Goal: Task Accomplishment & Management: Manage account settings

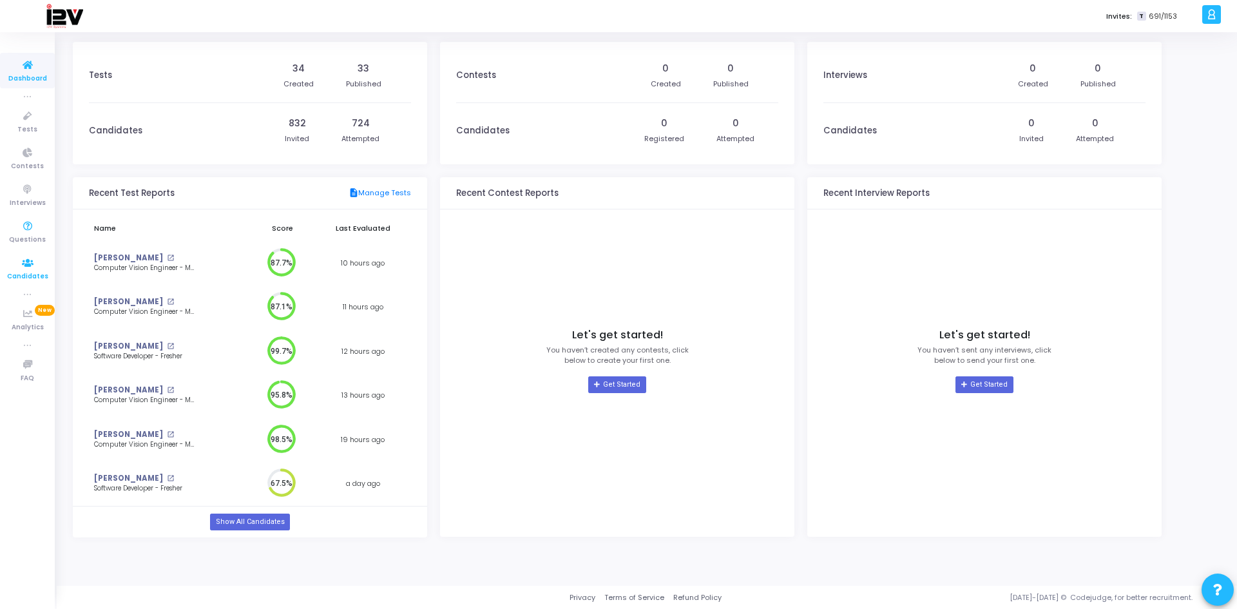
click at [33, 276] on span "Candidates" at bounding box center [27, 276] width 41 height 11
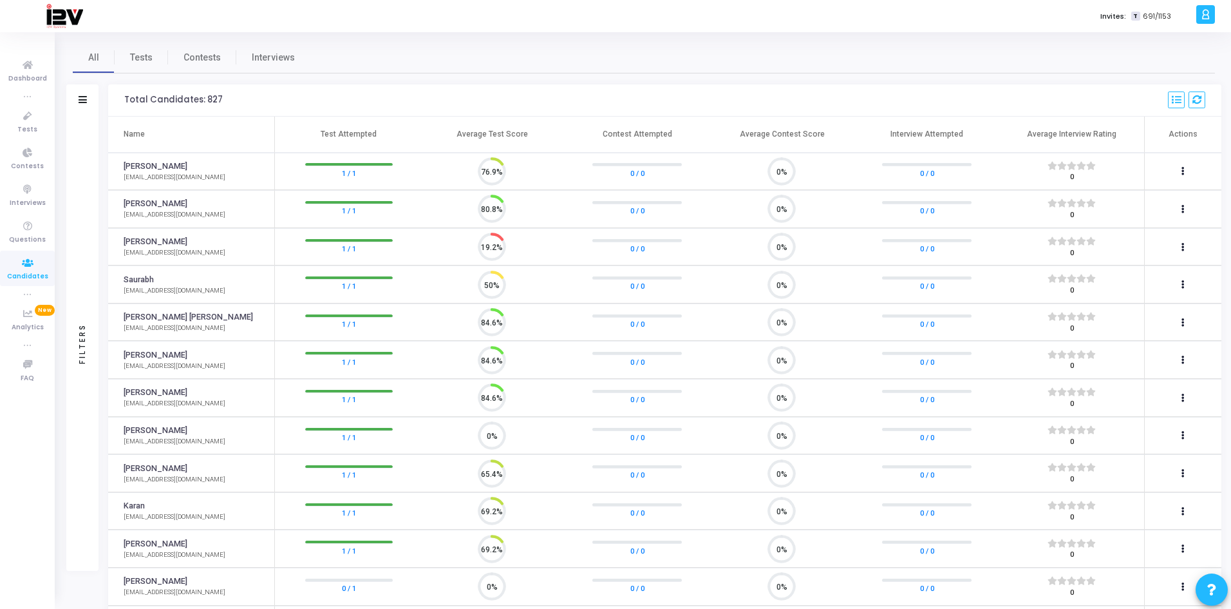
scroll to position [27, 33]
click at [129, 61] on link "Tests" at bounding box center [141, 57] width 53 height 31
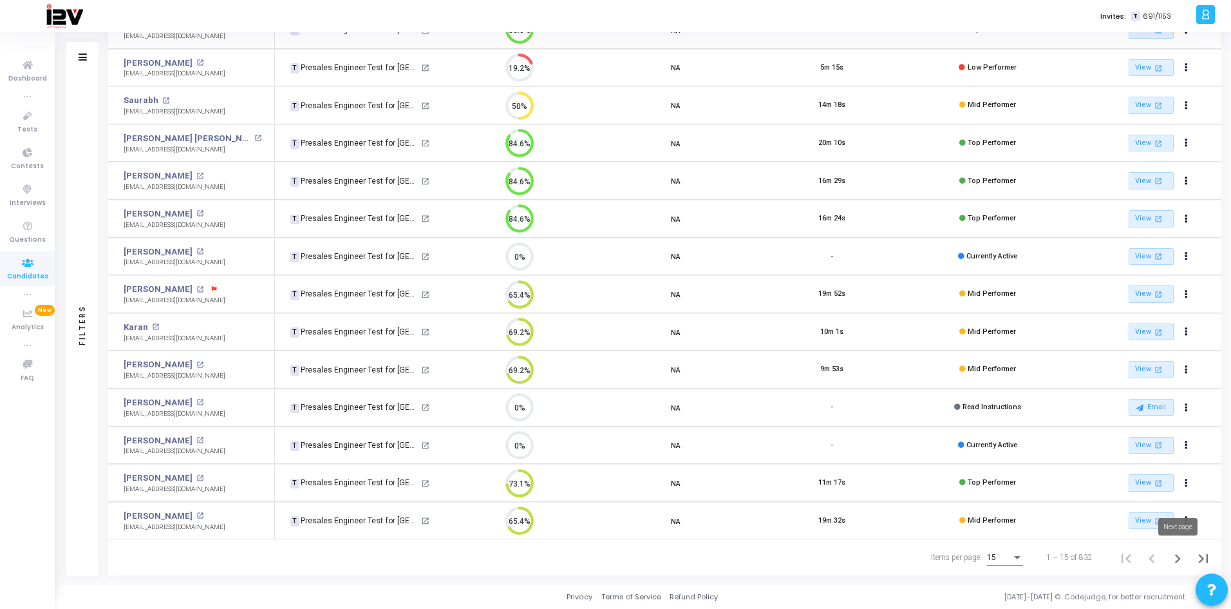
click at [1177, 560] on icon "Next page" at bounding box center [1178, 558] width 18 height 18
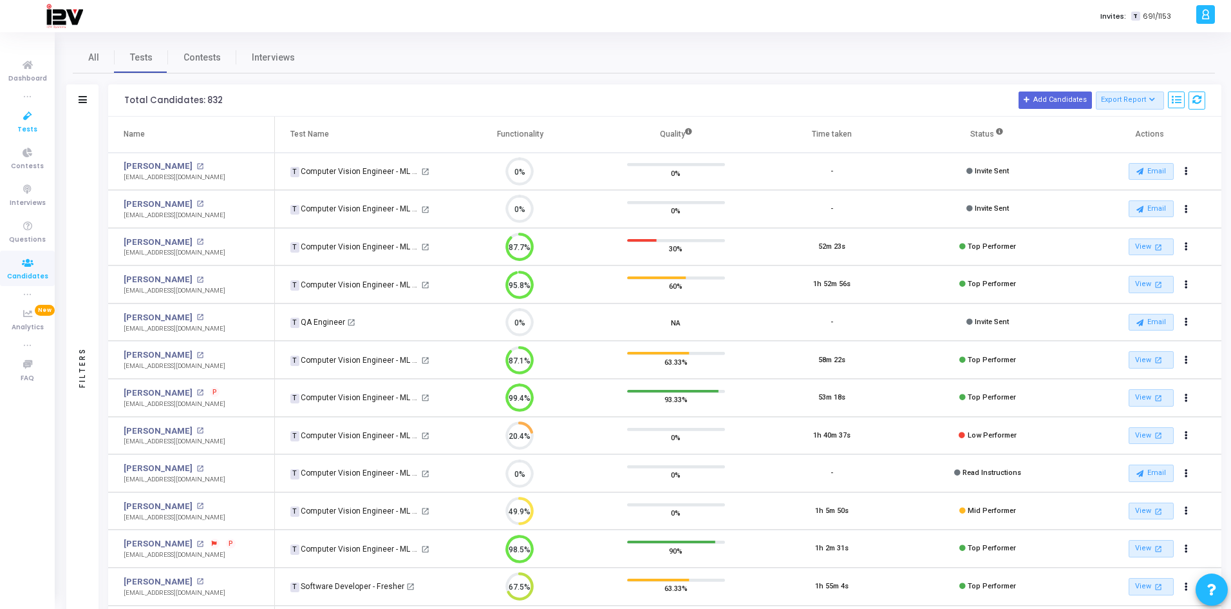
click at [16, 129] on link "Tests" at bounding box center [27, 121] width 55 height 35
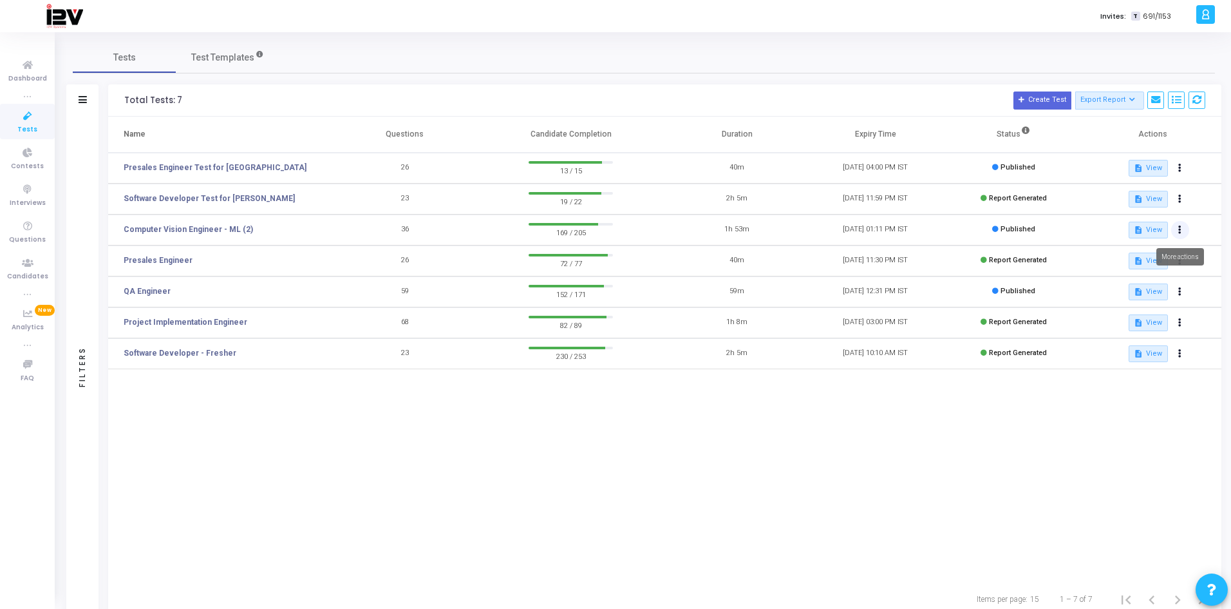
click at [1179, 230] on icon at bounding box center [1180, 230] width 3 height 6
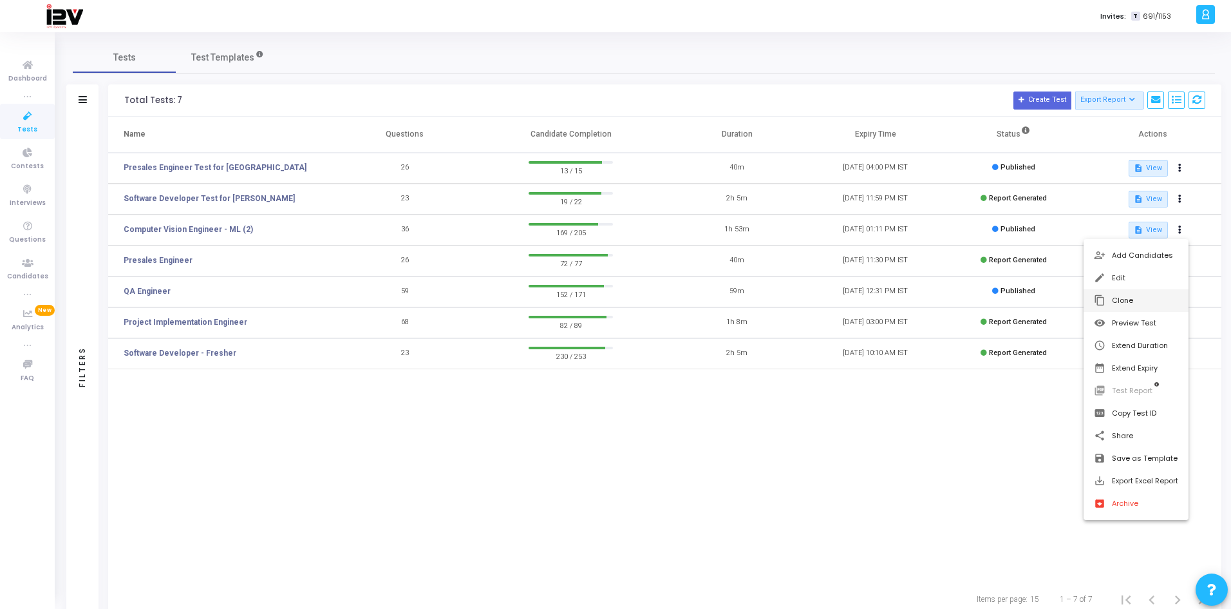
click at [1132, 299] on button "content_copy Clone" at bounding box center [1136, 300] width 105 height 23
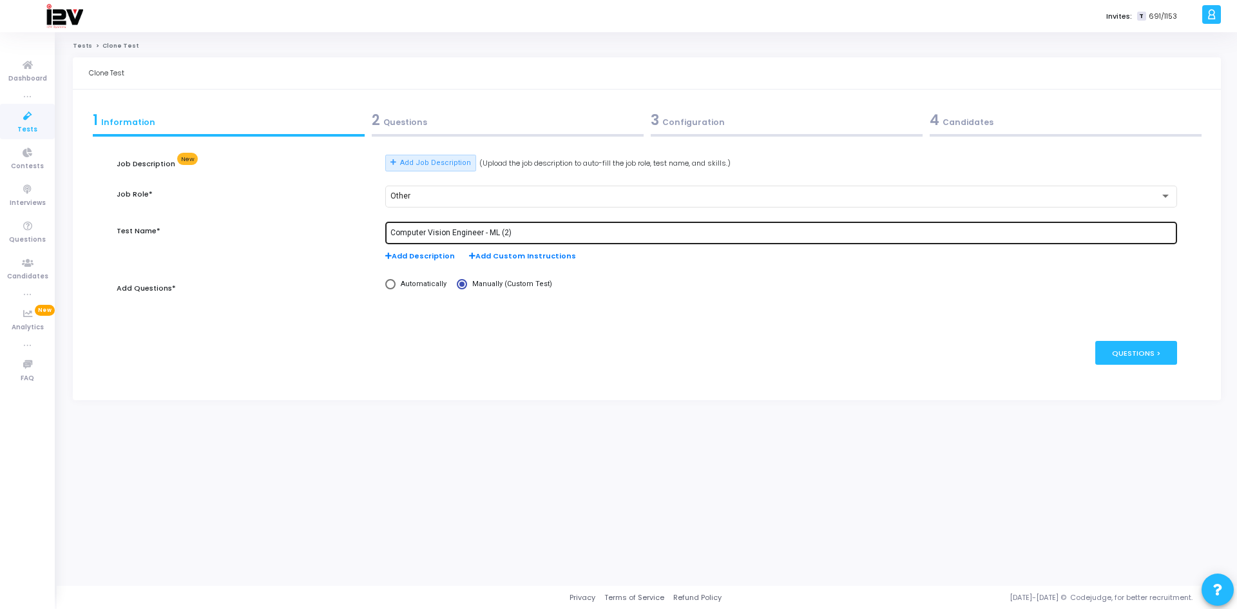
click at [526, 236] on input "Computer Vision Engineer - ML (2)" at bounding box center [780, 233] width 781 height 9
click at [479, 227] on div "Computer Vision Engineer Test- Dronacharya College of Engineering" at bounding box center [780, 232] width 781 height 24
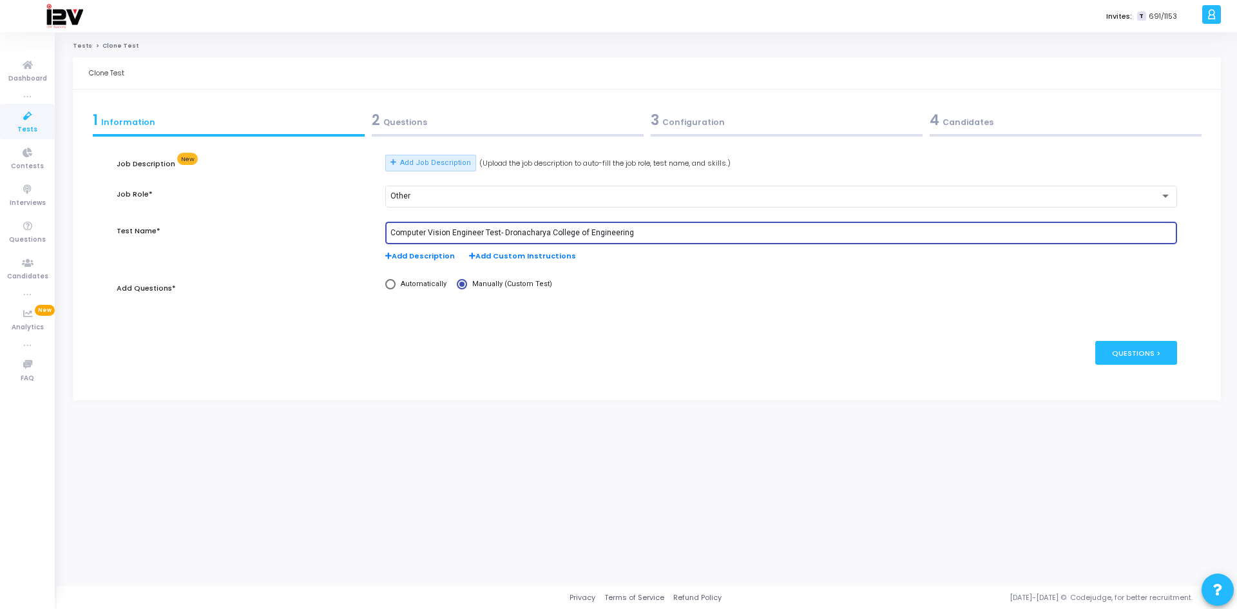
click at [481, 233] on input "Computer Vision Engineer Test- Dronacharya College of Engineering" at bounding box center [780, 233] width 781 height 9
type input "Computer Vision Intern Test- Dronacharya College of Engineering"
click at [1111, 350] on div "Questions >" at bounding box center [1136, 353] width 82 height 24
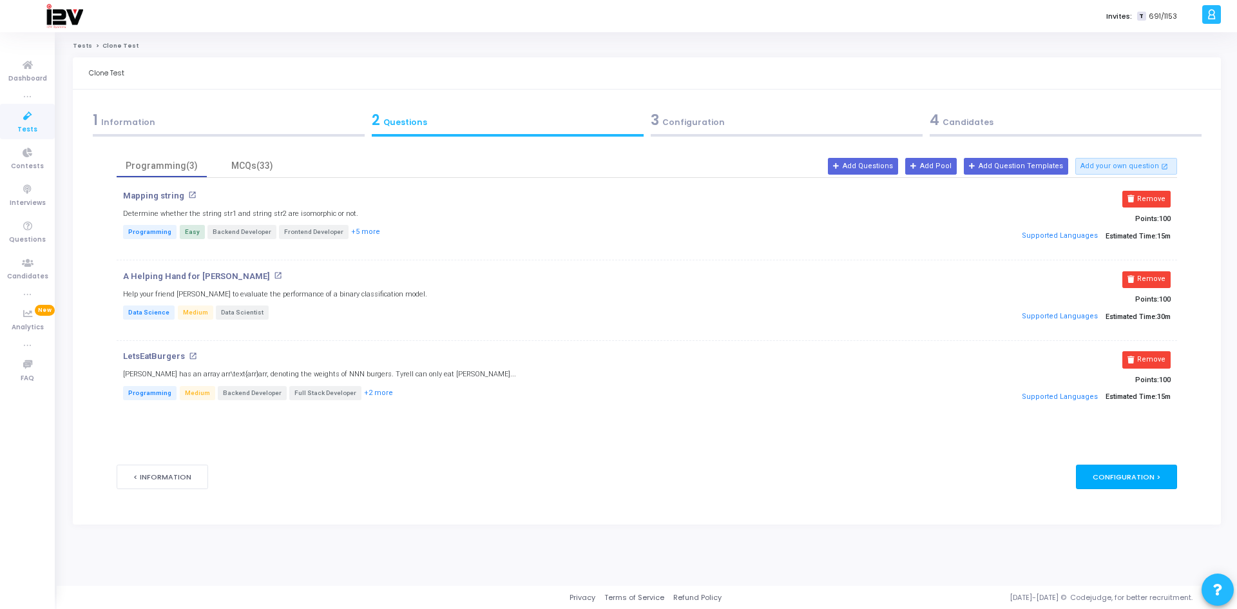
click at [1126, 482] on div "Configuration >" at bounding box center [1126, 476] width 101 height 24
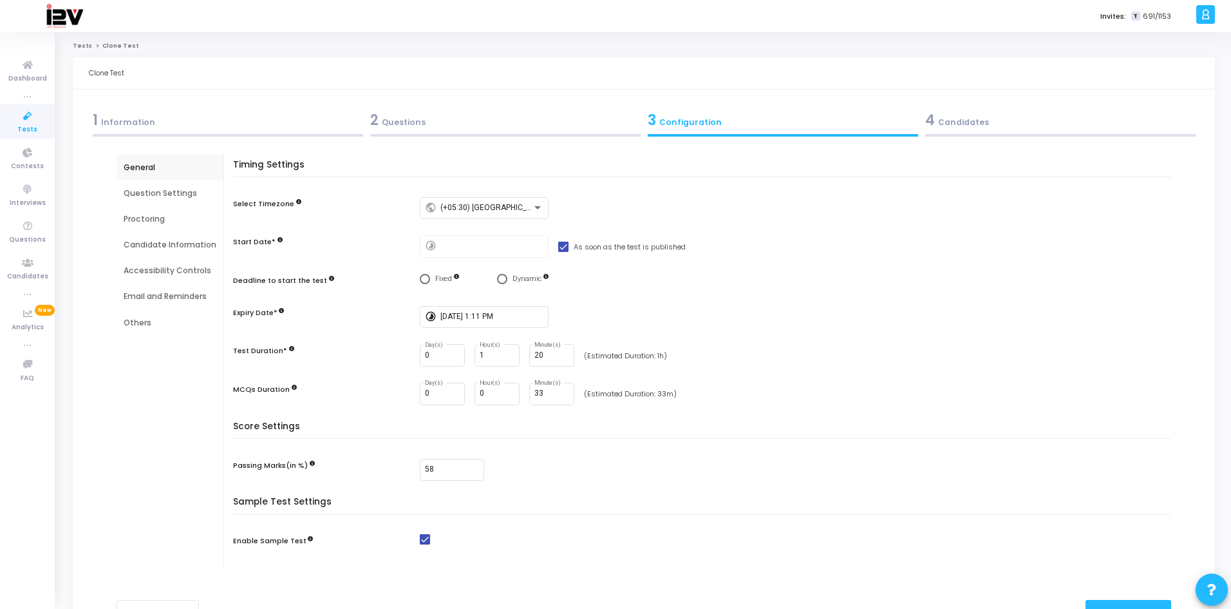
click at [500, 280] on span "Select confirmation" at bounding box center [502, 279] width 10 height 10
click at [500, 280] on input "Dynamic" at bounding box center [502, 279] width 10 height 10
radio input "true"
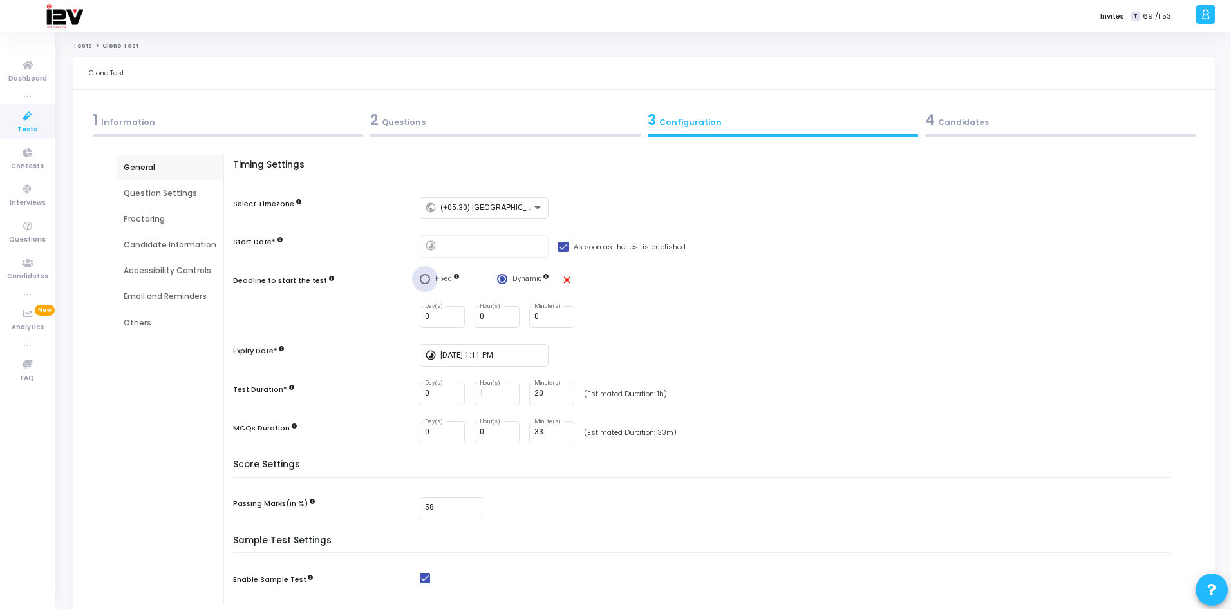
click at [426, 278] on span "Select confirmation" at bounding box center [425, 279] width 10 height 10
click at [426, 278] on input "Fixed" at bounding box center [425, 279] width 10 height 10
radio input "true"
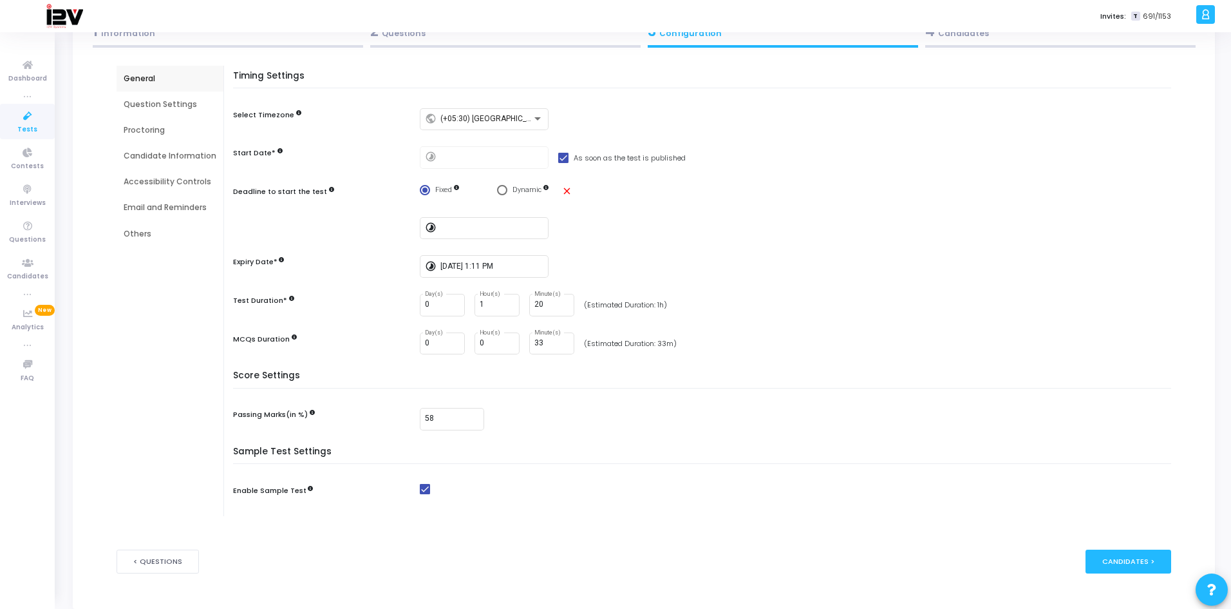
scroll to position [129, 0]
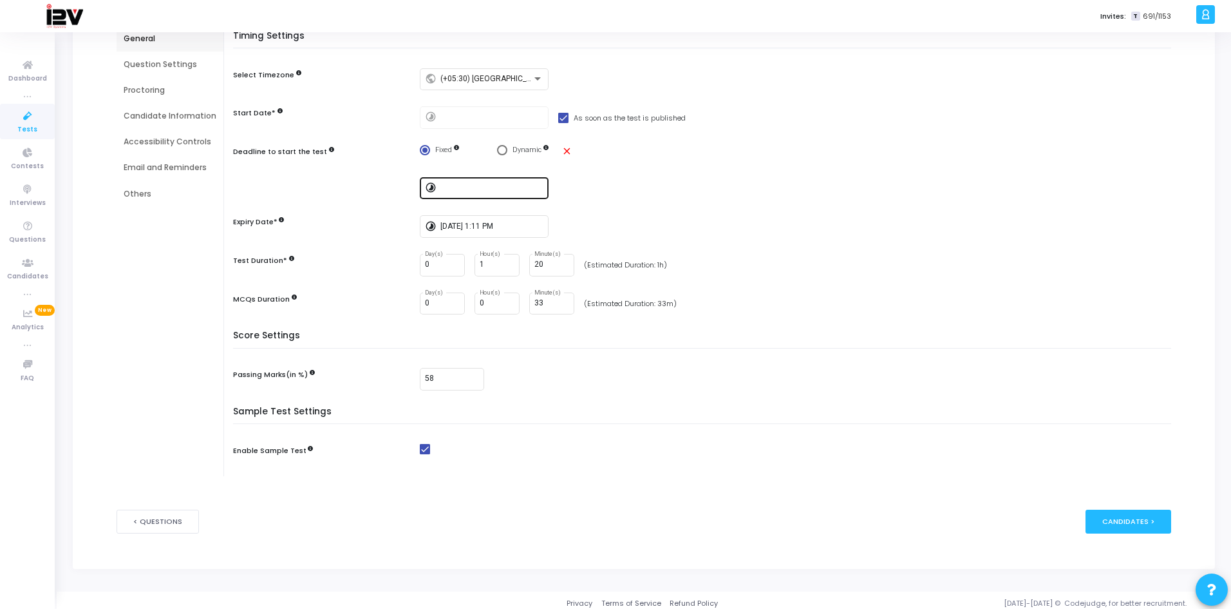
click at [484, 182] on div at bounding box center [492, 187] width 103 height 24
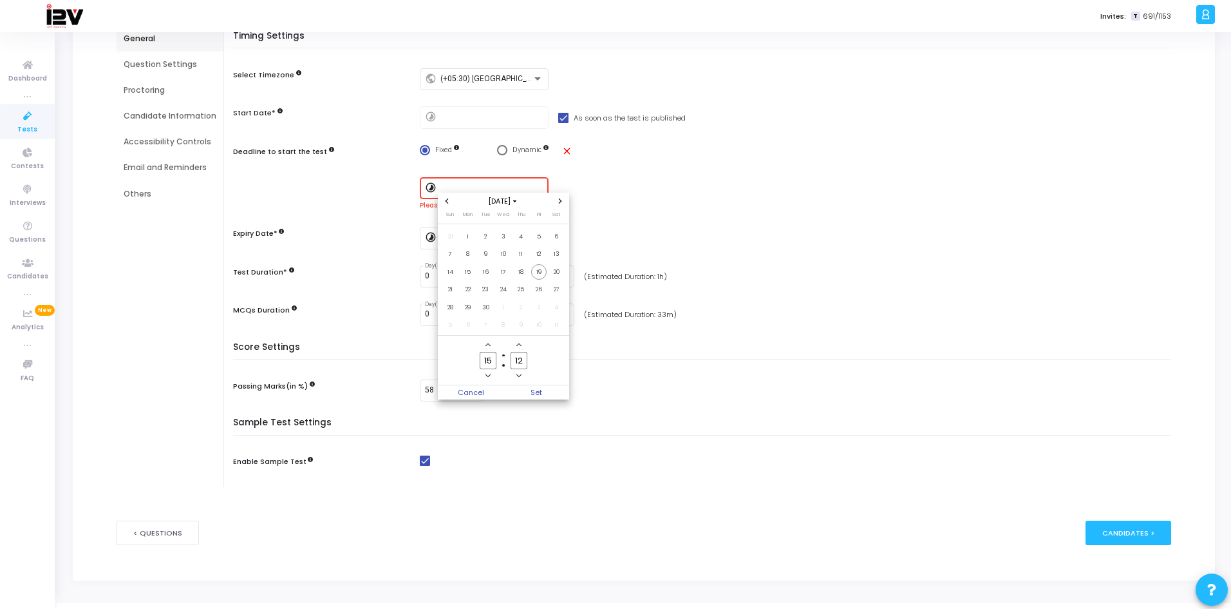
scroll to position [0, 0]
click at [453, 288] on span "21" at bounding box center [450, 289] width 16 height 16
click at [448, 293] on span "21" at bounding box center [450, 289] width 16 height 16
click at [358, 223] on div at bounding box center [615, 304] width 1231 height 609
type input "[DATE] 3:12 PM"
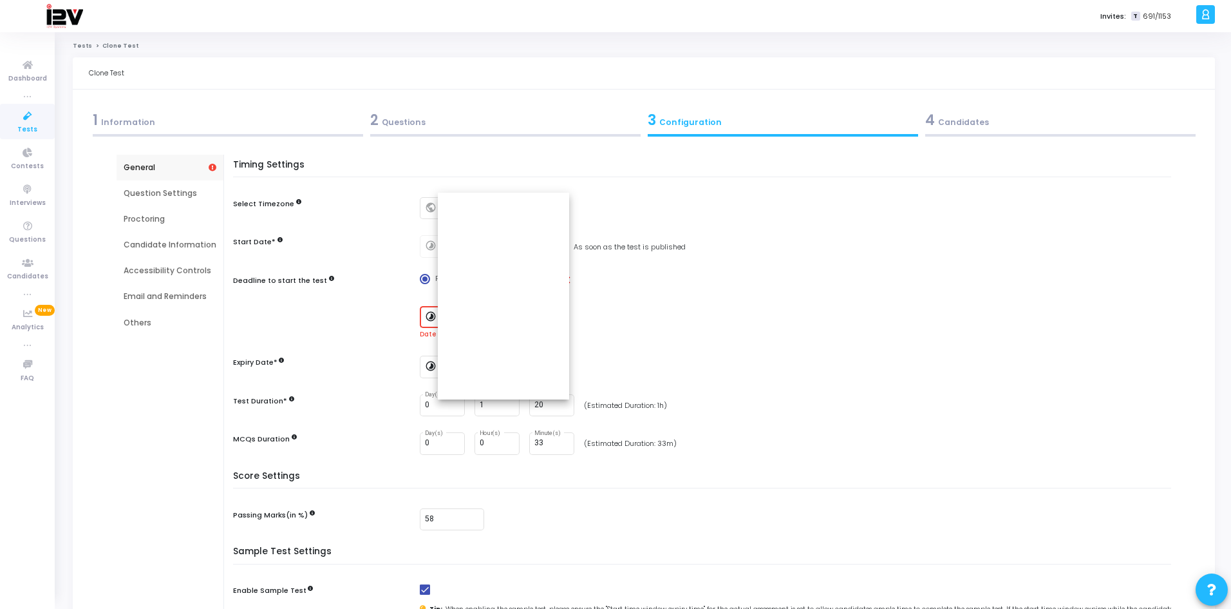
scroll to position [129, 0]
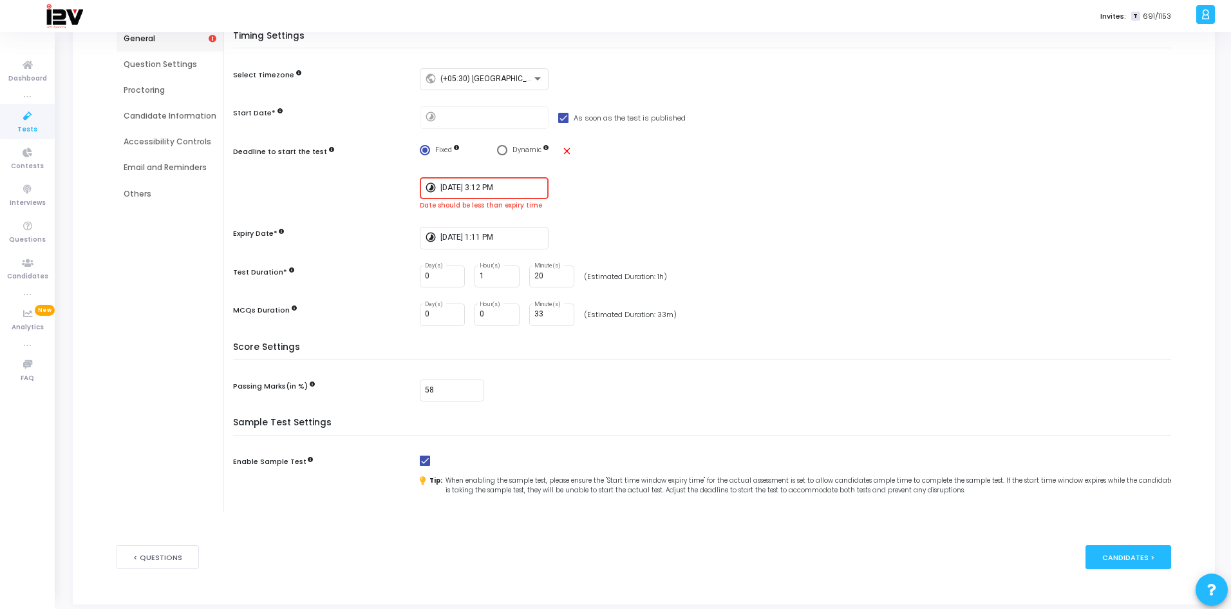
click at [515, 188] on input "[DATE] 3:12 PM" at bounding box center [492, 188] width 103 height 9
click at [488, 373] on icon "Minus a hour" at bounding box center [488, 375] width 5 height 5
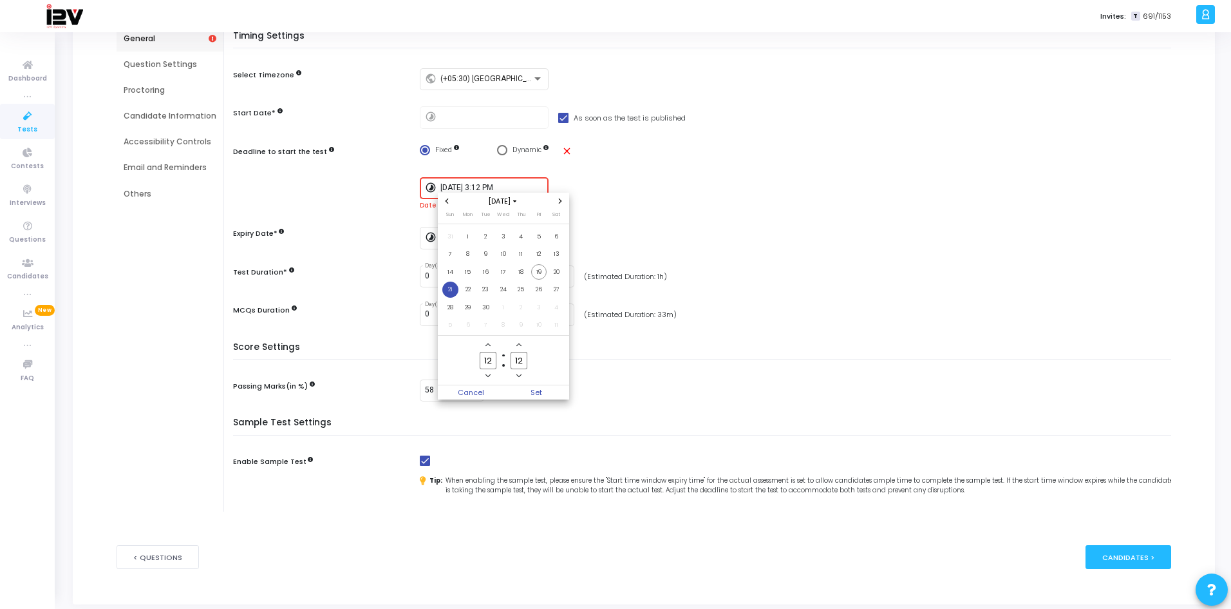
click at [488, 373] on icon "Minus a hour" at bounding box center [488, 375] width 5 height 5
click at [487, 347] on icon "Add a hour" at bounding box center [488, 344] width 5 height 5
click at [491, 341] on span "Add a hour" at bounding box center [488, 344] width 11 height 11
type input "12"
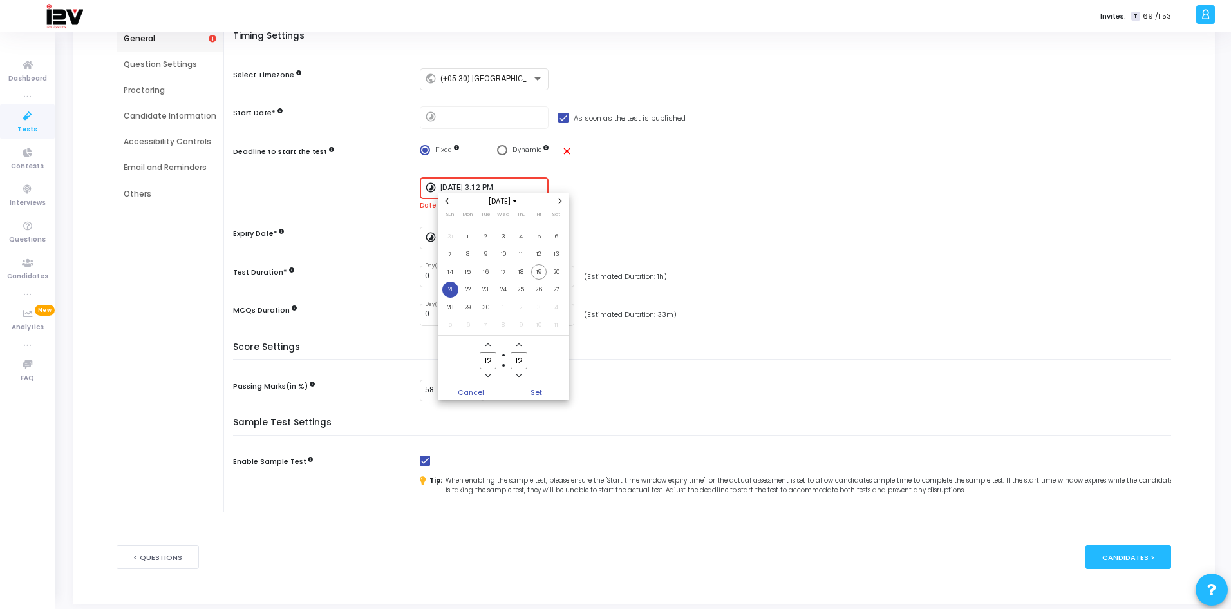
click at [522, 374] on icon "Minus a minute" at bounding box center [519, 375] width 5 height 5
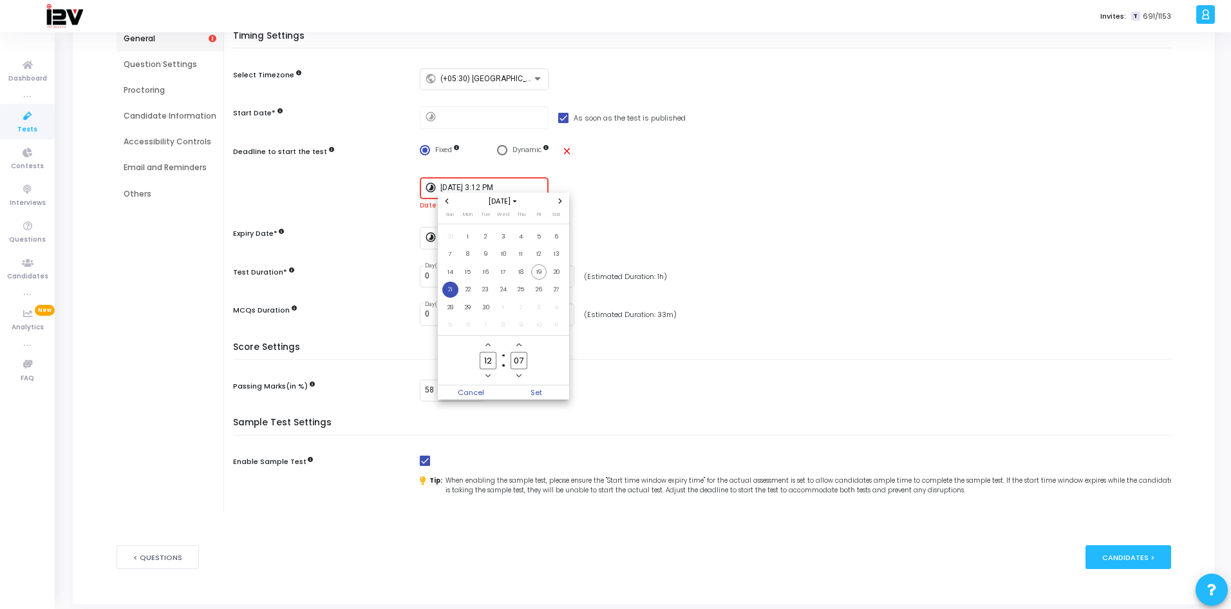
click at [522, 374] on icon "Minus a minute" at bounding box center [519, 375] width 5 height 5
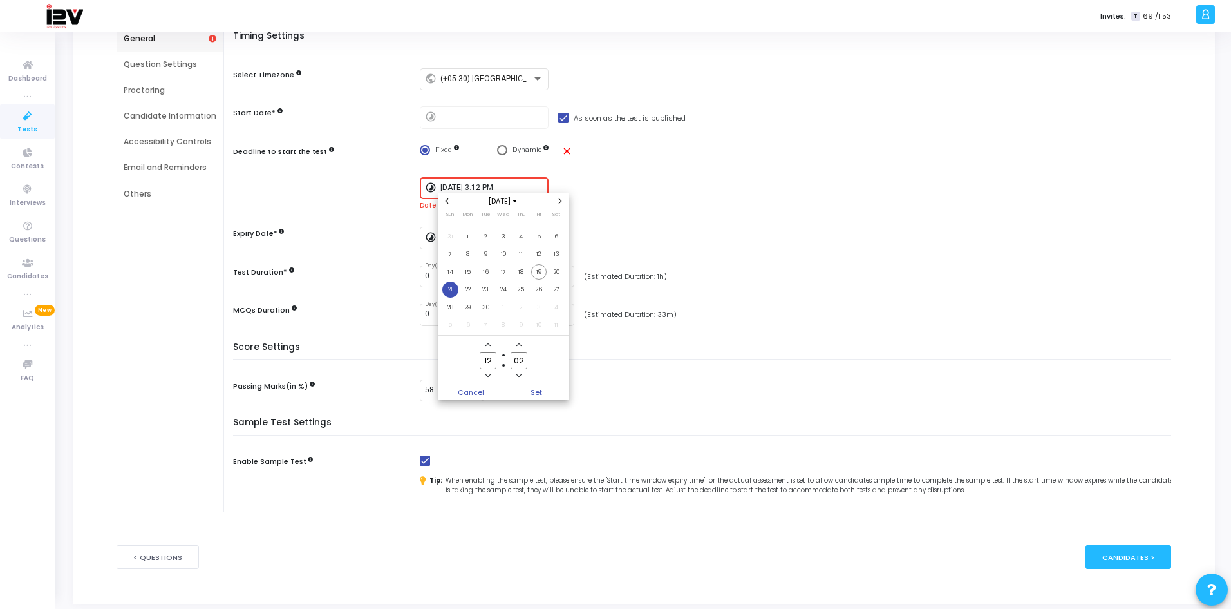
click at [522, 374] on icon "Minus a minute" at bounding box center [519, 375] width 5 height 5
type input "00"
click at [547, 397] on span "Set" at bounding box center [537, 392] width 66 height 14
type input "[DATE] 12:00 PM"
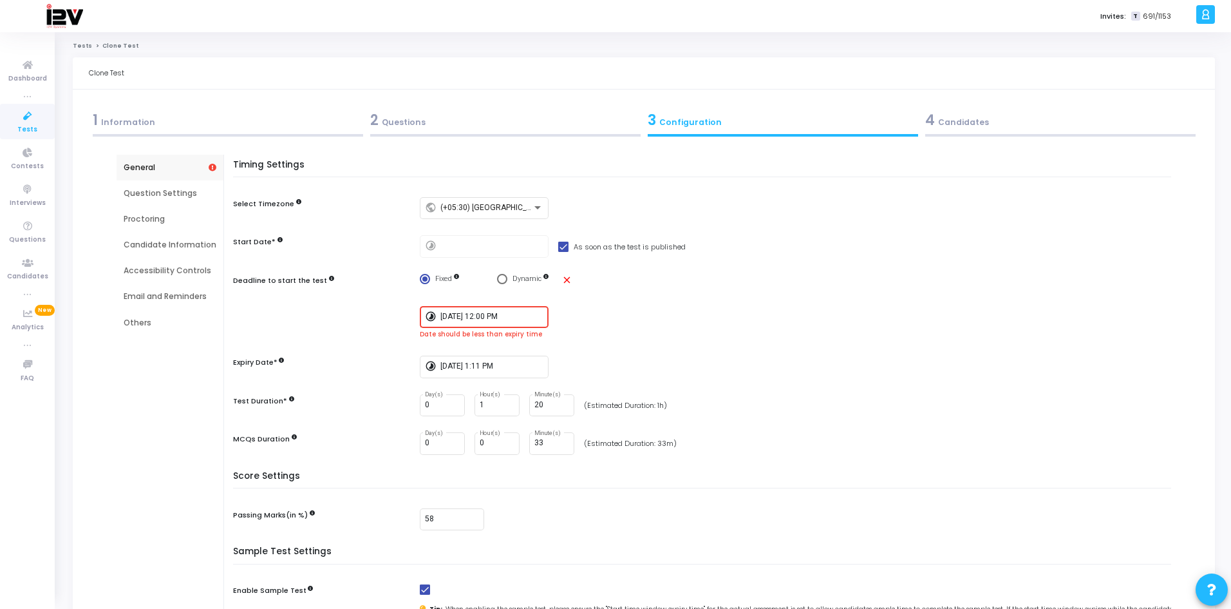
scroll to position [129, 0]
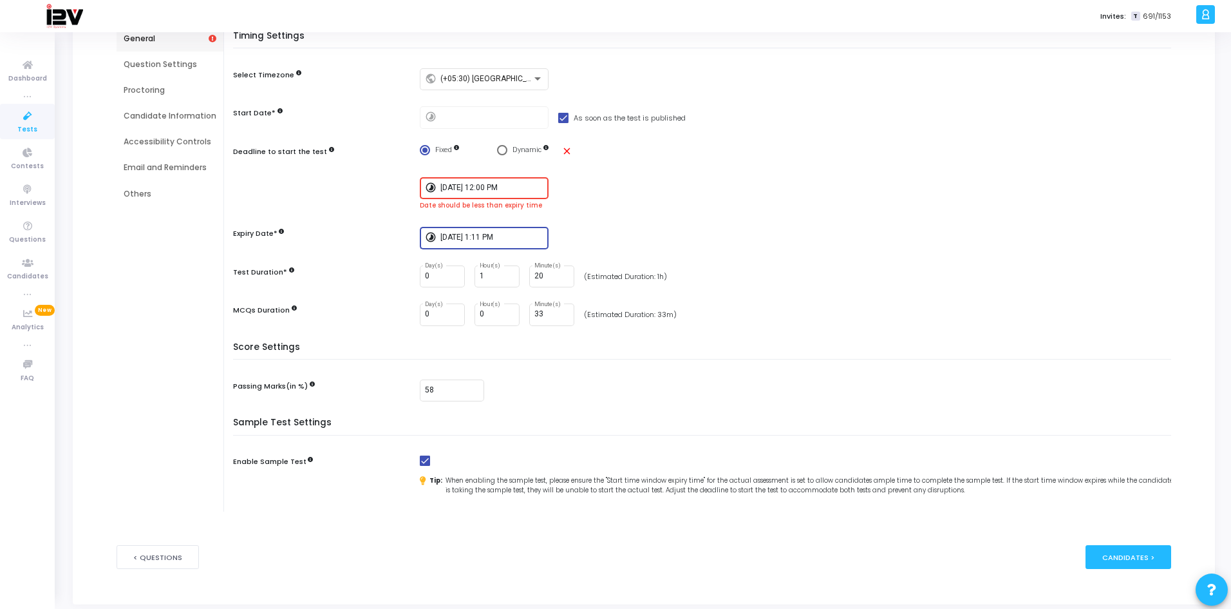
click at [479, 240] on input "[DATE] 1:11 PM" at bounding box center [492, 237] width 103 height 9
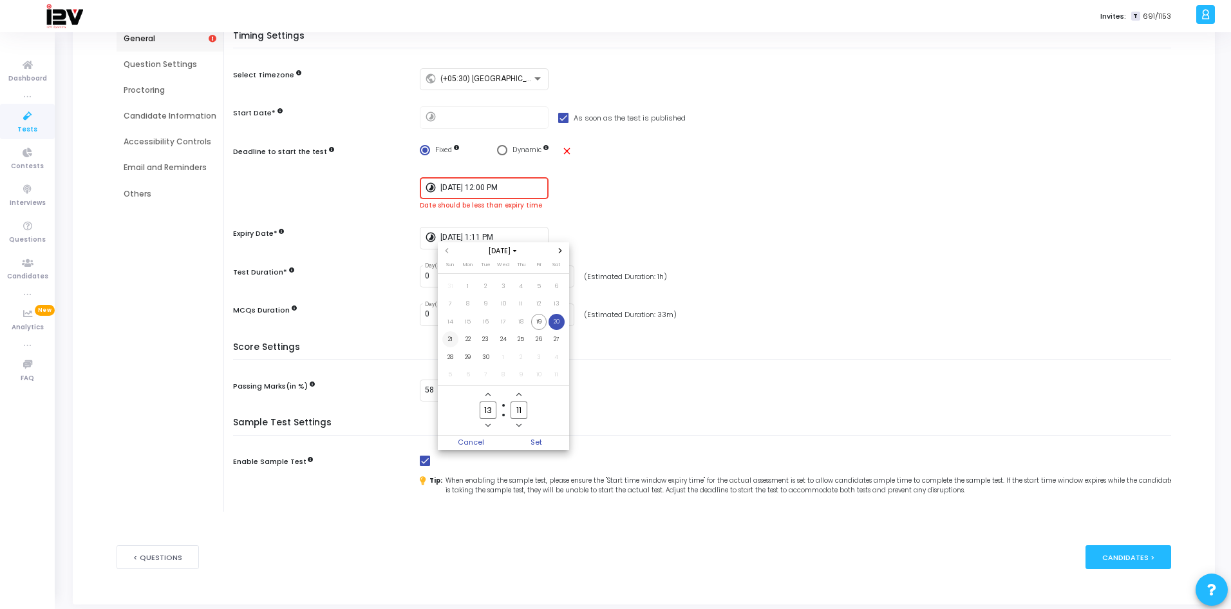
click at [446, 338] on span "21" at bounding box center [450, 339] width 16 height 16
click at [488, 394] on icon "Add a hour" at bounding box center [488, 394] width 5 height 3
click at [488, 423] on icon "Minus a hour" at bounding box center [488, 425] width 5 height 5
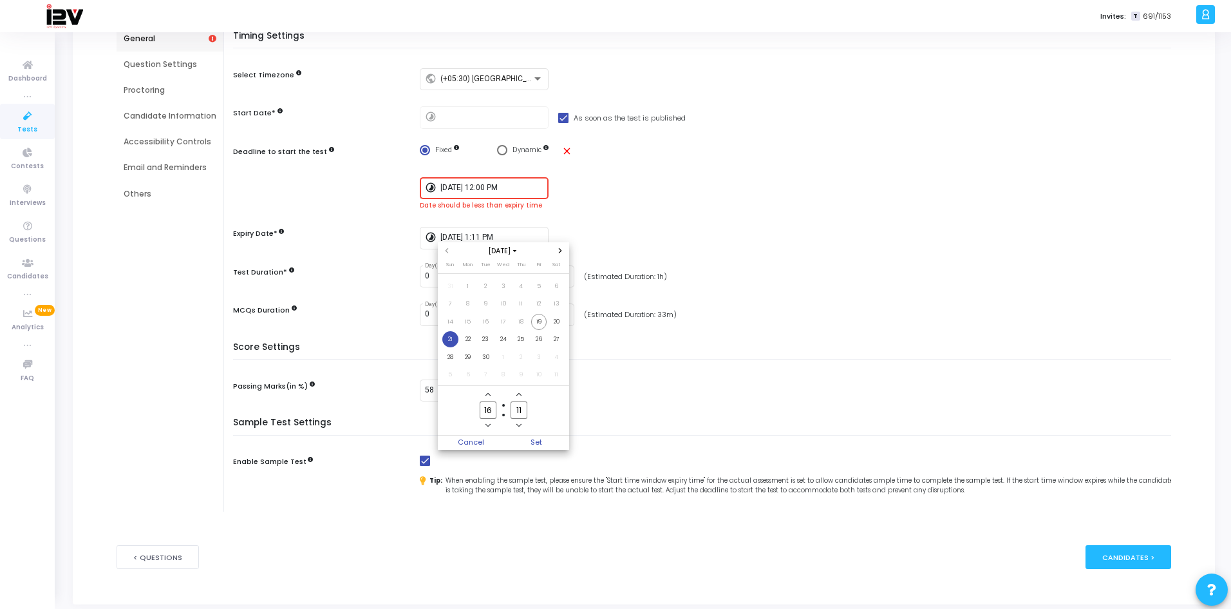
type input "15"
click at [518, 423] on icon "Minus a minute" at bounding box center [519, 425] width 5 height 5
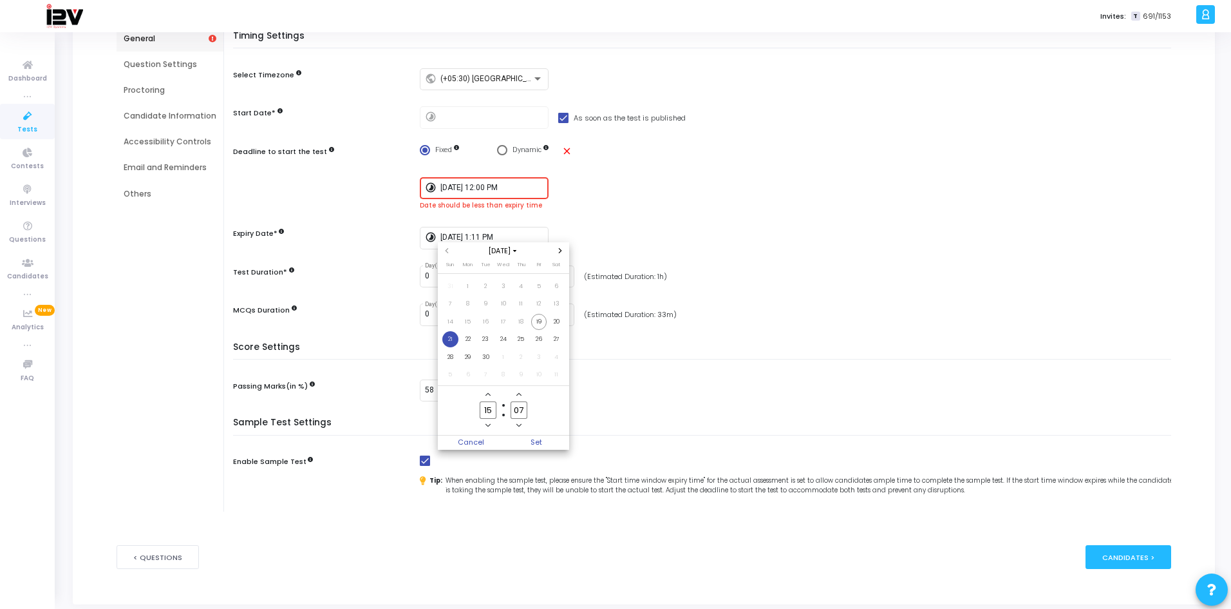
click at [518, 423] on icon "Minus a minute" at bounding box center [519, 425] width 5 height 5
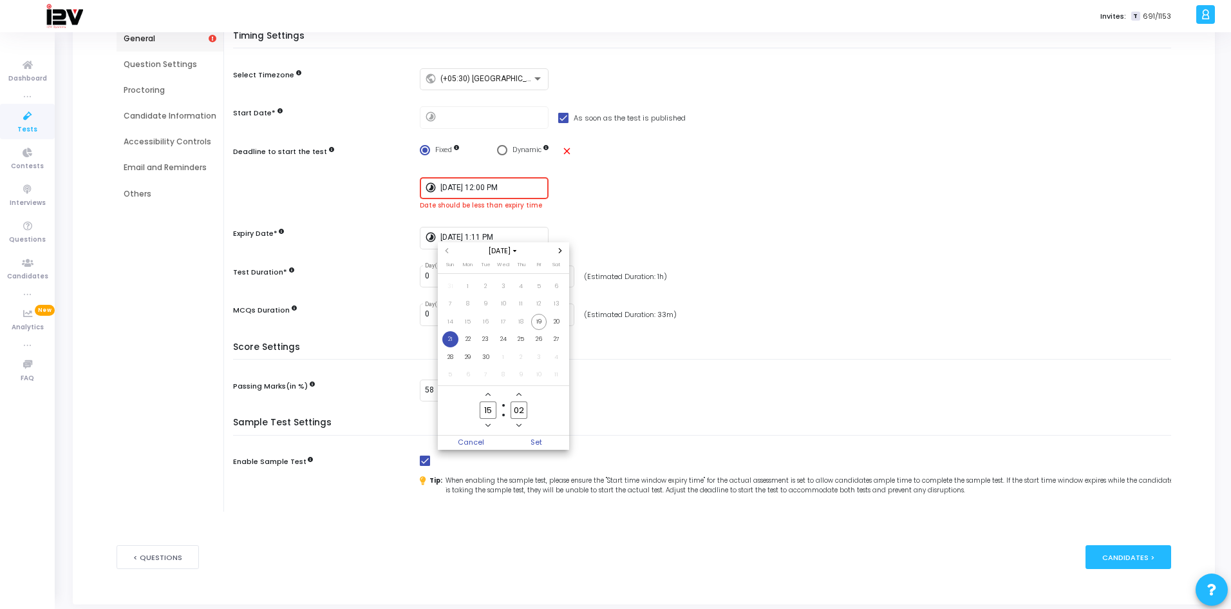
click at [518, 423] on icon "Minus a minute" at bounding box center [519, 425] width 5 height 5
type input "00"
click at [535, 442] on span "Set" at bounding box center [537, 442] width 66 height 14
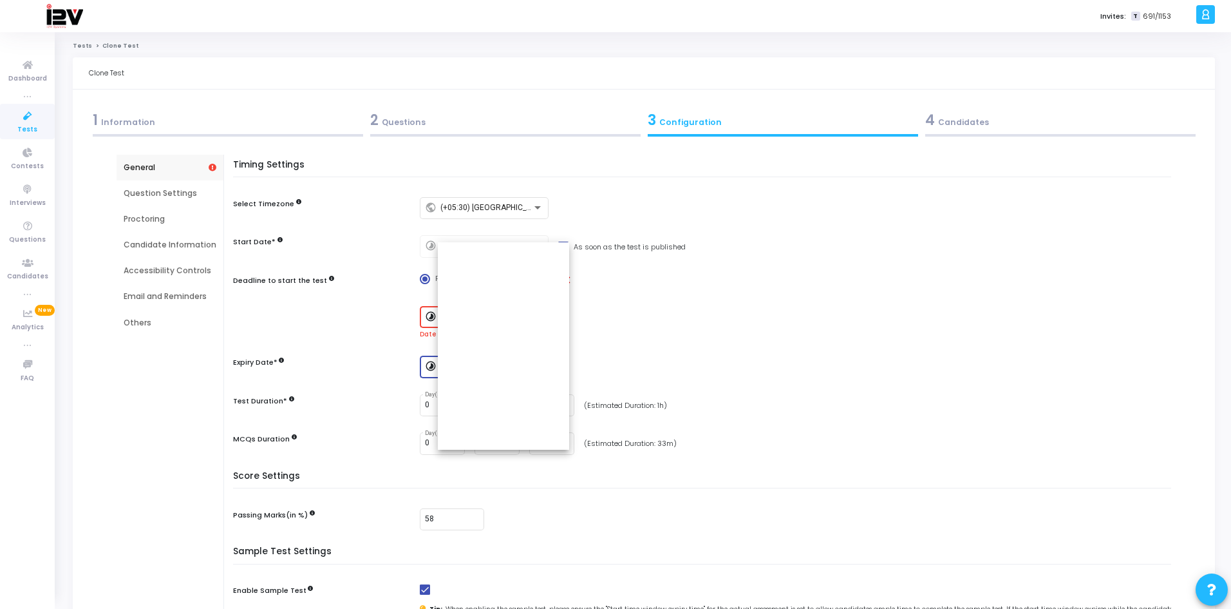
type input "[DATE] 3:00 PM"
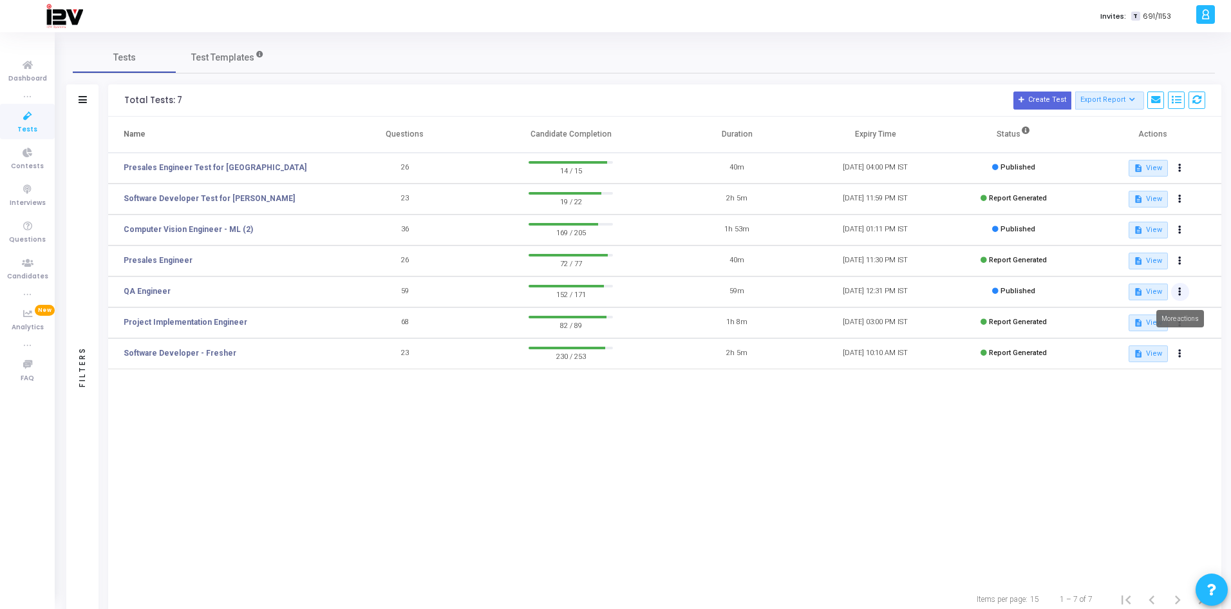
click at [1180, 294] on icon at bounding box center [1180, 292] width 3 height 6
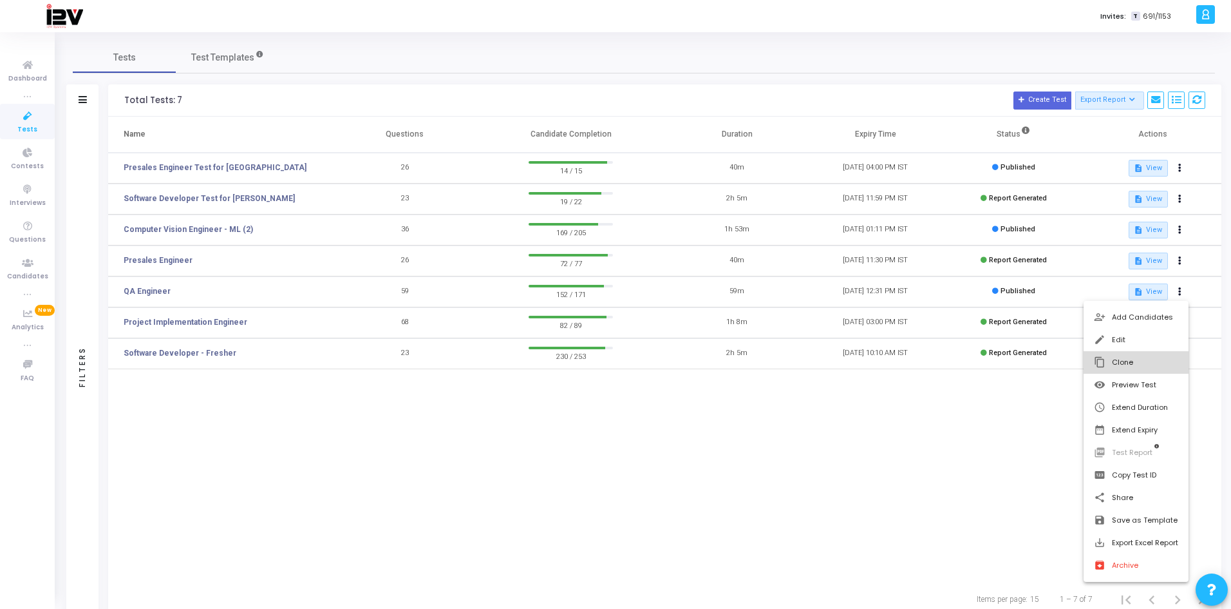
click at [1128, 364] on button "content_copy Clone" at bounding box center [1136, 362] width 105 height 23
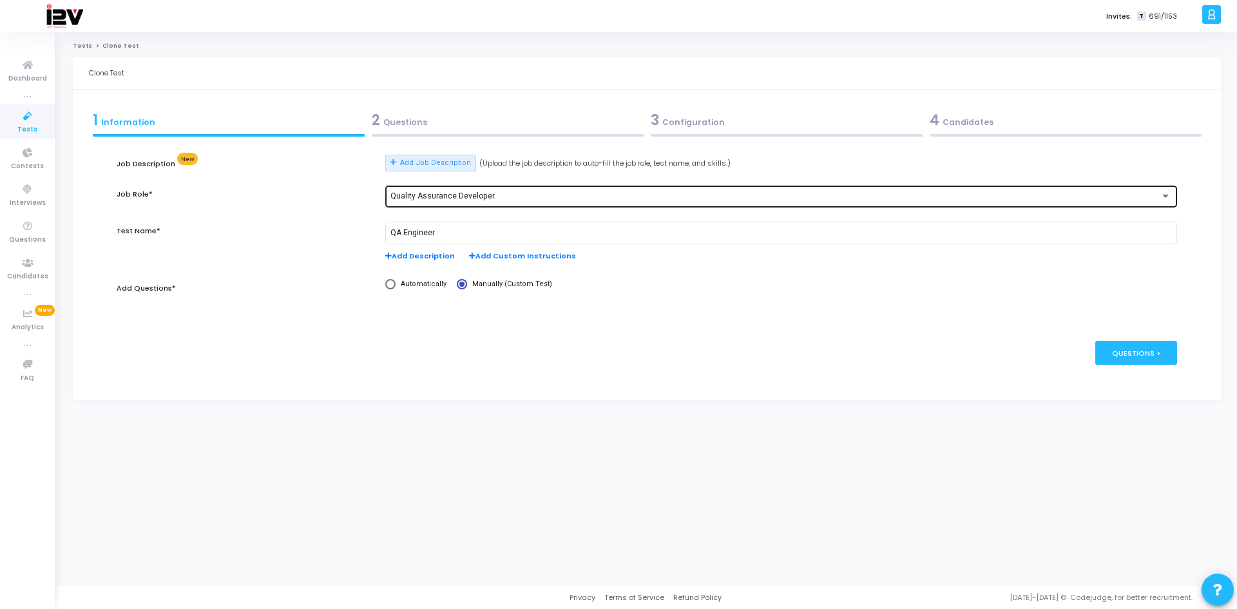
click at [506, 193] on div "Quality Assurance Developer" at bounding box center [775, 196] width 770 height 9
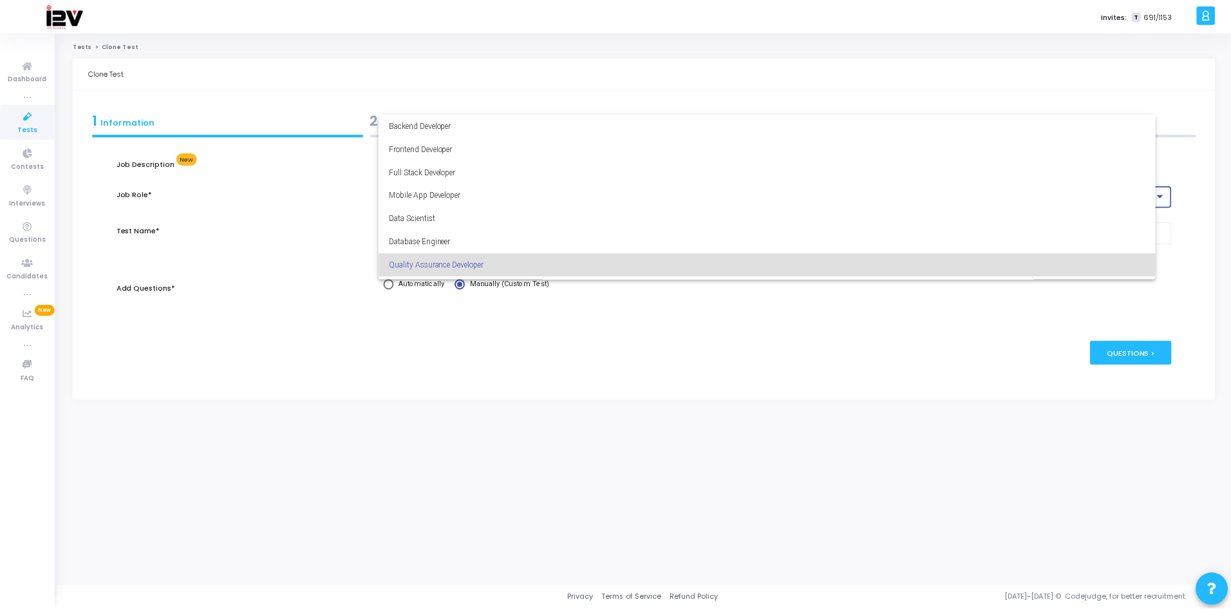
scroll to position [68, 0]
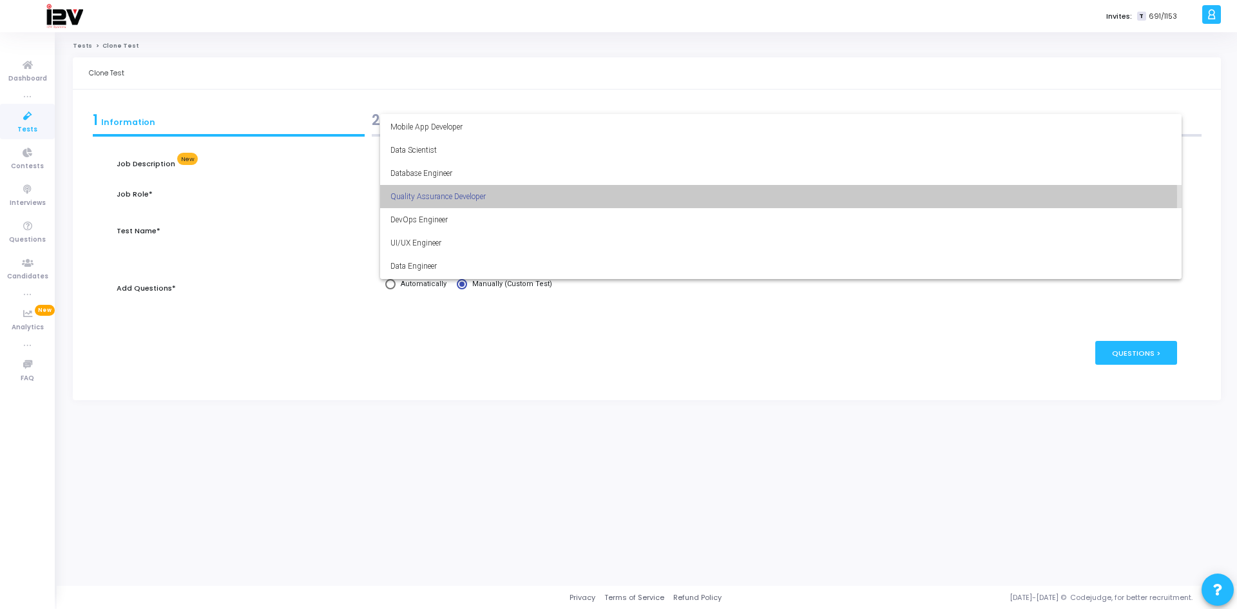
click at [488, 196] on span "Quality Assurance Developer" at bounding box center [780, 196] width 781 height 23
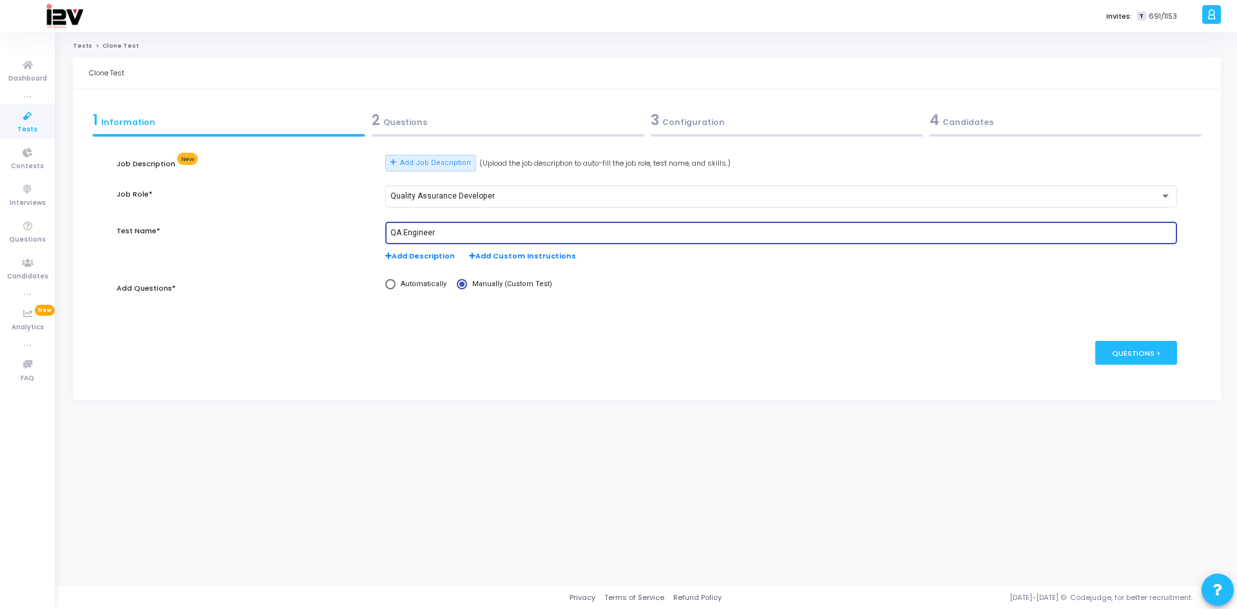
click at [448, 235] on input "QA Engineer" at bounding box center [780, 233] width 781 height 9
click at [451, 234] on input "QA Engineer Test-Dronacharya College of Engineering" at bounding box center [780, 233] width 781 height 9
type input "QA Engineer Test-Dronacharya College of Engineering"
click at [1149, 355] on div "Questions >" at bounding box center [1136, 353] width 82 height 24
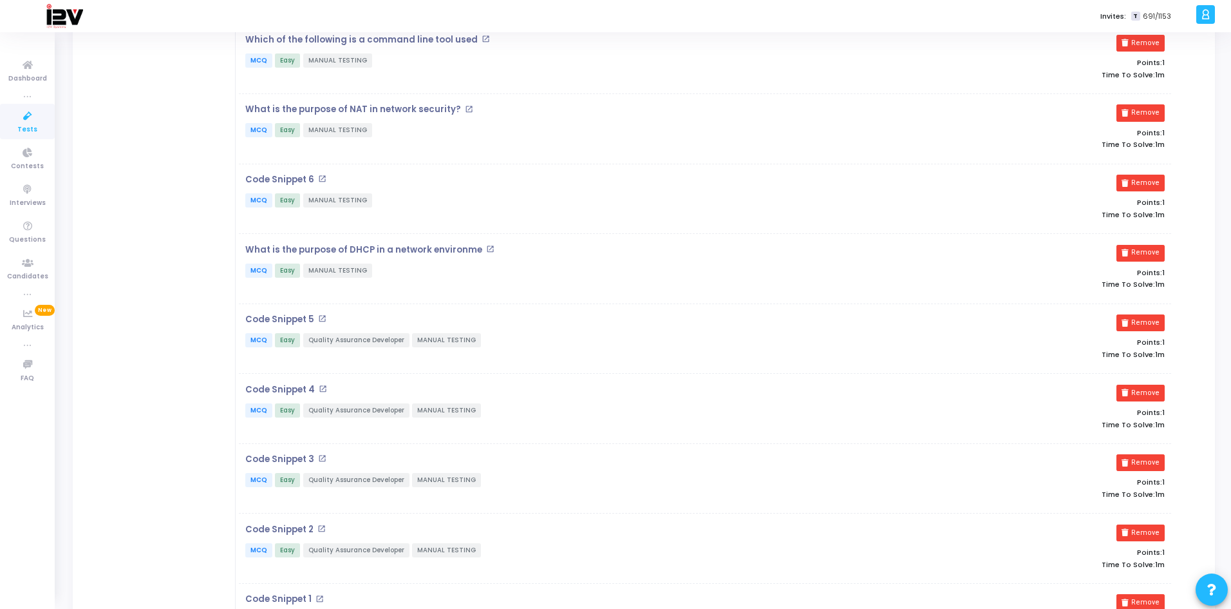
scroll to position [386, 0]
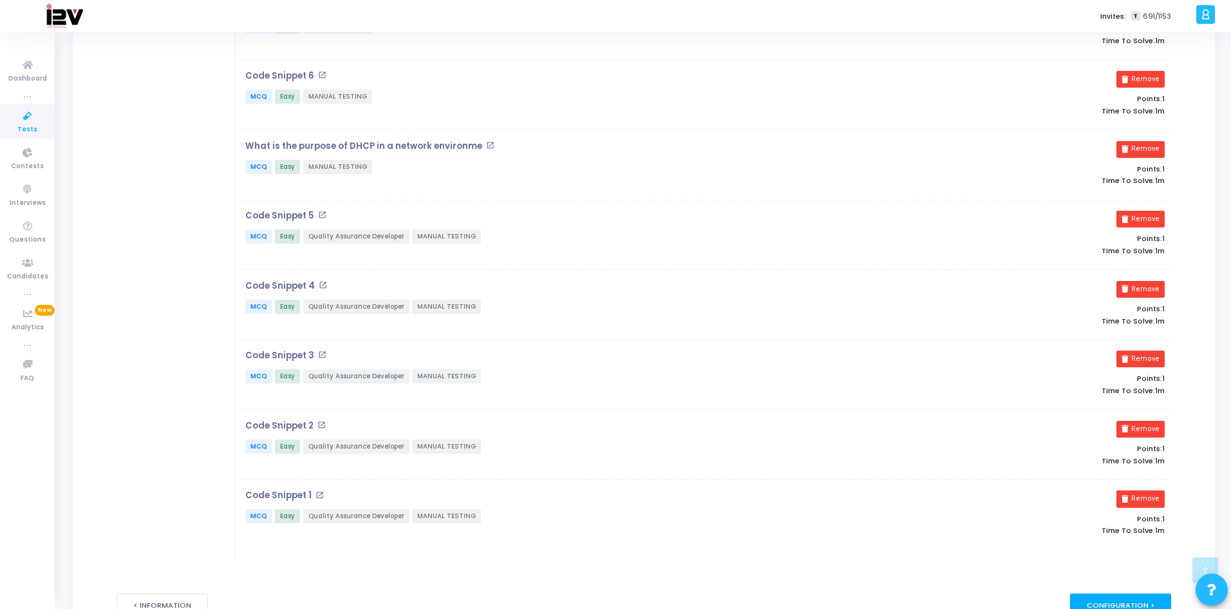
click at [1108, 602] on div "Configuration >" at bounding box center [1120, 605] width 101 height 24
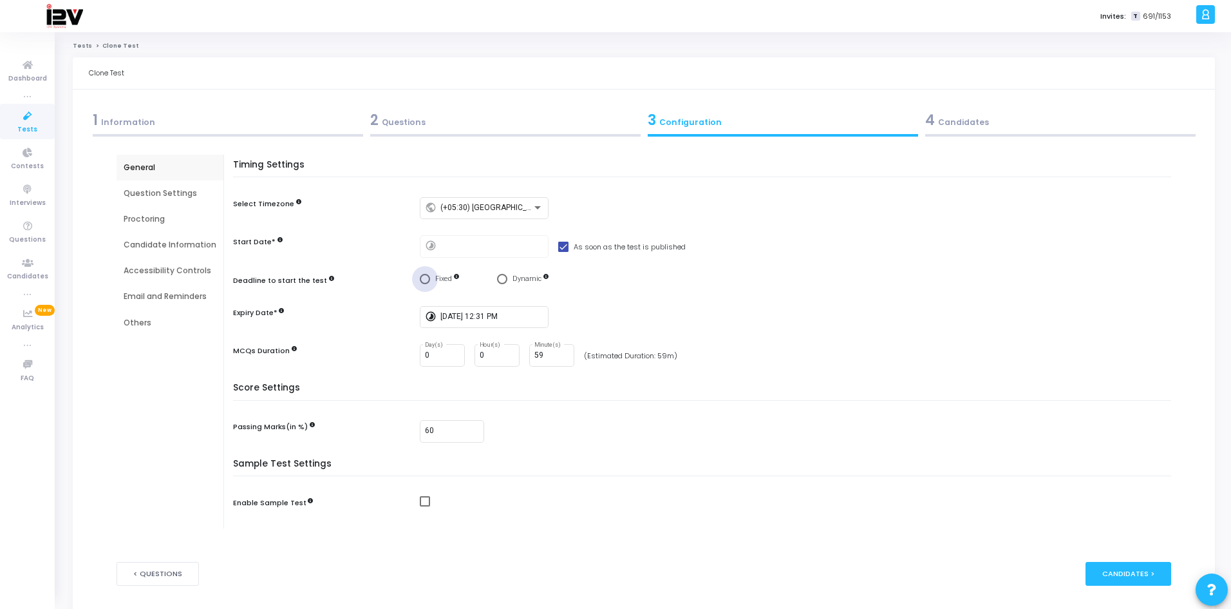
click at [421, 278] on span "Select confirmation" at bounding box center [425, 279] width 10 height 10
click at [421, 278] on input "Fixed" at bounding box center [425, 279] width 10 height 10
radio input "true"
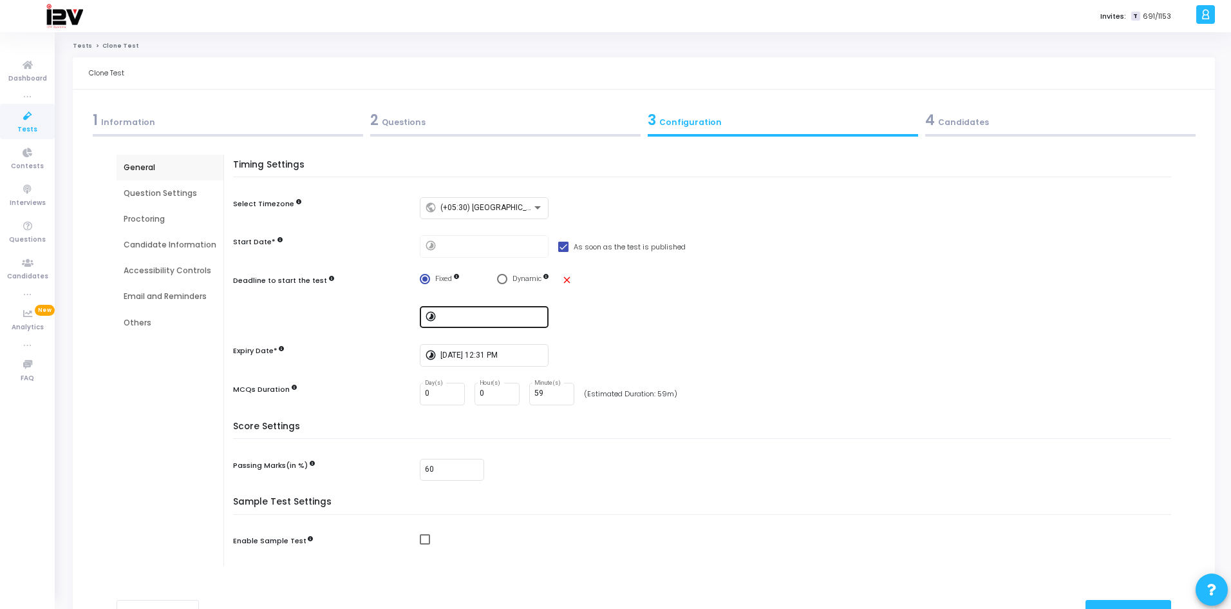
click at [496, 320] on input at bounding box center [492, 316] width 103 height 9
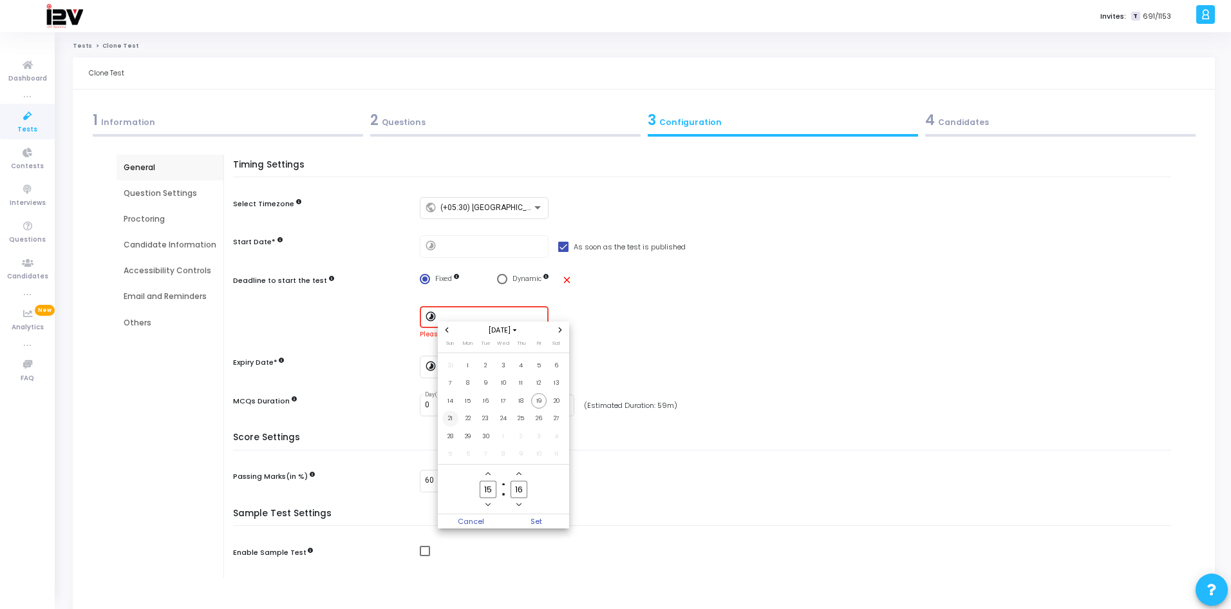
click at [448, 417] on span "21" at bounding box center [450, 418] width 16 height 16
click at [488, 504] on icon "Minus a hour" at bounding box center [488, 504] width 5 height 5
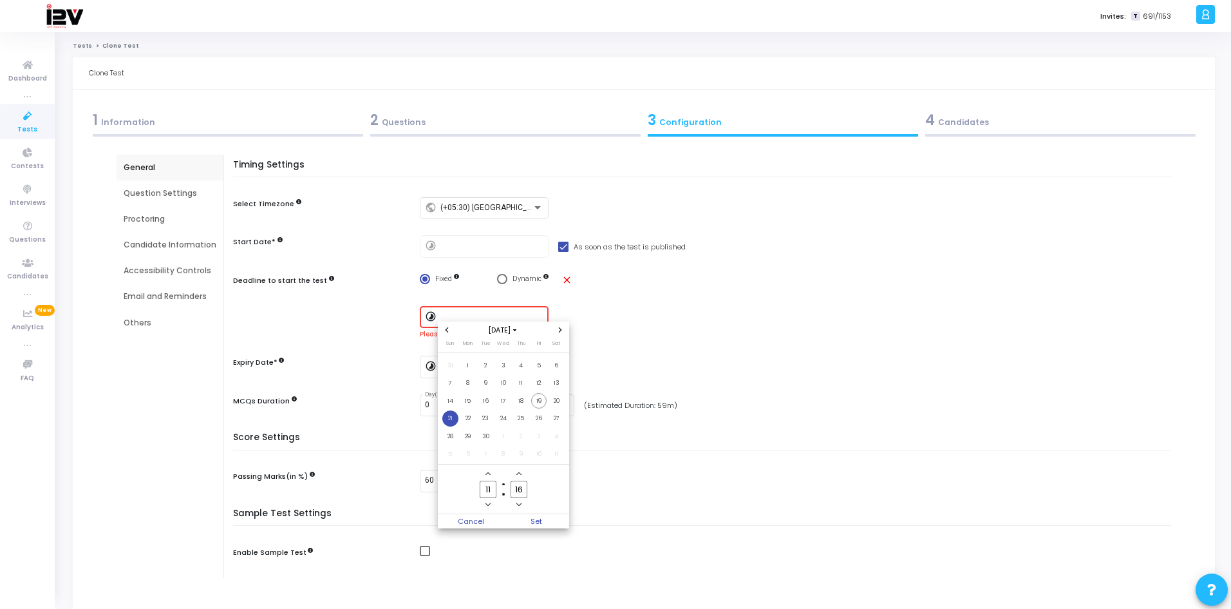
click at [488, 504] on icon "Minus a hour" at bounding box center [488, 504] width 5 height 5
click at [489, 475] on icon "Add a hour" at bounding box center [488, 473] width 5 height 5
type input "12"
click at [522, 508] on span "Minus a minute" at bounding box center [519, 504] width 11 height 11
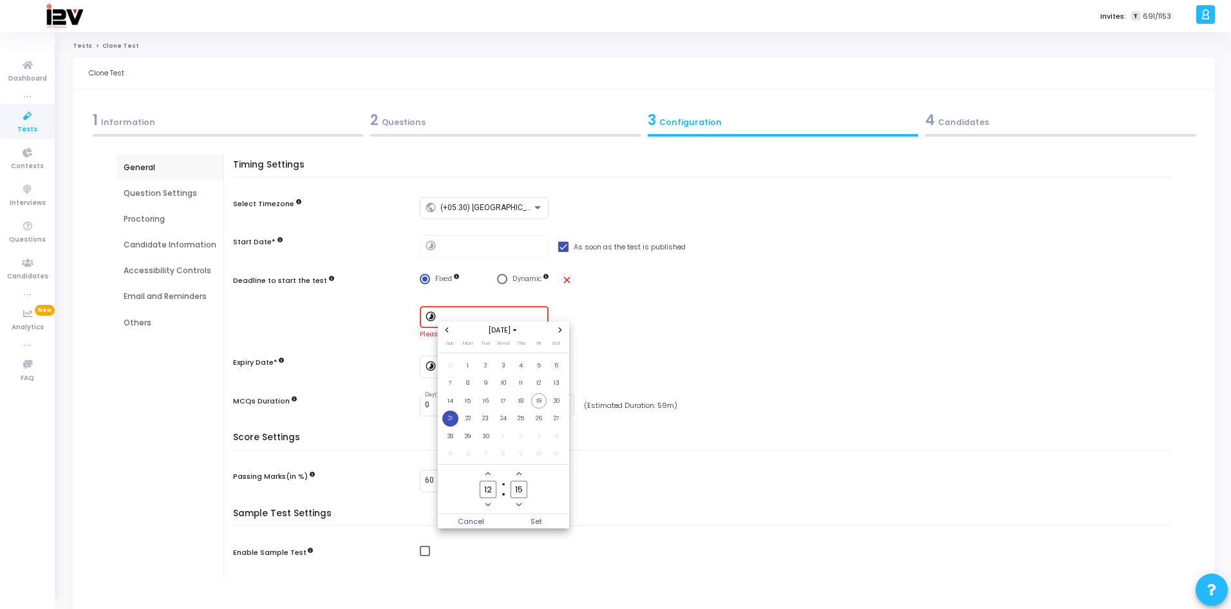
click at [522, 508] on span "Minus a minute" at bounding box center [519, 504] width 11 height 11
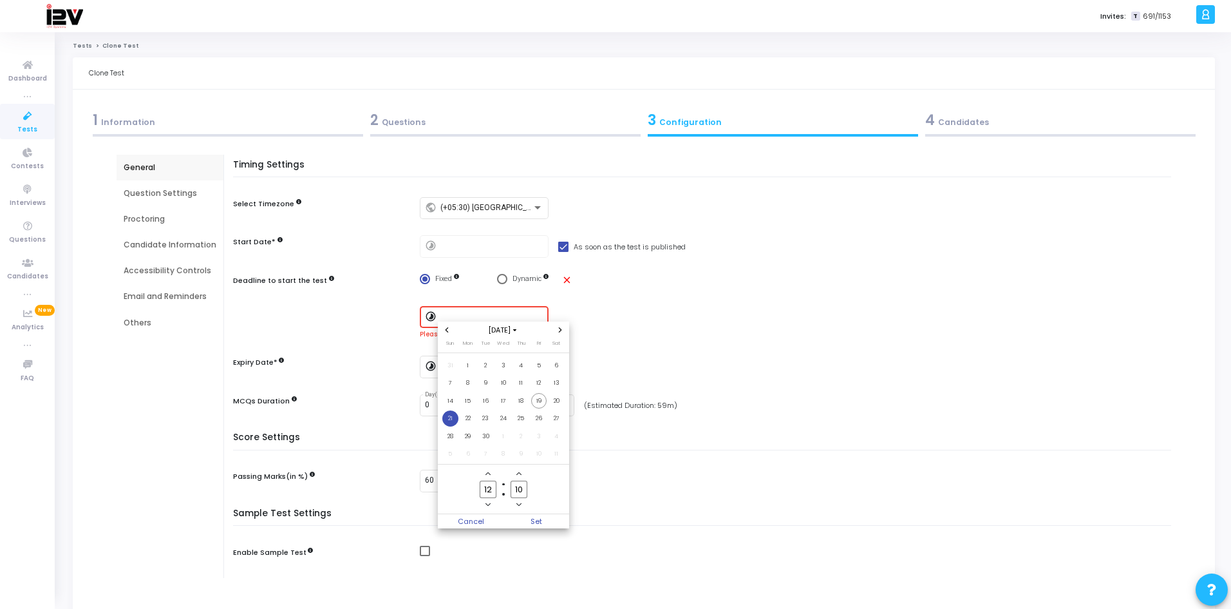
click at [522, 508] on span "Minus a minute" at bounding box center [519, 504] width 11 height 11
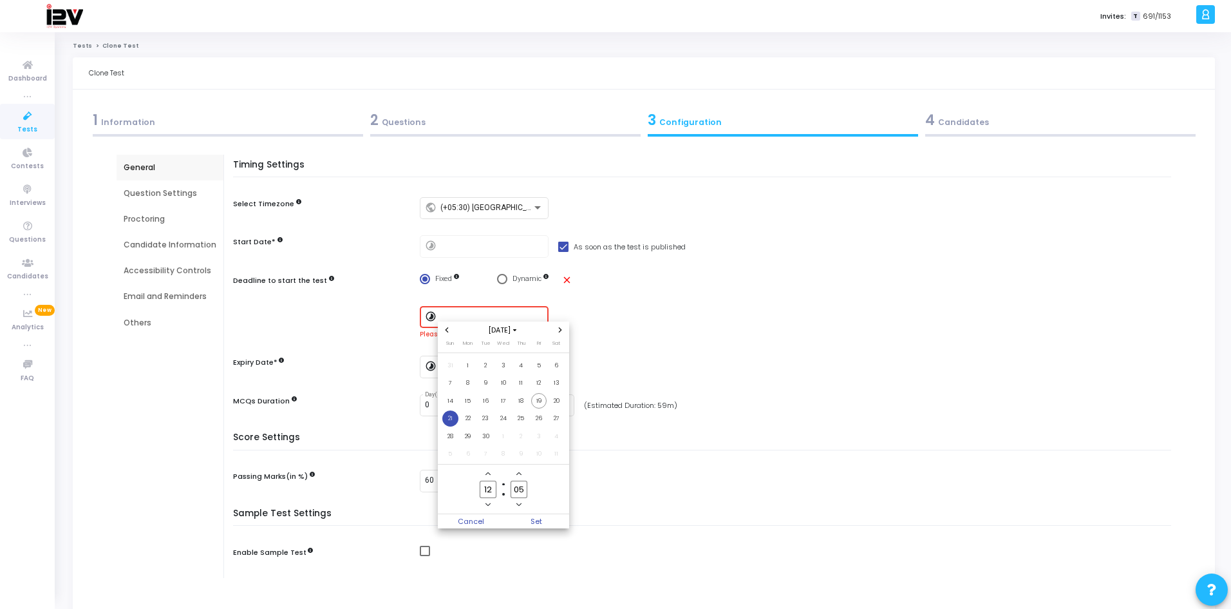
click at [522, 508] on span "Minus a minute" at bounding box center [519, 504] width 11 height 11
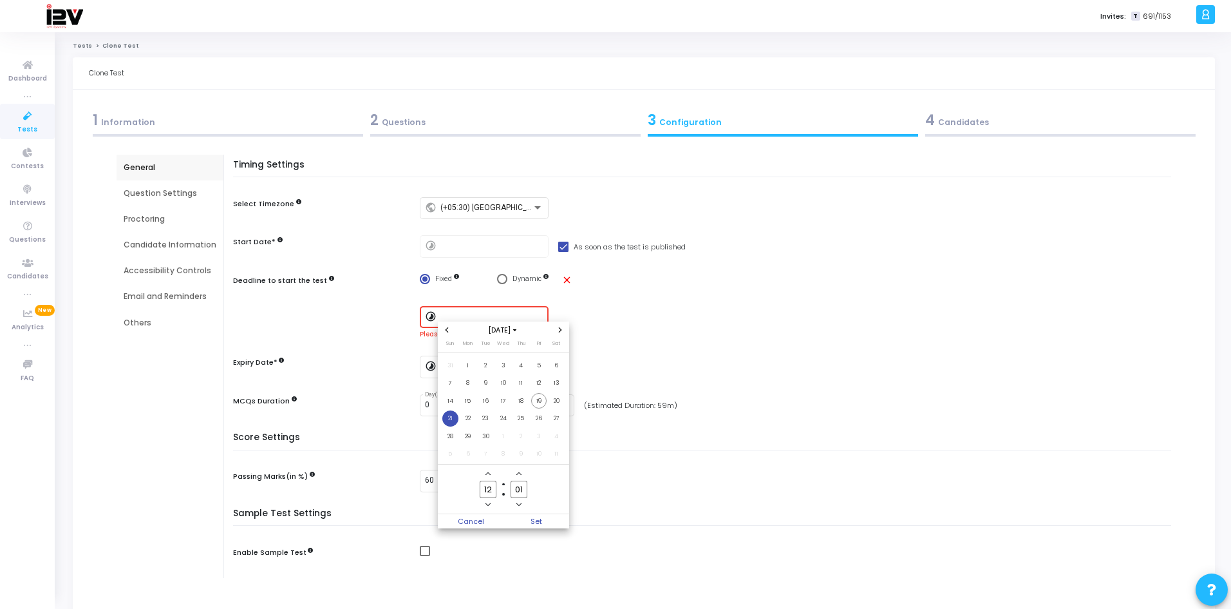
type input "00"
click at [538, 522] on span "Set" at bounding box center [537, 521] width 66 height 14
type input "[DATE] 12:00 PM"
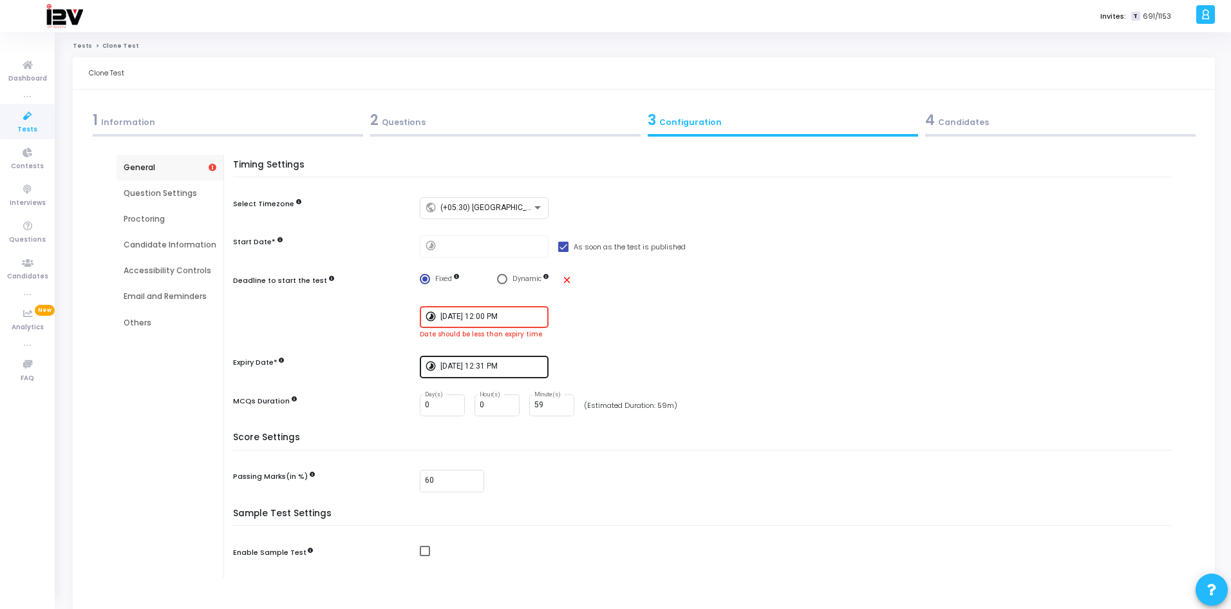
drag, startPoint x: 506, startPoint y: 363, endPoint x: 491, endPoint y: 357, distance: 15.3
click at [506, 363] on input "[DATE] 12:31 PM" at bounding box center [492, 366] width 103 height 9
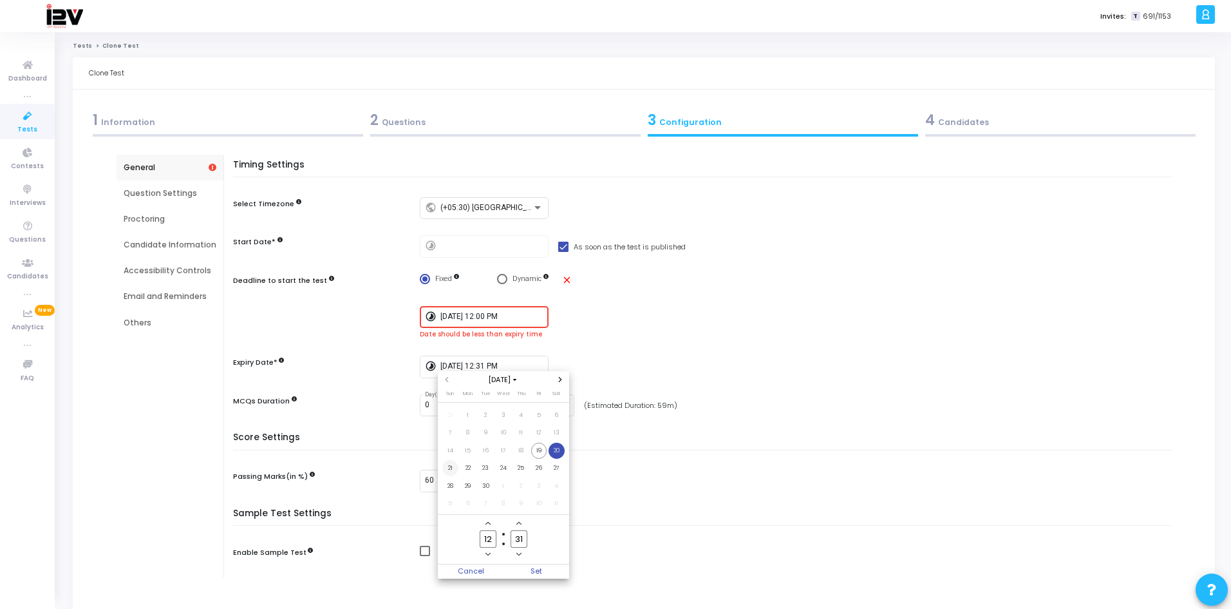
click at [446, 467] on span "21" at bounding box center [450, 468] width 16 height 16
click at [489, 520] on span "Add a hour" at bounding box center [488, 523] width 11 height 11
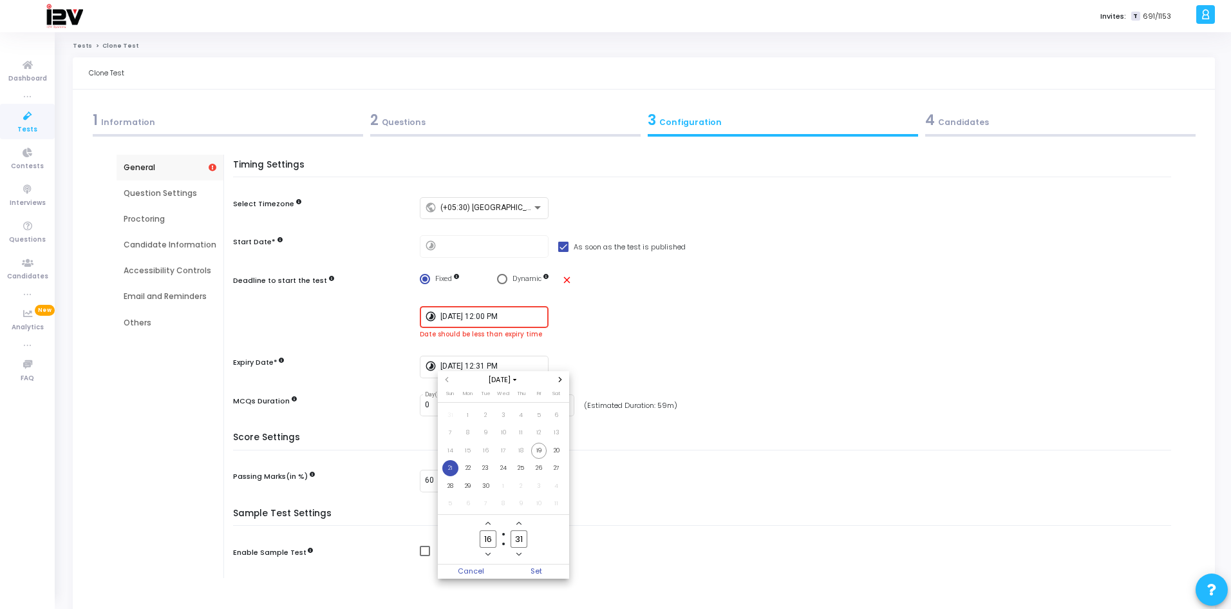
click at [488, 555] on icon "Minus a hour" at bounding box center [488, 553] width 5 height 5
click at [488, 526] on icon "Add a hour" at bounding box center [488, 522] width 5 height 5
type input "15"
click at [522, 556] on icon "Minus a minute" at bounding box center [519, 553] width 5 height 5
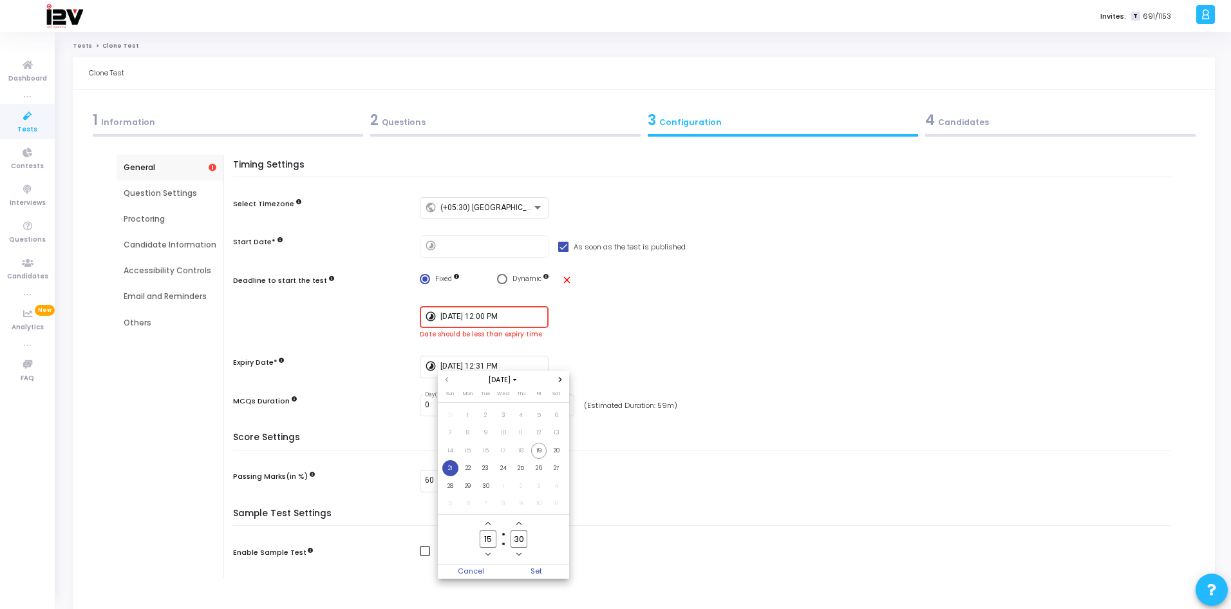
click at [522, 556] on icon "Minus a minute" at bounding box center [519, 553] width 5 height 5
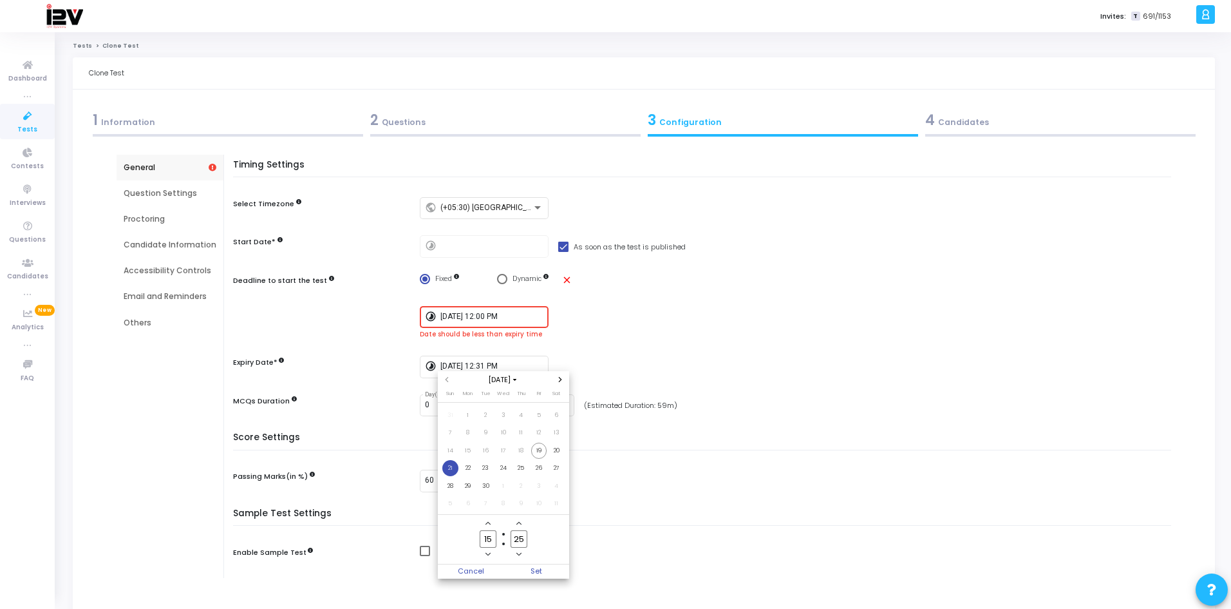
click at [522, 556] on icon "Minus a minute" at bounding box center [519, 553] width 5 height 5
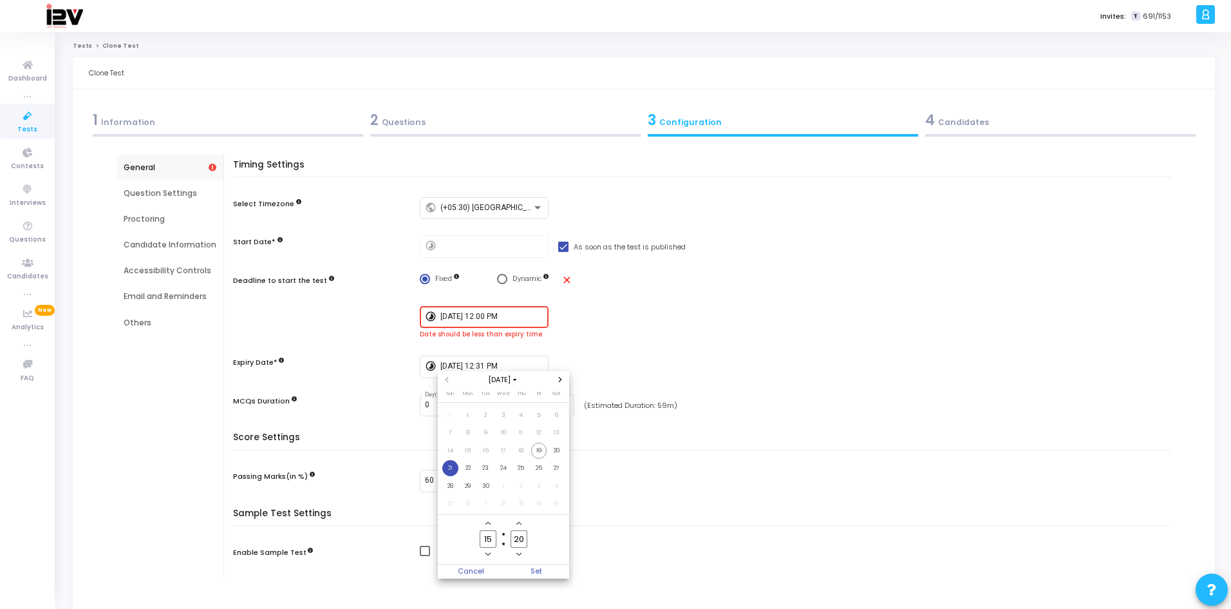
click at [522, 556] on icon "Minus a minute" at bounding box center [519, 553] width 5 height 5
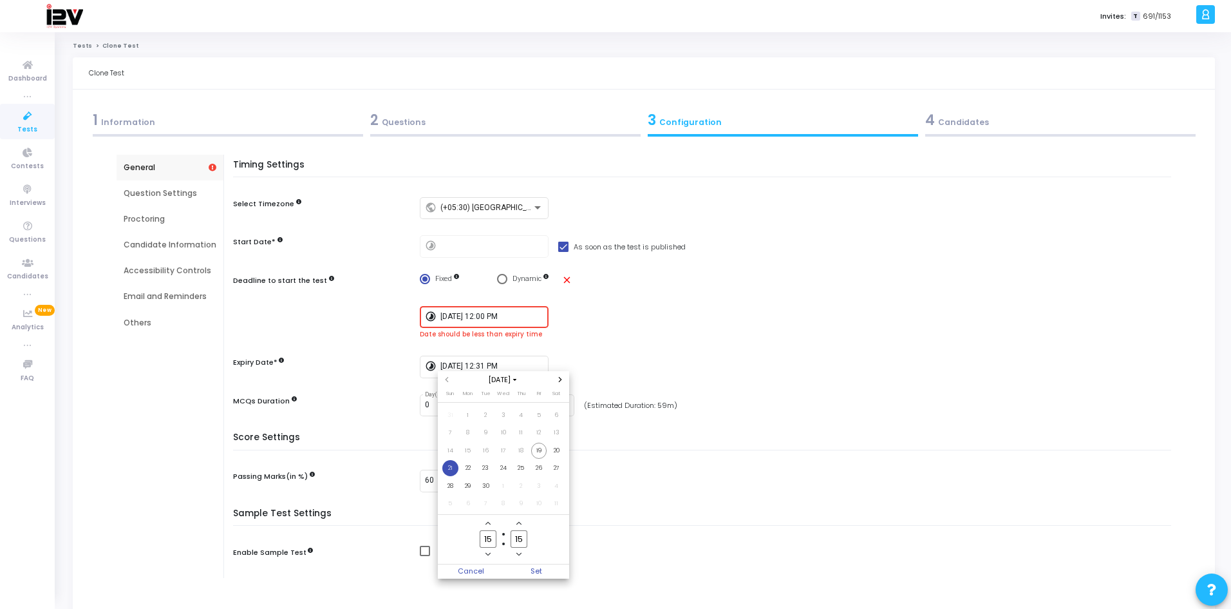
click at [522, 556] on icon "Minus a minute" at bounding box center [519, 553] width 5 height 5
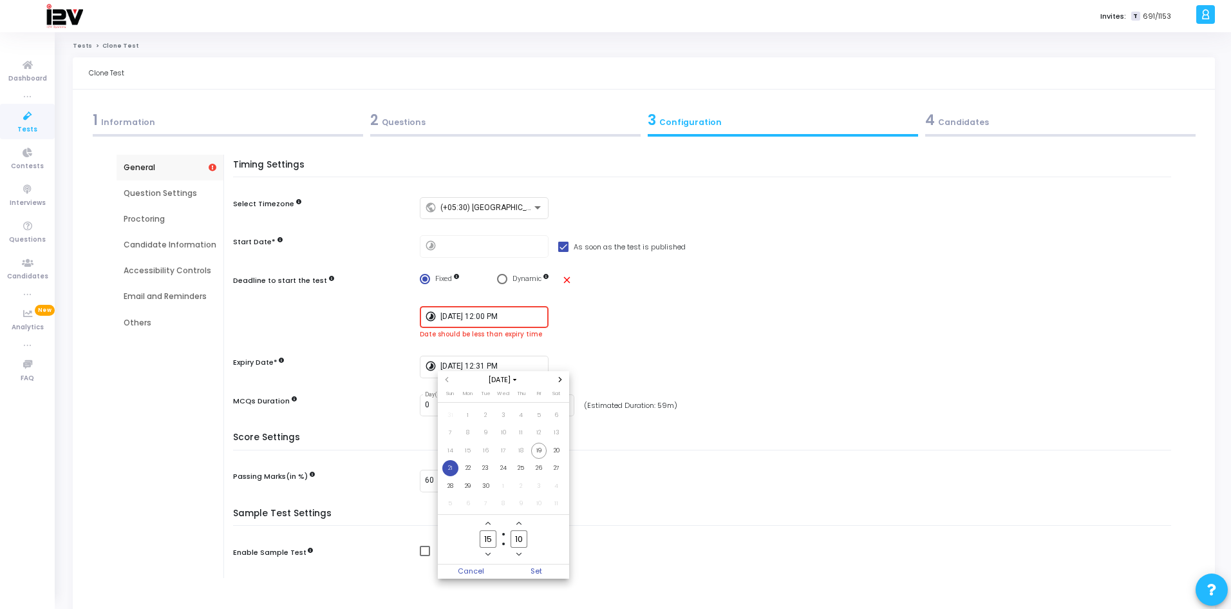
click at [522, 556] on icon "Minus a minute" at bounding box center [519, 553] width 5 height 5
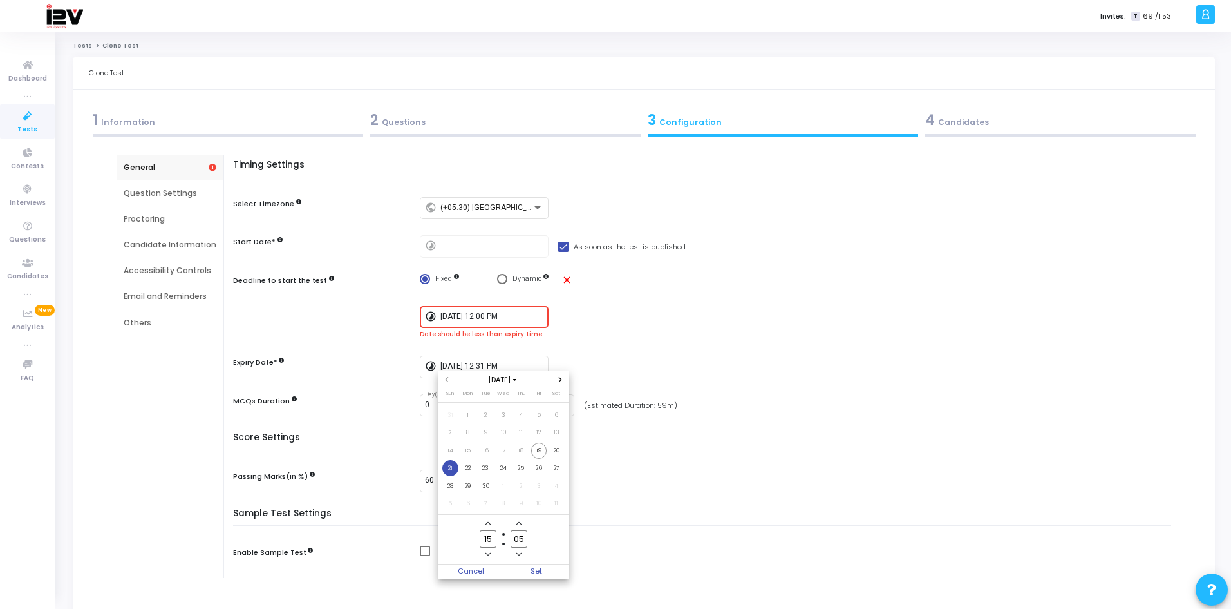
click at [522, 556] on icon "Minus a minute" at bounding box center [519, 553] width 5 height 5
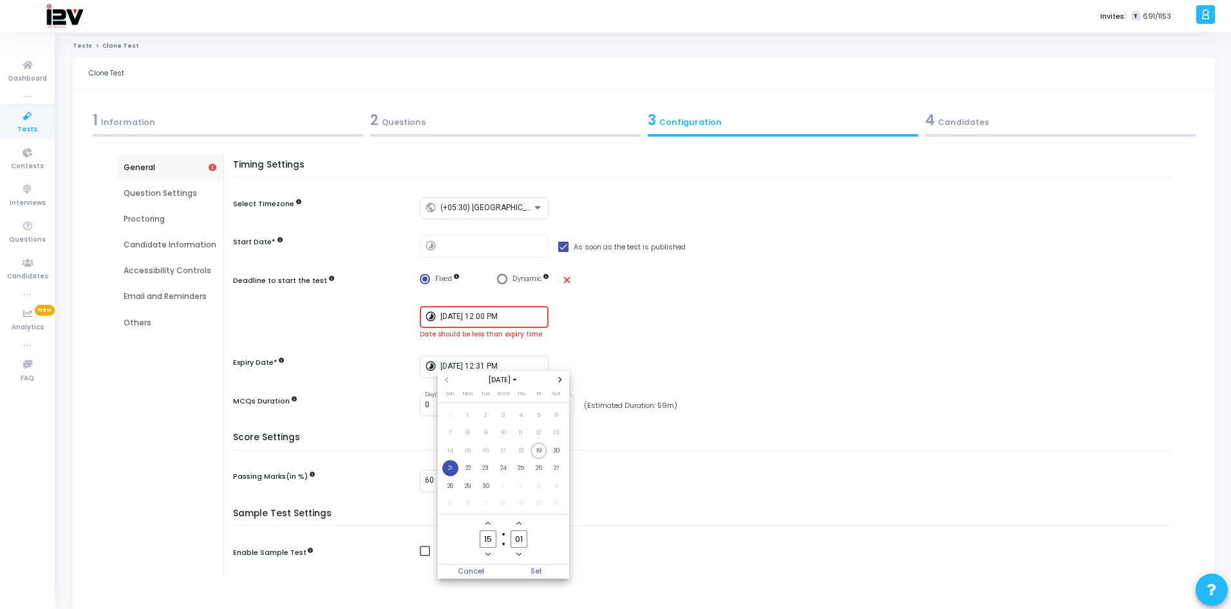
type input "00"
click at [532, 573] on span "Set" at bounding box center [537, 571] width 66 height 14
type input "[DATE] 3:00 PM"
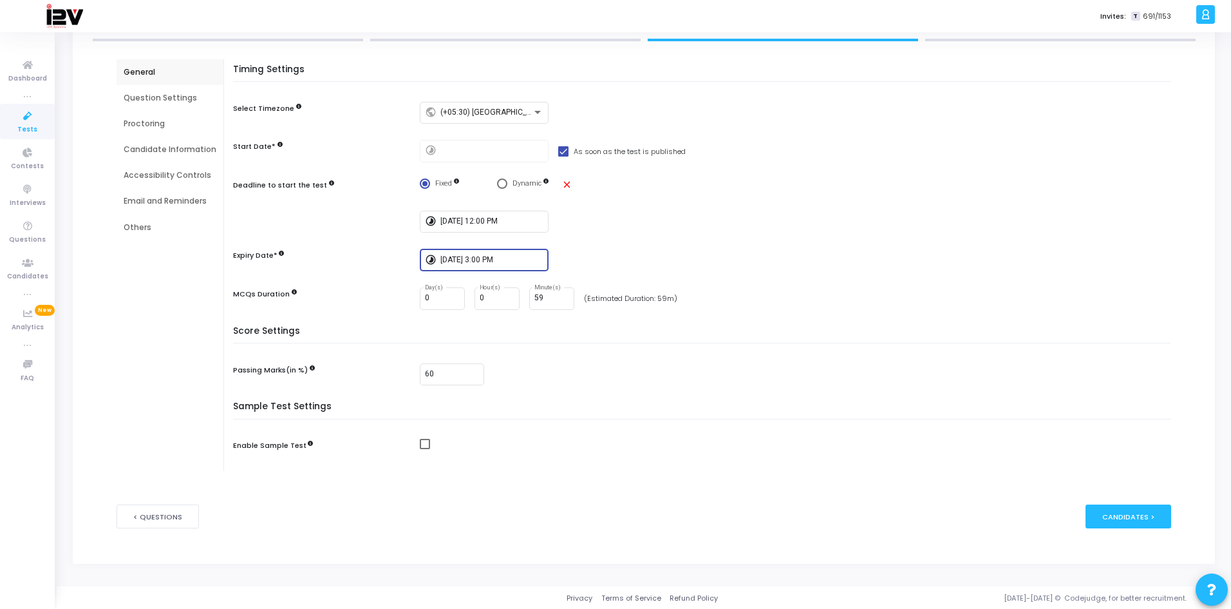
scroll to position [97, 0]
click at [1114, 519] on div "Candidates >" at bounding box center [1129, 515] width 86 height 24
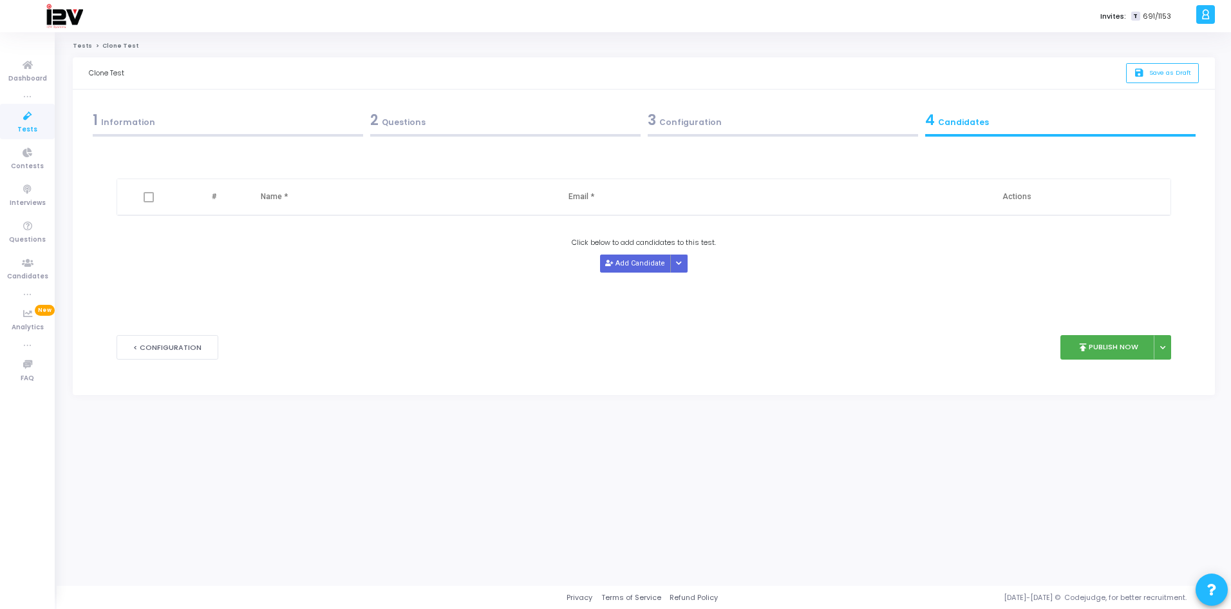
scroll to position [0, 0]
click at [636, 264] on button "Add Candidate" at bounding box center [638, 262] width 71 height 17
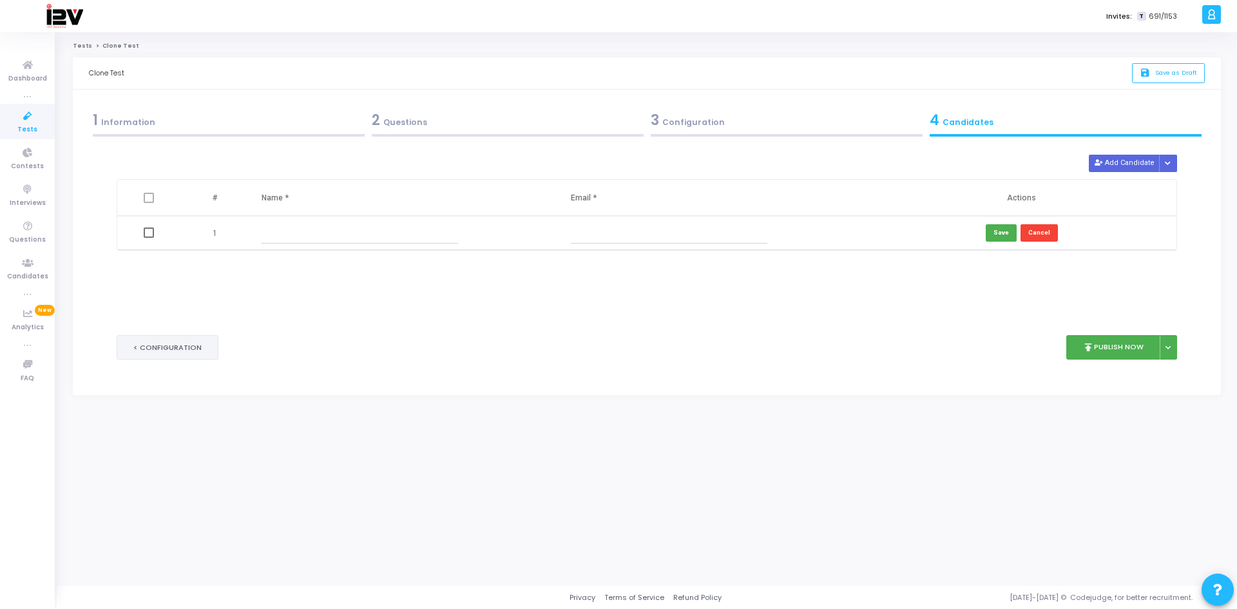
click at [173, 348] on button "< Configuration" at bounding box center [168, 347] width 102 height 25
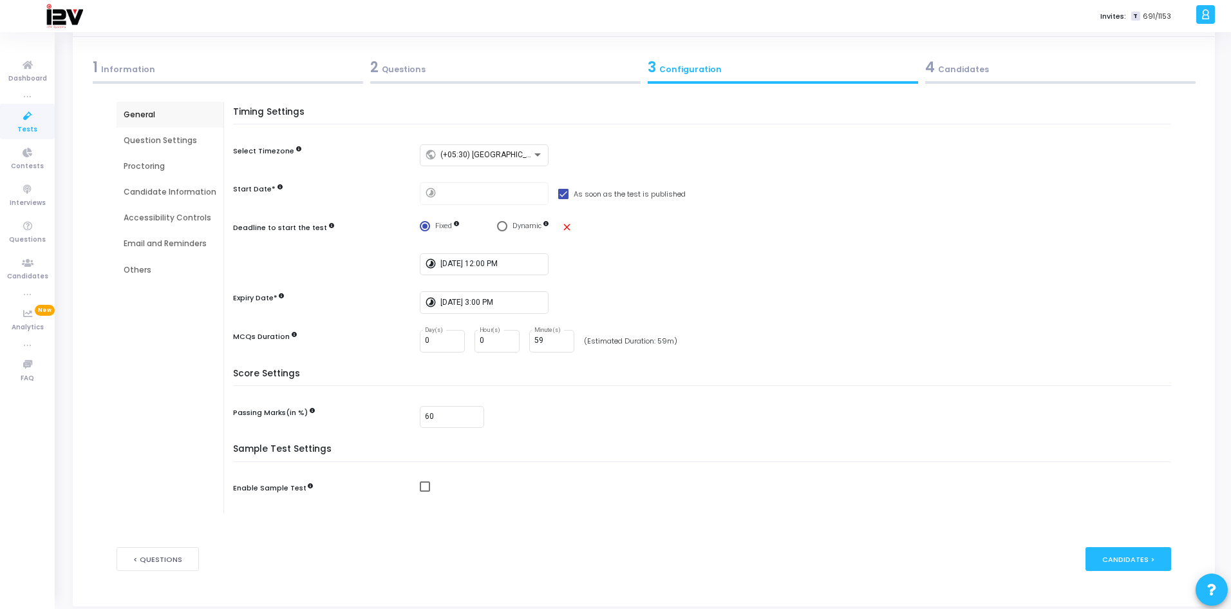
scroll to position [97, 0]
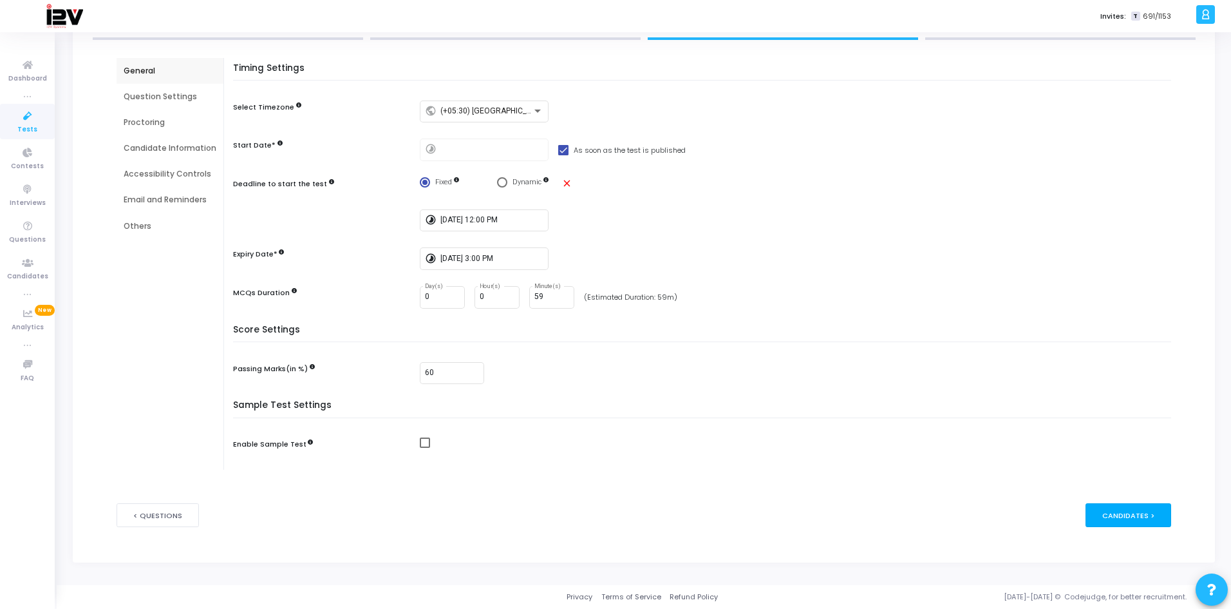
click at [1121, 517] on div "Candidates >" at bounding box center [1129, 515] width 86 height 24
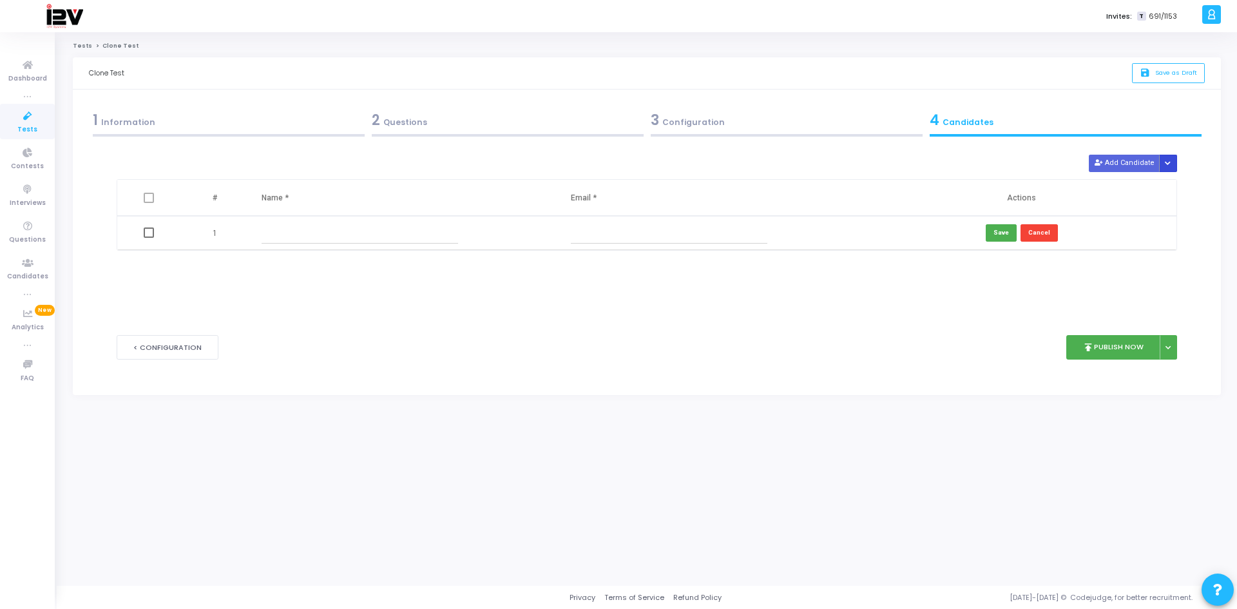
click at [1166, 160] on icon "Button group with nested dropdown" at bounding box center [1167, 163] width 6 height 6
click at [1153, 188] on button "Upload Candidate List" at bounding box center [1121, 187] width 99 height 17
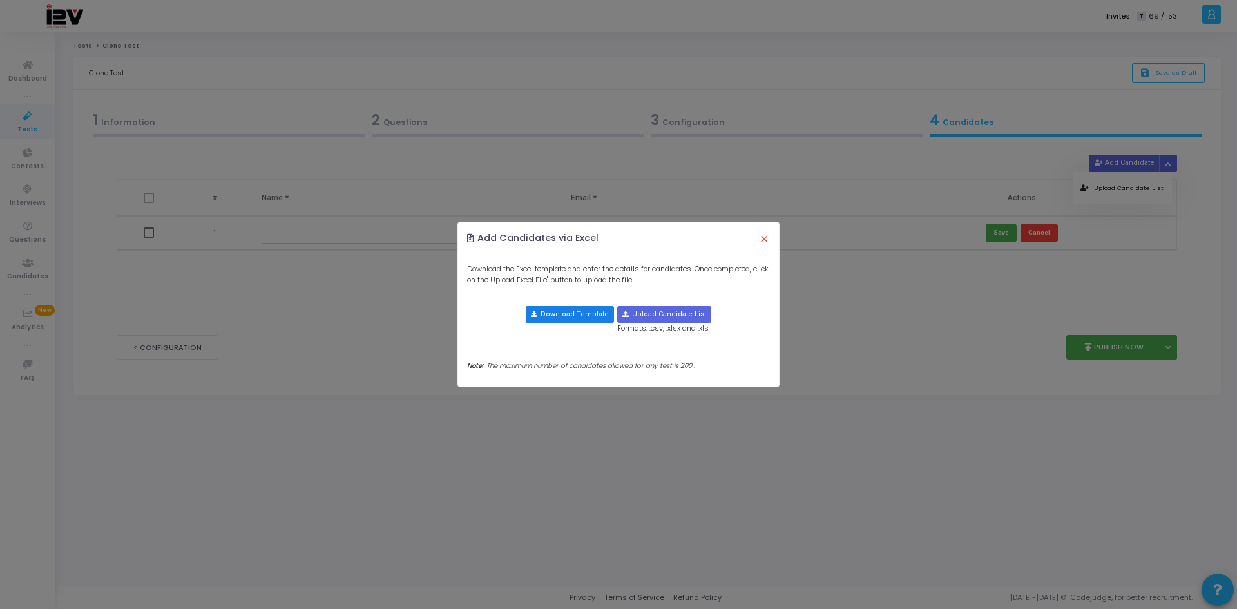
click at [546, 314] on button "Download Template" at bounding box center [570, 314] width 88 height 17
drag, startPoint x: 768, startPoint y: 235, endPoint x: 765, endPoint y: 213, distance: 22.7
click at [768, 235] on button "×" at bounding box center [763, 238] width 27 height 28
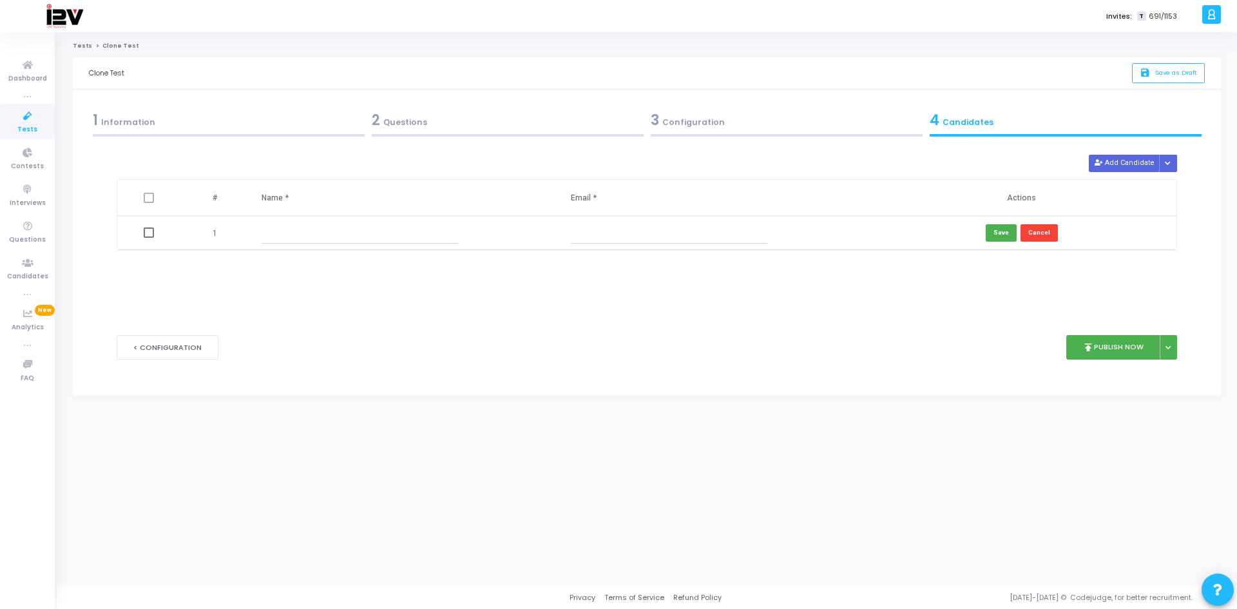
click at [729, 127] on div "3 Configuration" at bounding box center [787, 119] width 272 height 21
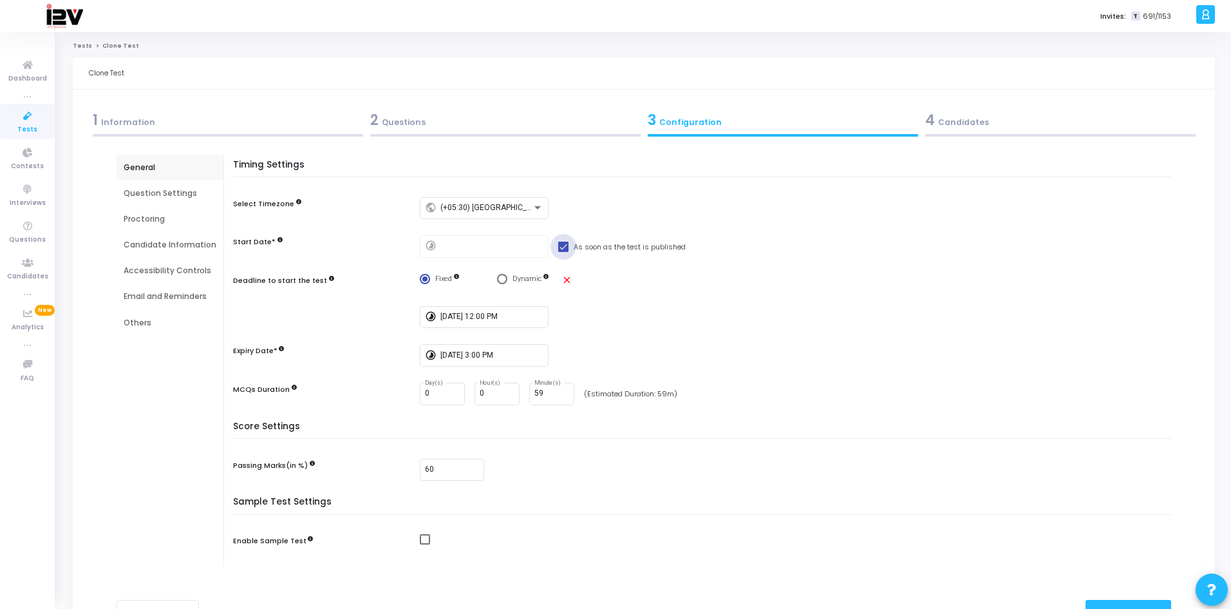
click at [560, 245] on span at bounding box center [563, 247] width 10 height 10
click at [563, 252] on input "As soon as the test is published" at bounding box center [563, 252] width 1 height 1
checkbox input "false"
type input "[DATE] 3:17 PM"
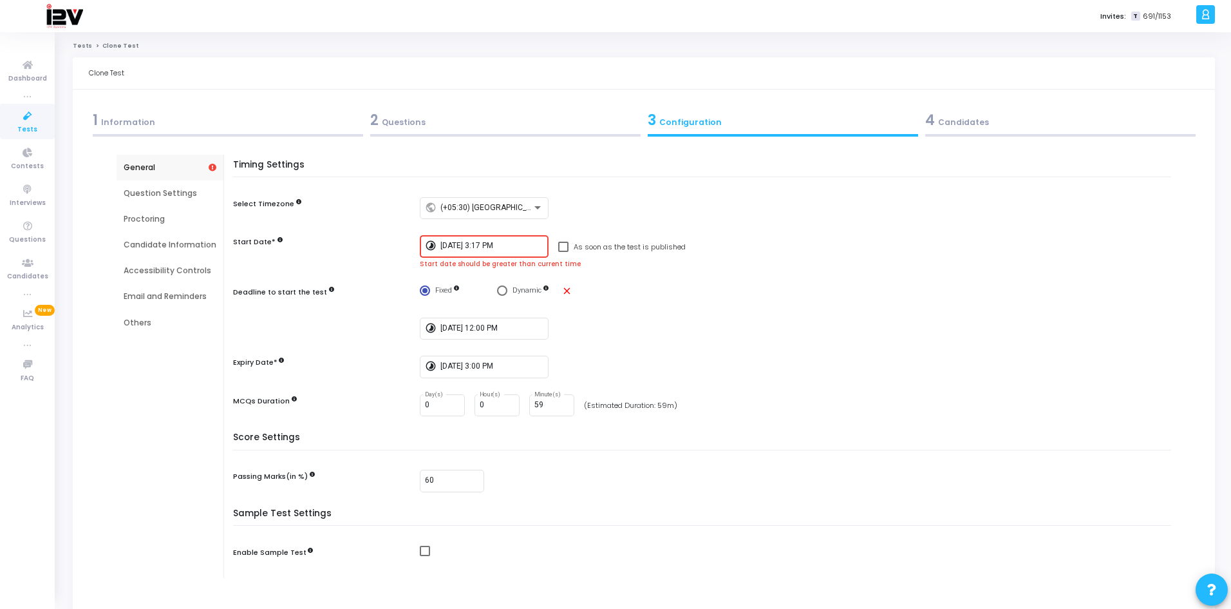
click at [476, 243] on input "[DATE] 3:17 PM" at bounding box center [492, 246] width 103 height 9
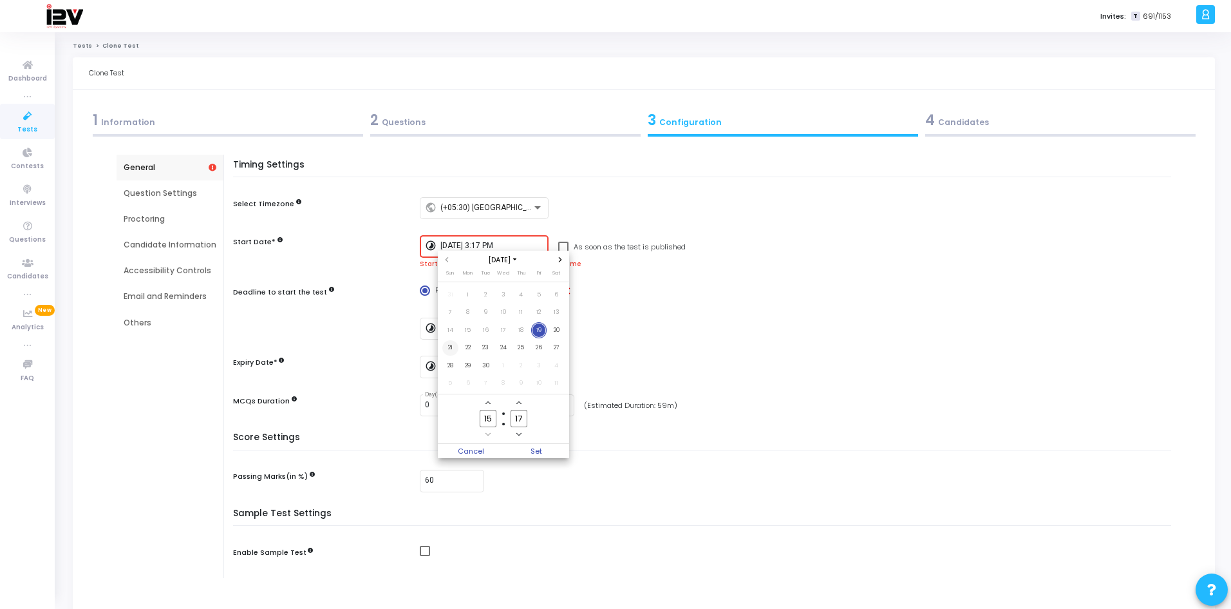
click at [447, 354] on span "21" at bounding box center [450, 348] width 16 height 16
click at [493, 415] on input "15" at bounding box center [488, 418] width 17 height 17
type input "12"
click at [525, 415] on input "17" at bounding box center [519, 418] width 17 height 17
type input "1"
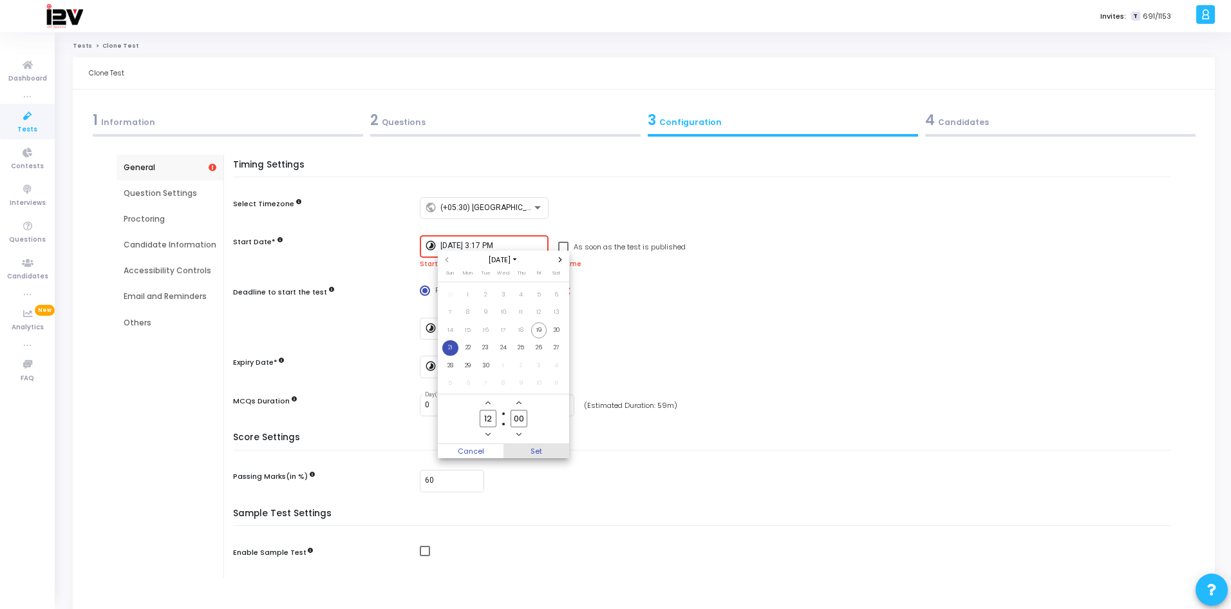
type input "00"
click at [545, 449] on span "Set" at bounding box center [537, 451] width 66 height 14
type input "[DATE] 12:00 PM"
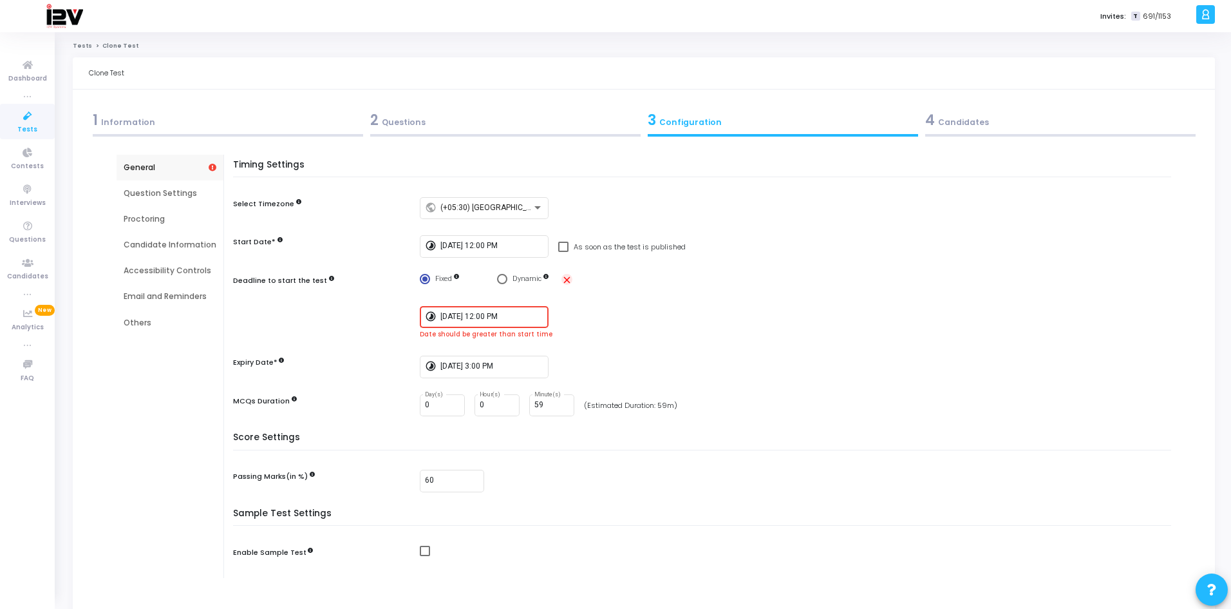
click at [563, 282] on mat-icon "close" at bounding box center [567, 279] width 11 height 11
radio input "false"
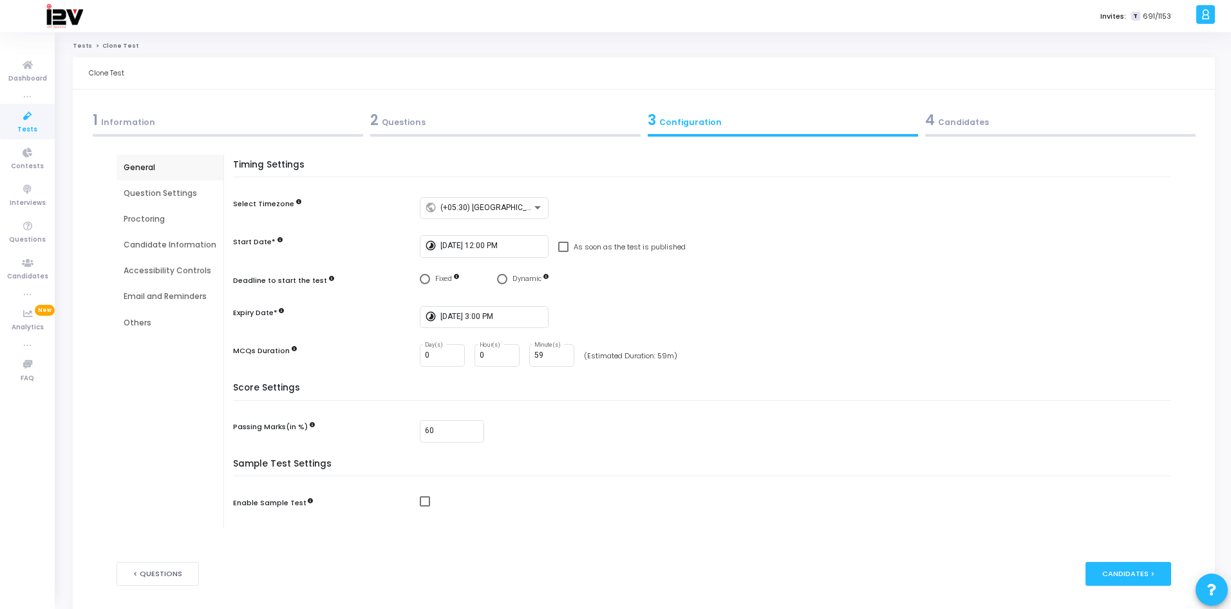
click at [1052, 129] on div "4 Candidates" at bounding box center [1061, 119] width 271 height 21
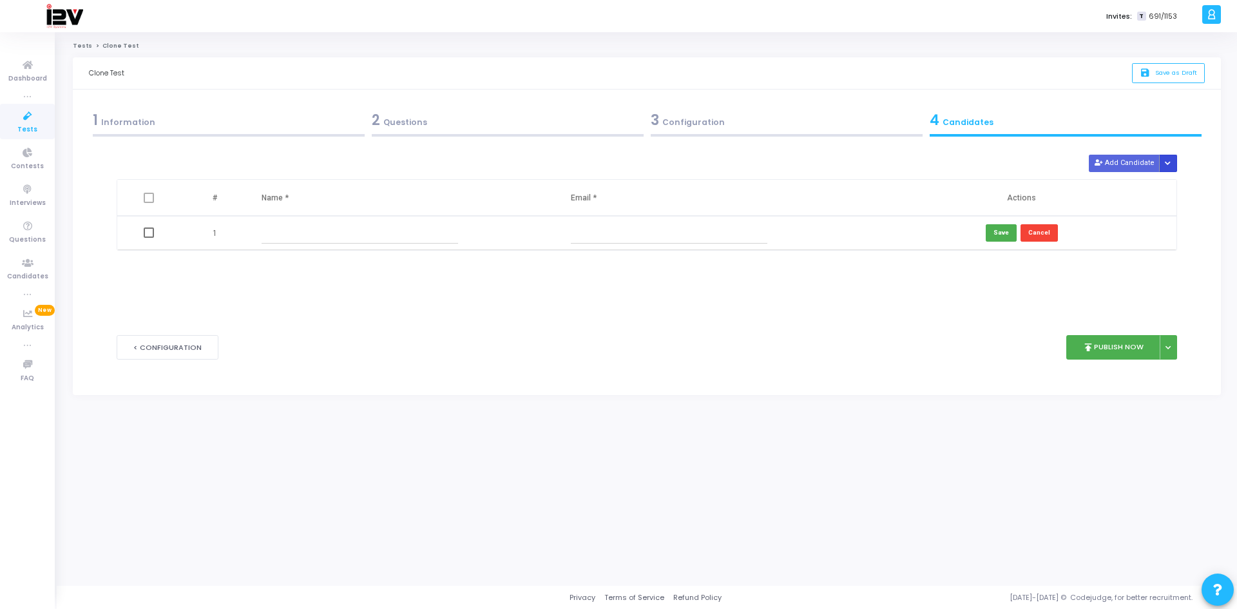
click at [1163, 164] on button "Button group with nested dropdown" at bounding box center [1168, 163] width 18 height 17
click at [1134, 190] on button "Upload Candidate List" at bounding box center [1121, 187] width 99 height 17
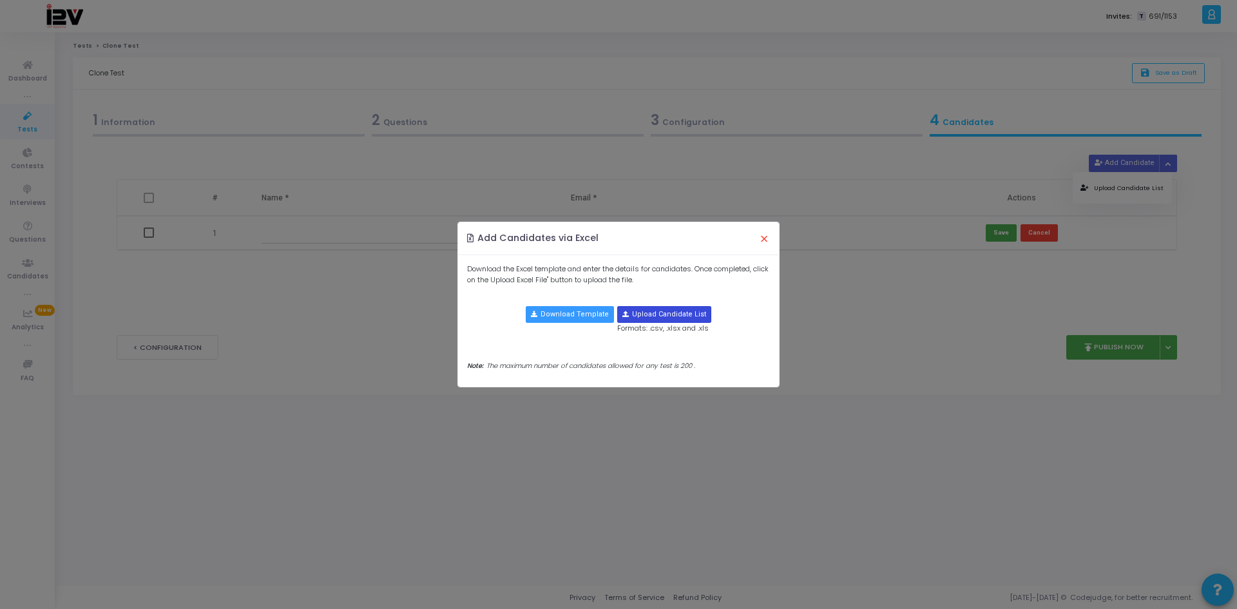
click at [652, 314] on input "file" at bounding box center [664, 314] width 93 height 15
type input "C:\fakepath\candidate-template (1).csv"
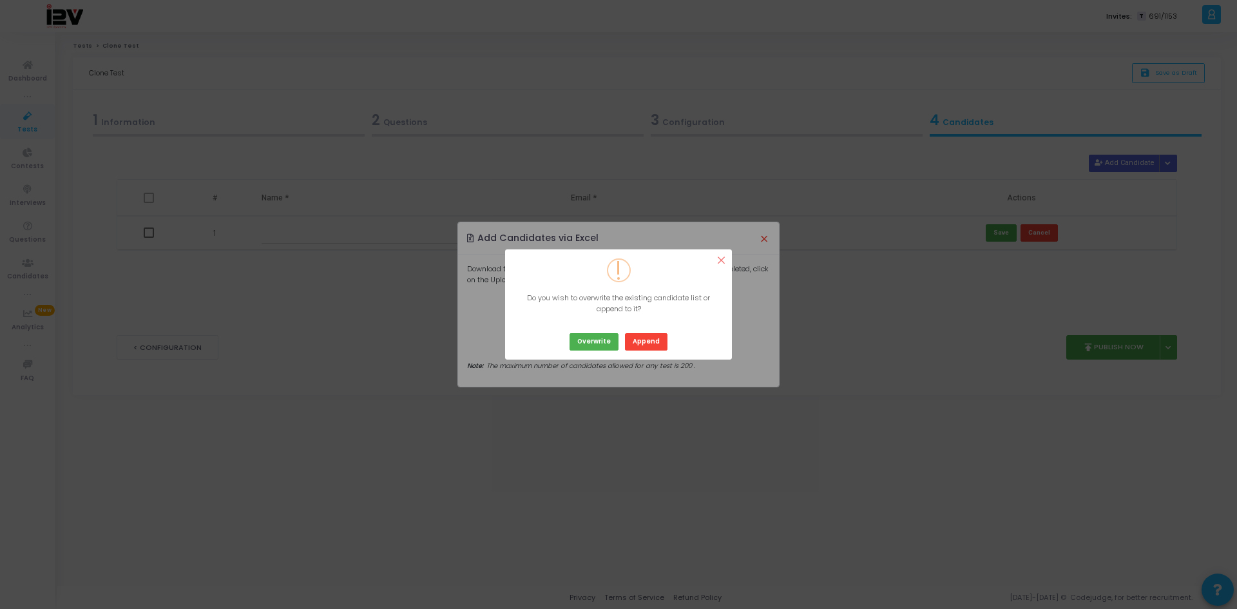
click at [721, 262] on button "×" at bounding box center [720, 259] width 21 height 21
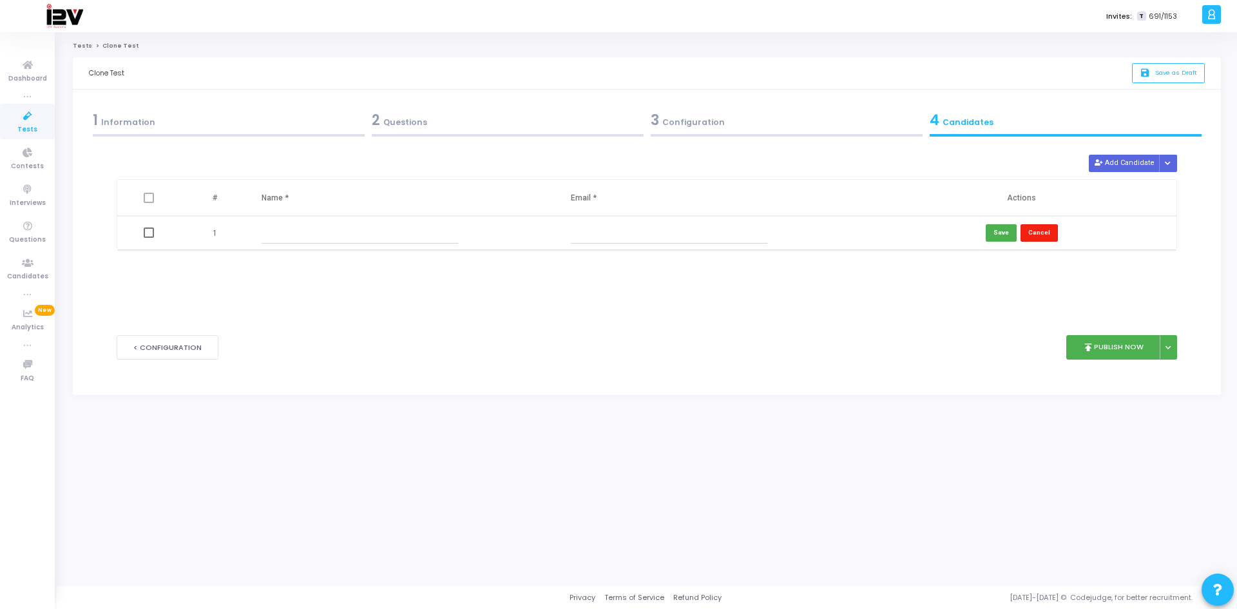
click at [1042, 231] on button "Cancel" at bounding box center [1038, 232] width 37 height 17
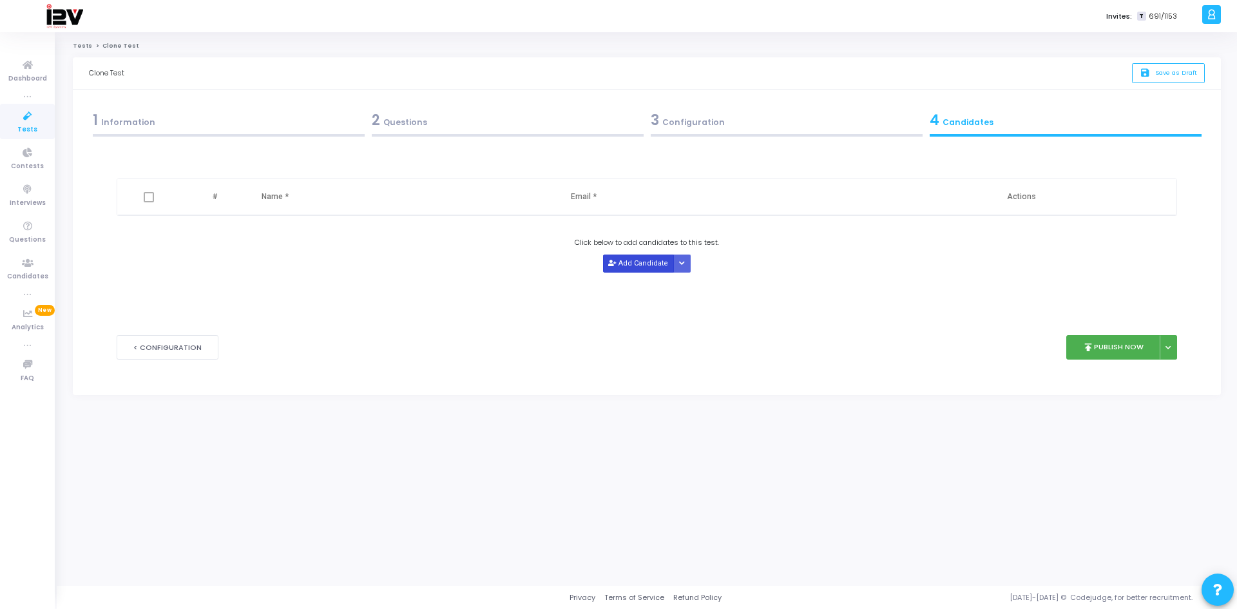
click at [637, 260] on button "Add Candidate" at bounding box center [638, 262] width 71 height 17
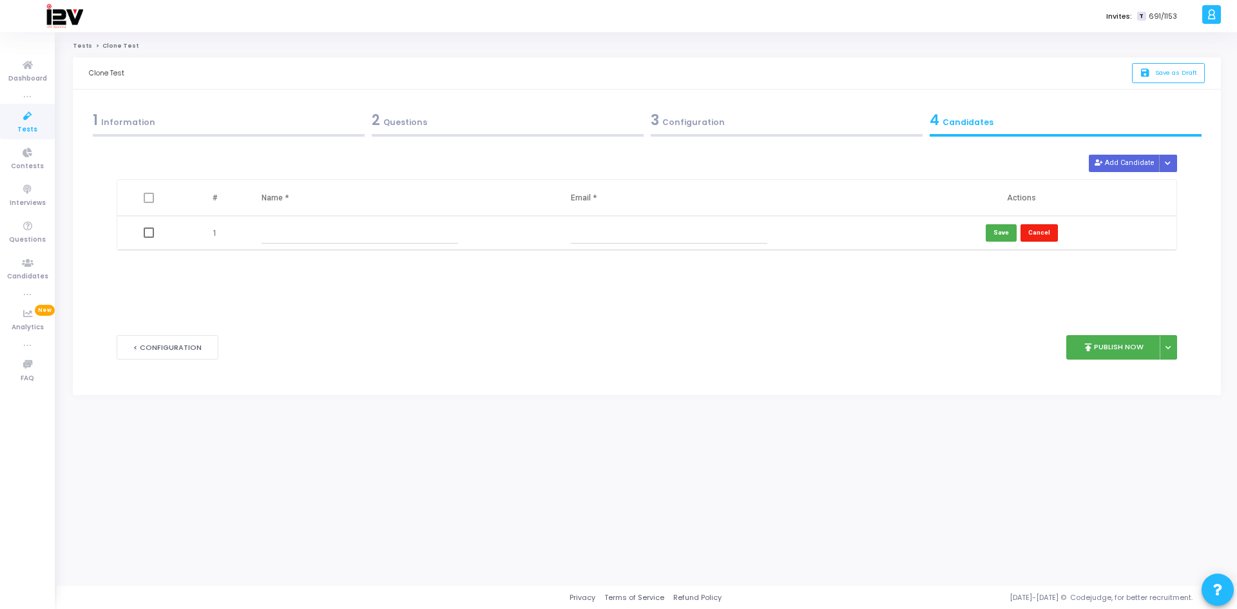
click at [1036, 233] on button "Cancel" at bounding box center [1038, 232] width 37 height 17
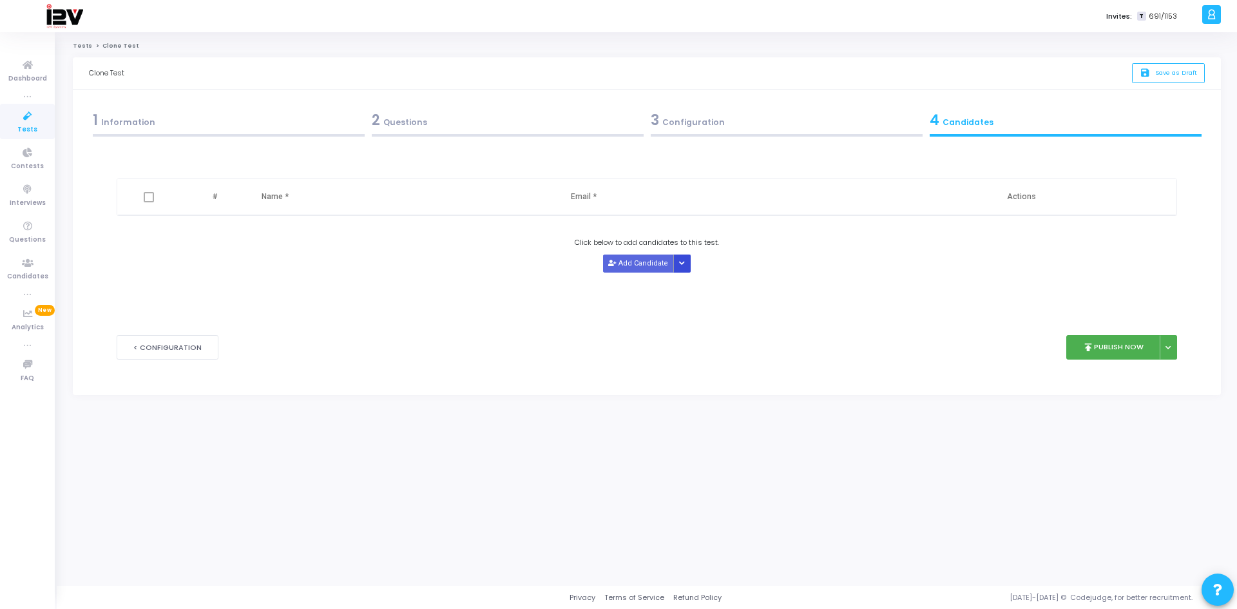
click at [679, 262] on icon "Button group with nested dropdown" at bounding box center [682, 263] width 6 height 6
click at [700, 287] on button "Upload Candidate List" at bounding box center [720, 288] width 99 height 17
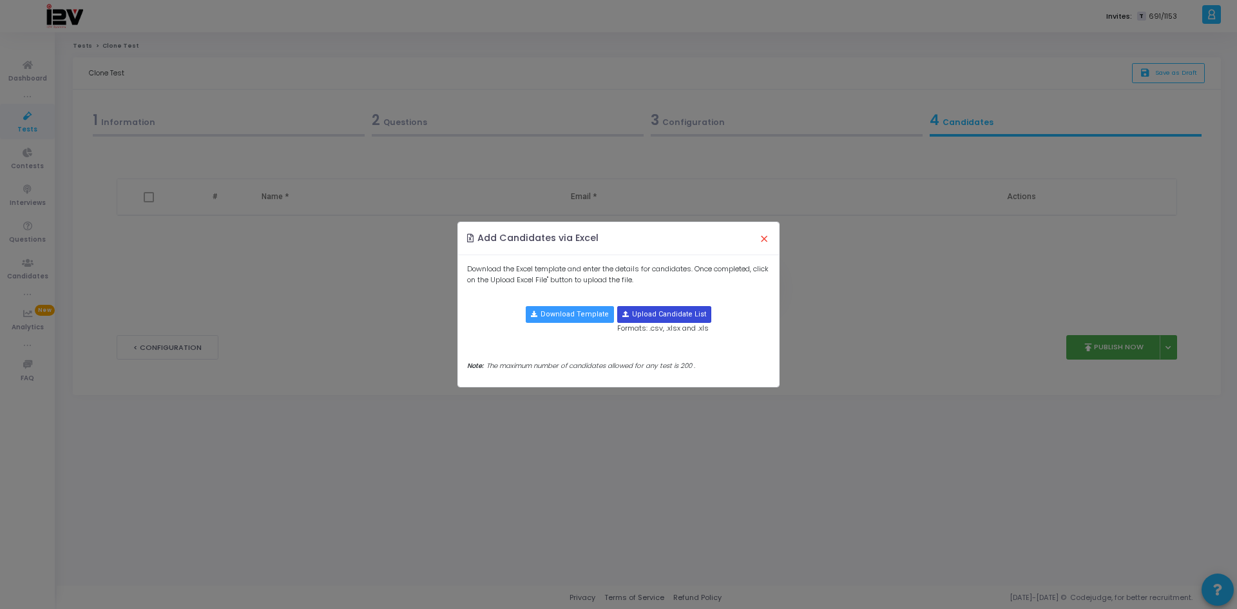
click at [667, 318] on input "file" at bounding box center [664, 314] width 93 height 15
type input "C:\fakepath\candidate-template (1).csv"
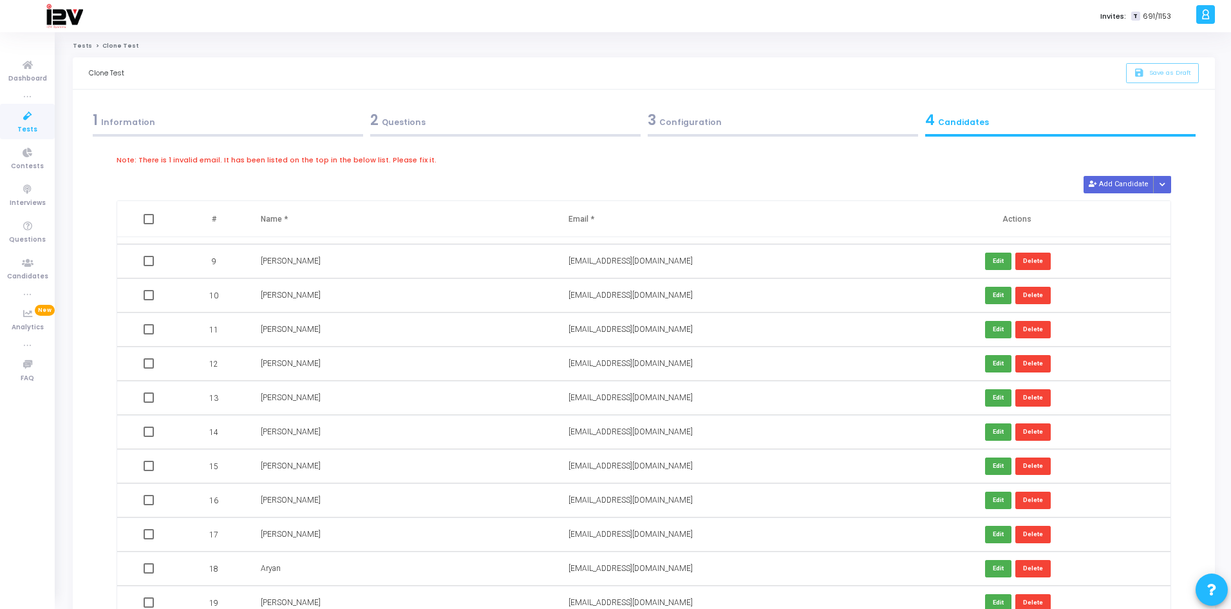
scroll to position [253, 0]
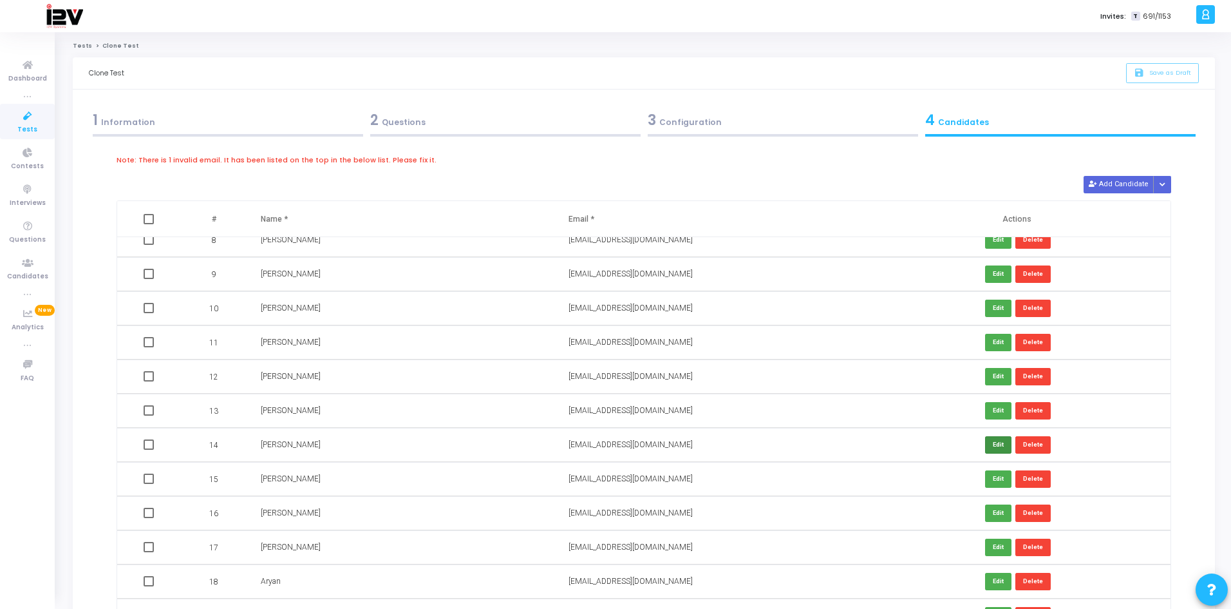
click at [991, 444] on button "Edit" at bounding box center [998, 444] width 26 height 17
click at [698, 448] on input "[EMAIL_ADDRESS][DOMAIN_NAME]" at bounding box center [667, 444] width 196 height 21
type input "d"
paste input "[EMAIL_ADDRESS][DOMAIN_NAME]"
type input "[EMAIL_ADDRESS][DOMAIN_NAME]"
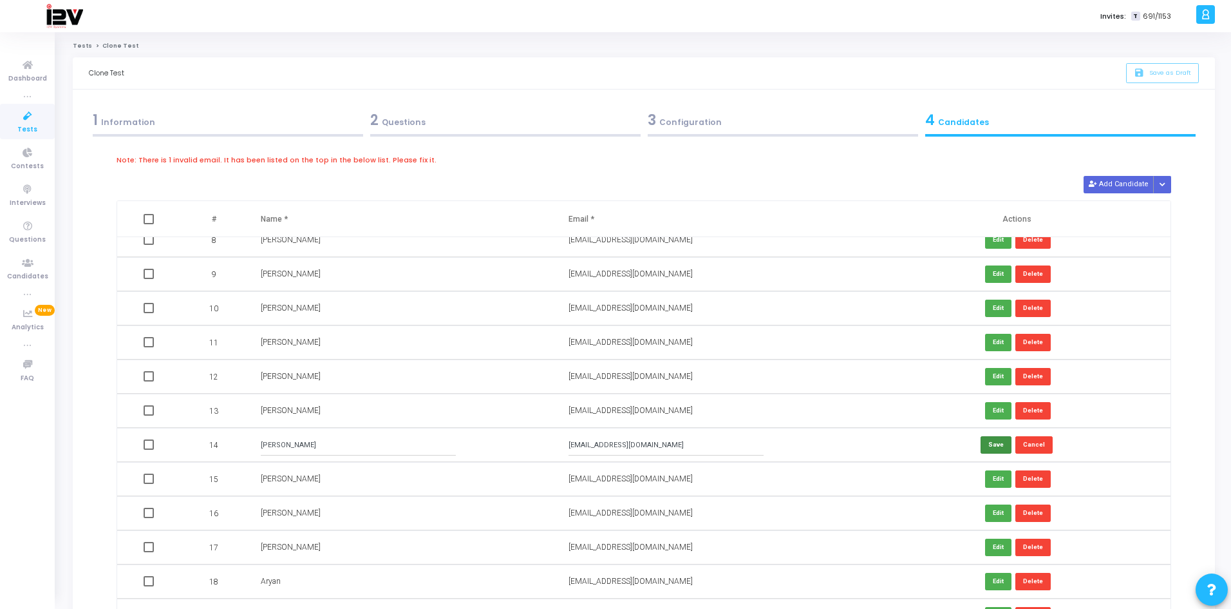
click at [981, 442] on button "Save" at bounding box center [996, 444] width 31 height 17
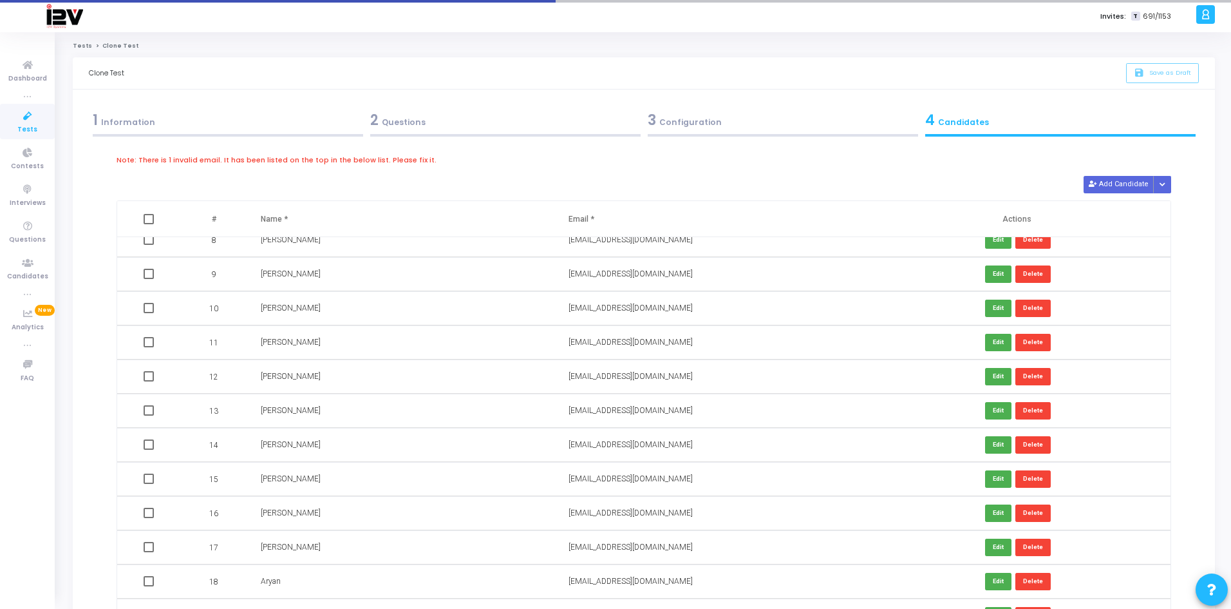
scroll to position [0, 0]
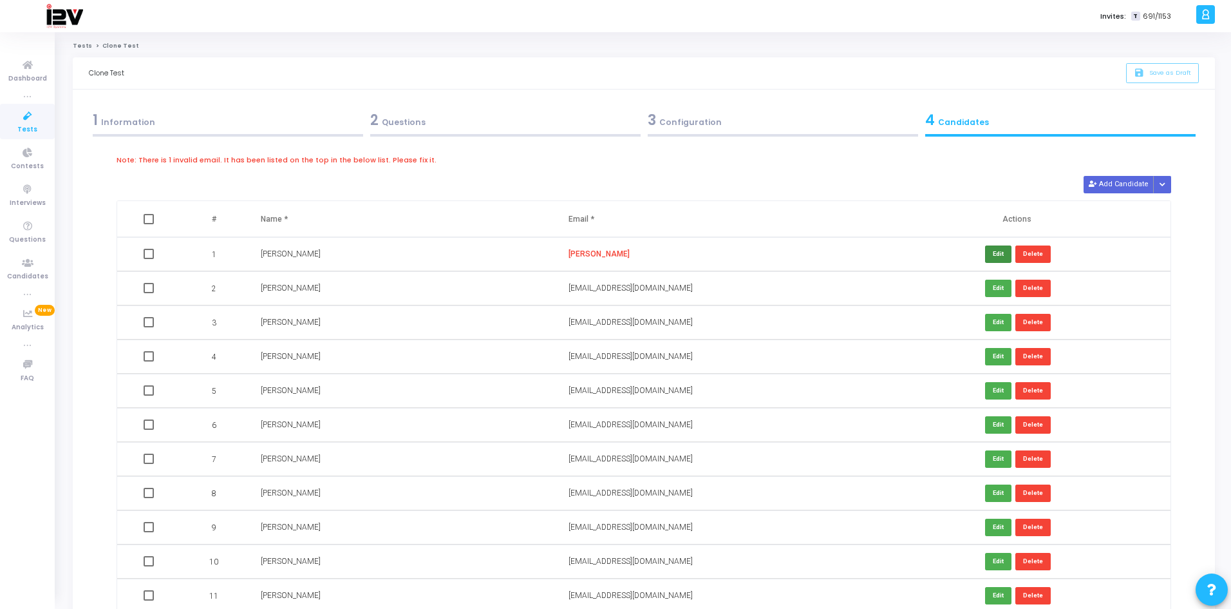
click at [987, 247] on button "Edit" at bounding box center [998, 253] width 26 height 17
click at [624, 248] on input "[PERSON_NAME]" at bounding box center [667, 253] width 196 height 21
type input "H"
click at [596, 251] on input "text" at bounding box center [667, 253] width 196 height 21
paste input "[EMAIL_ADDRESS][DOMAIN_NAME]"
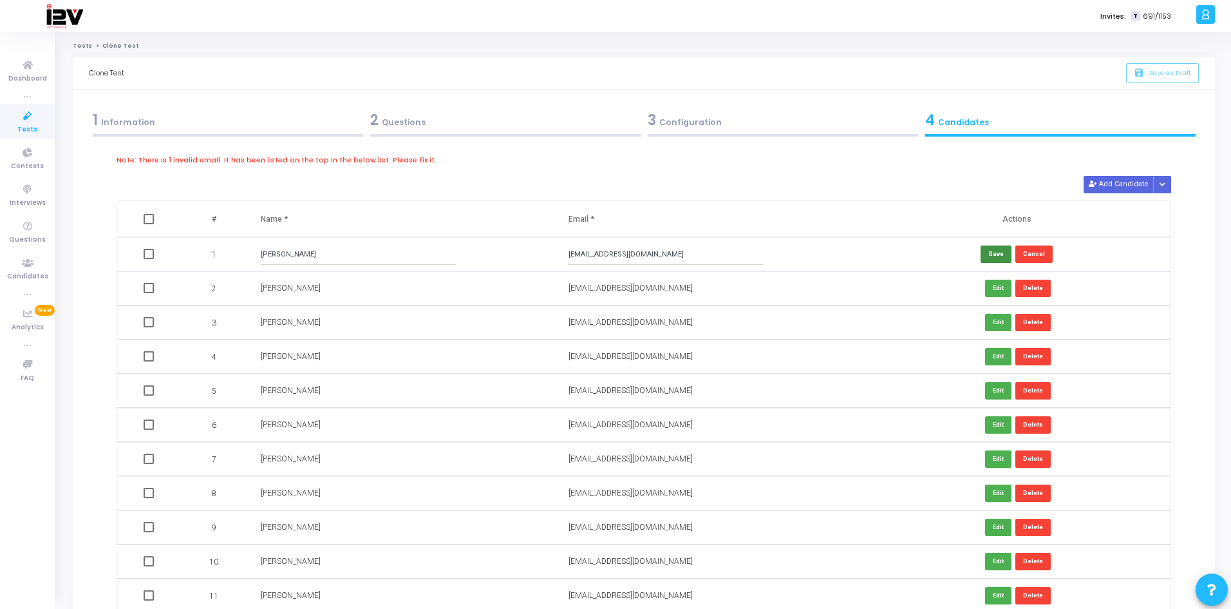
type input "[EMAIL_ADDRESS][DOMAIN_NAME]"
click at [993, 249] on button "Save" at bounding box center [996, 253] width 31 height 17
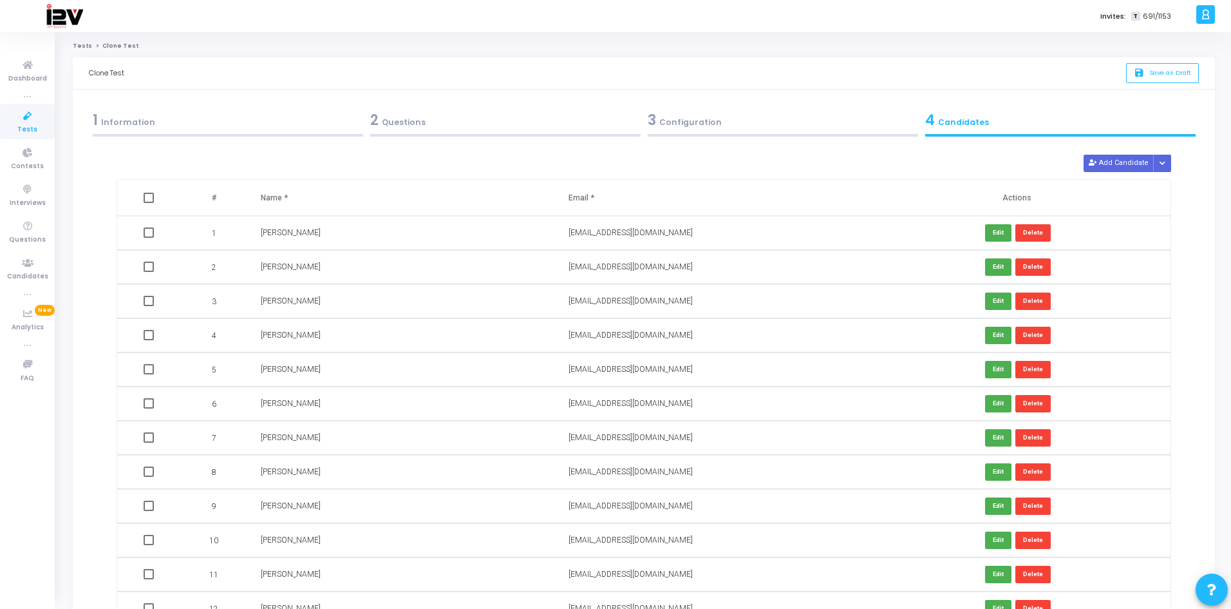
click at [755, 115] on div "3 Configuration" at bounding box center [783, 119] width 271 height 21
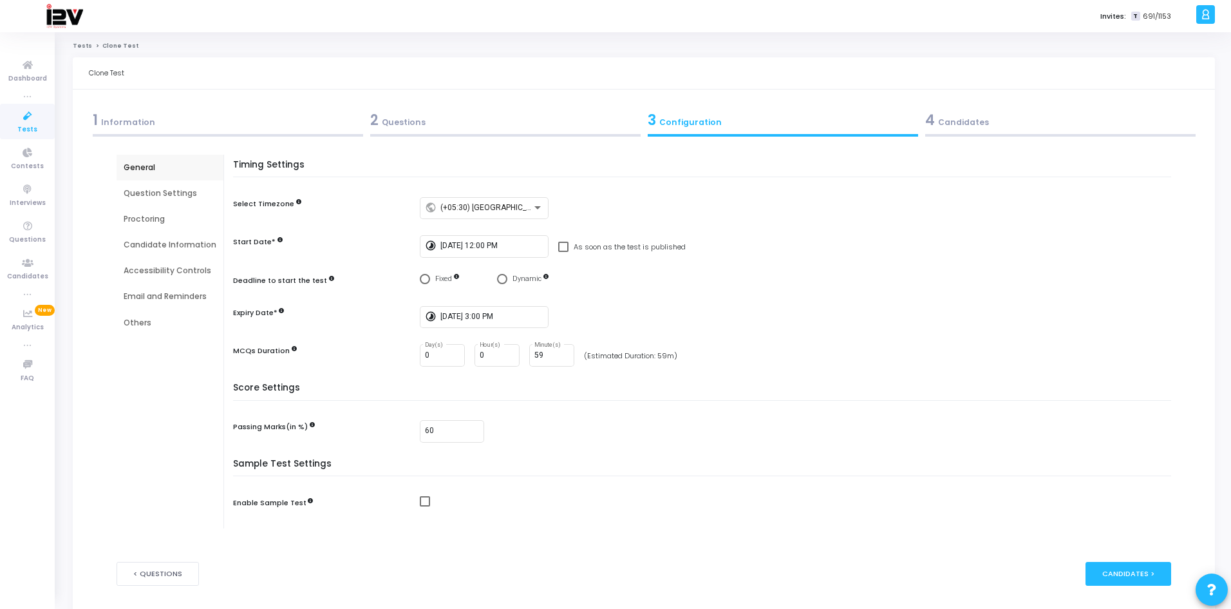
click at [141, 187] on div "Question Settings" at bounding box center [170, 193] width 93 height 12
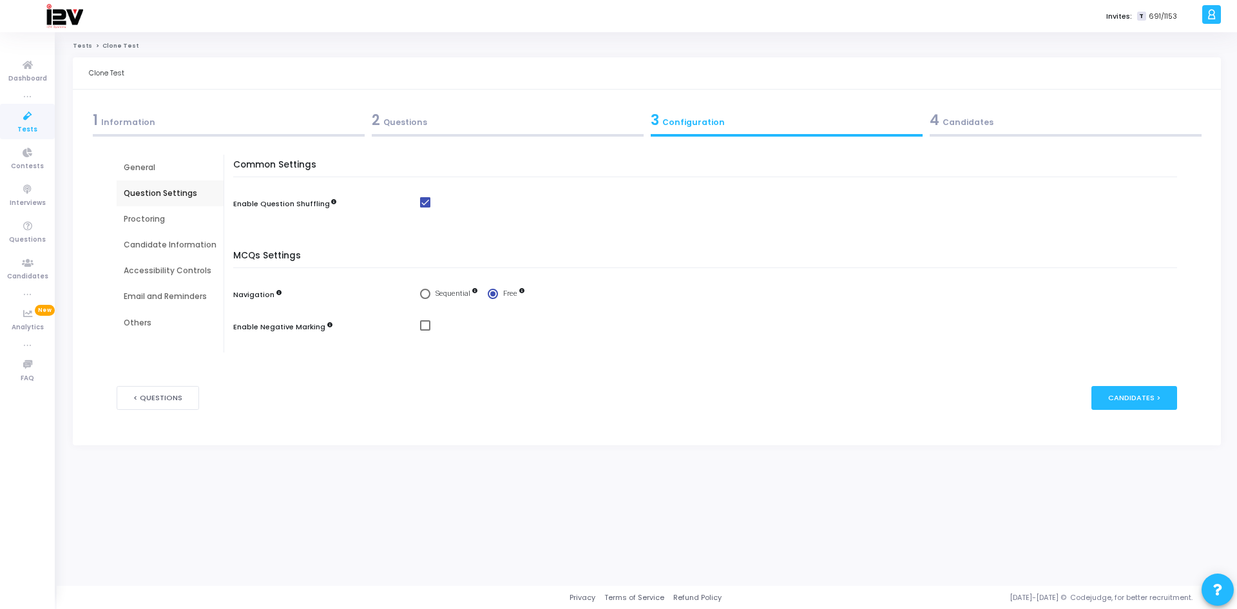
click at [153, 213] on div "Proctoring" at bounding box center [170, 219] width 93 height 12
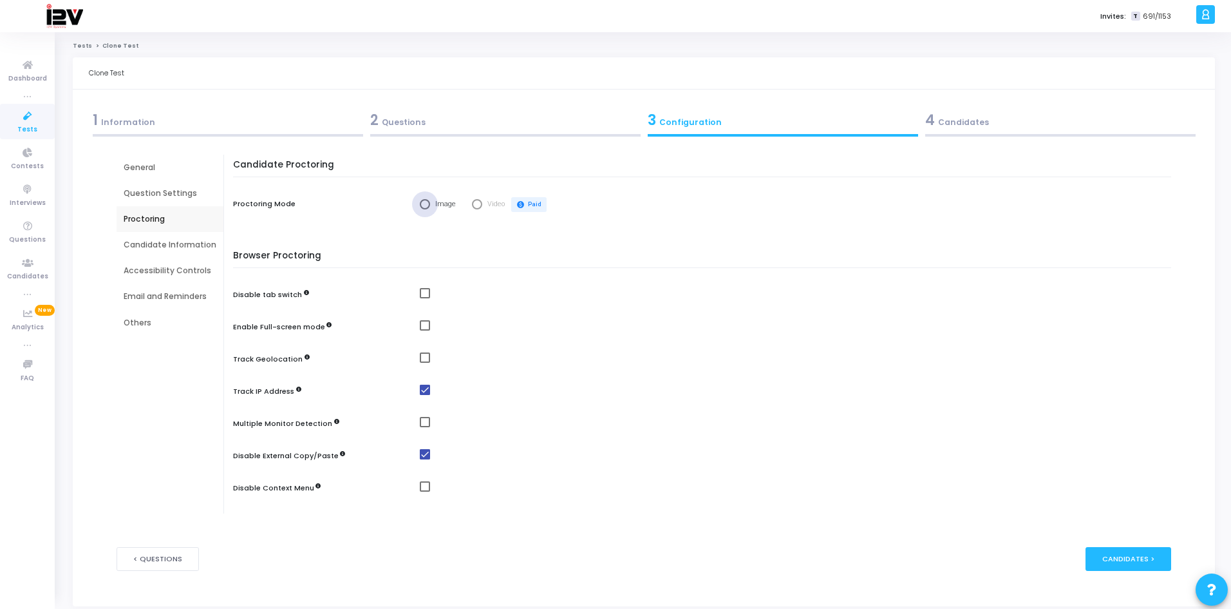
click at [424, 202] on span "Select confirmation" at bounding box center [425, 204] width 10 height 10
click at [424, 202] on input "Image" at bounding box center [425, 204] width 10 height 10
radio input "true"
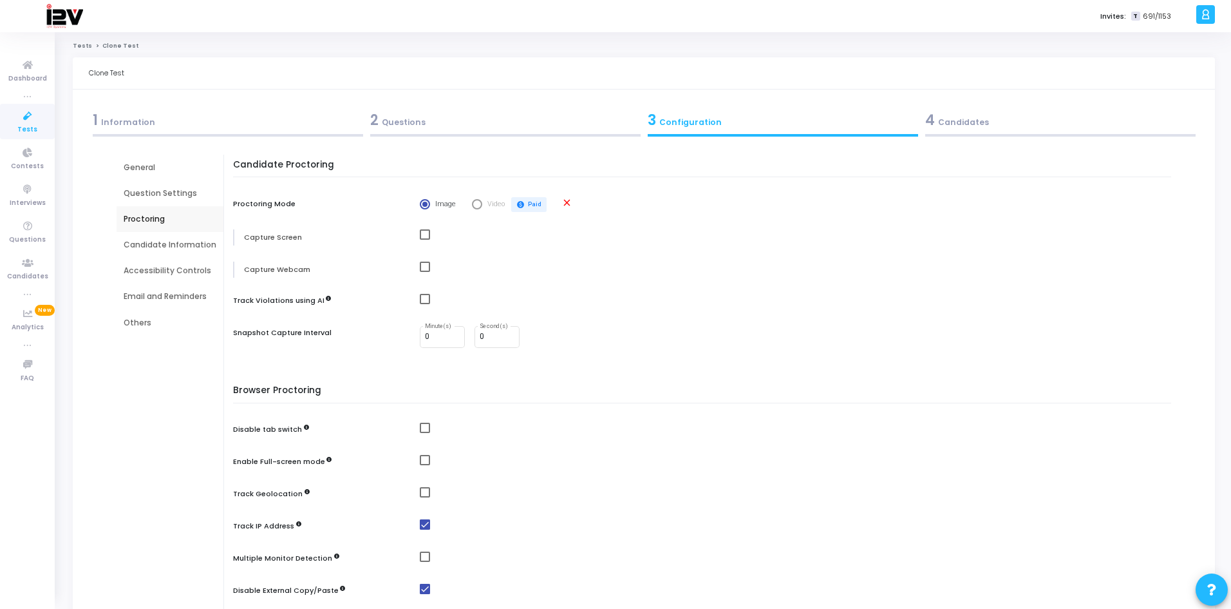
click at [423, 234] on span at bounding box center [425, 234] width 10 height 10
click at [424, 240] on input "checkbox" at bounding box center [424, 240] width 1 height 1
checkbox input "true"
click at [424, 269] on span at bounding box center [425, 266] width 10 height 10
click at [424, 272] on input "checkbox" at bounding box center [424, 272] width 1 height 1
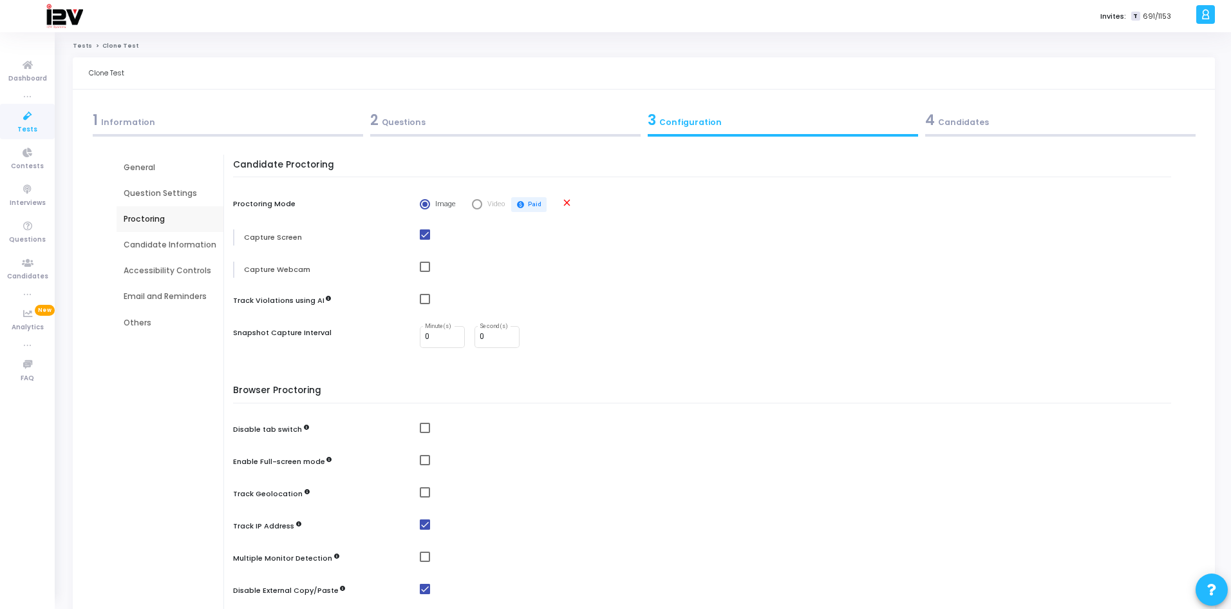
checkbox input "true"
click at [422, 299] on span at bounding box center [425, 299] width 10 height 10
click at [424, 304] on input "checkbox" at bounding box center [424, 304] width 1 height 1
checkbox input "true"
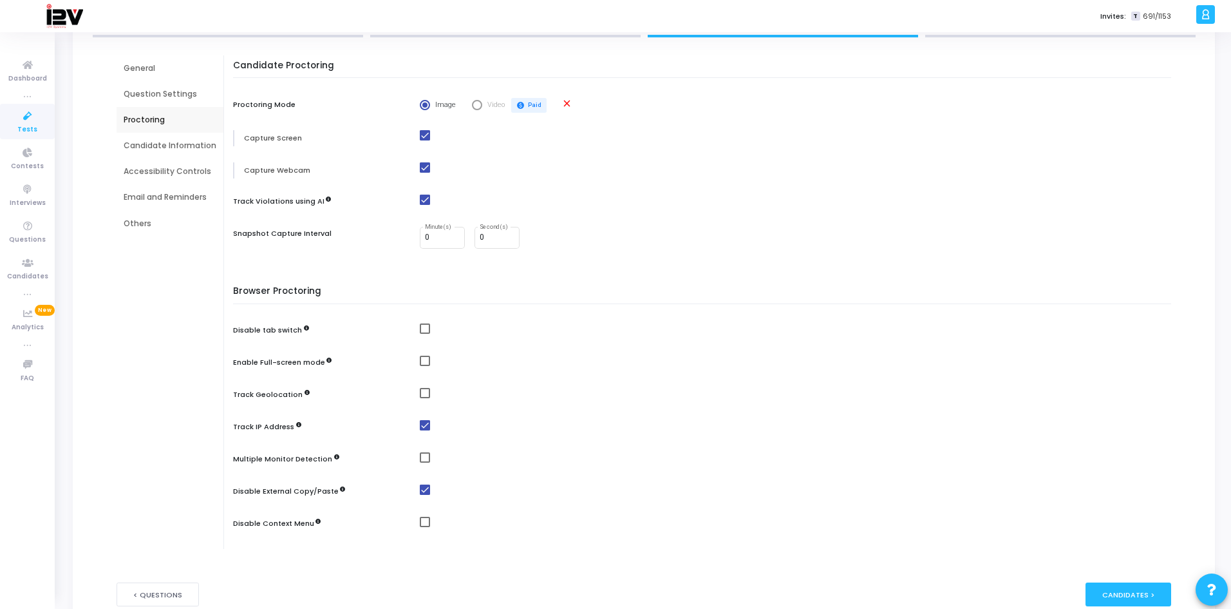
scroll to position [129, 0]
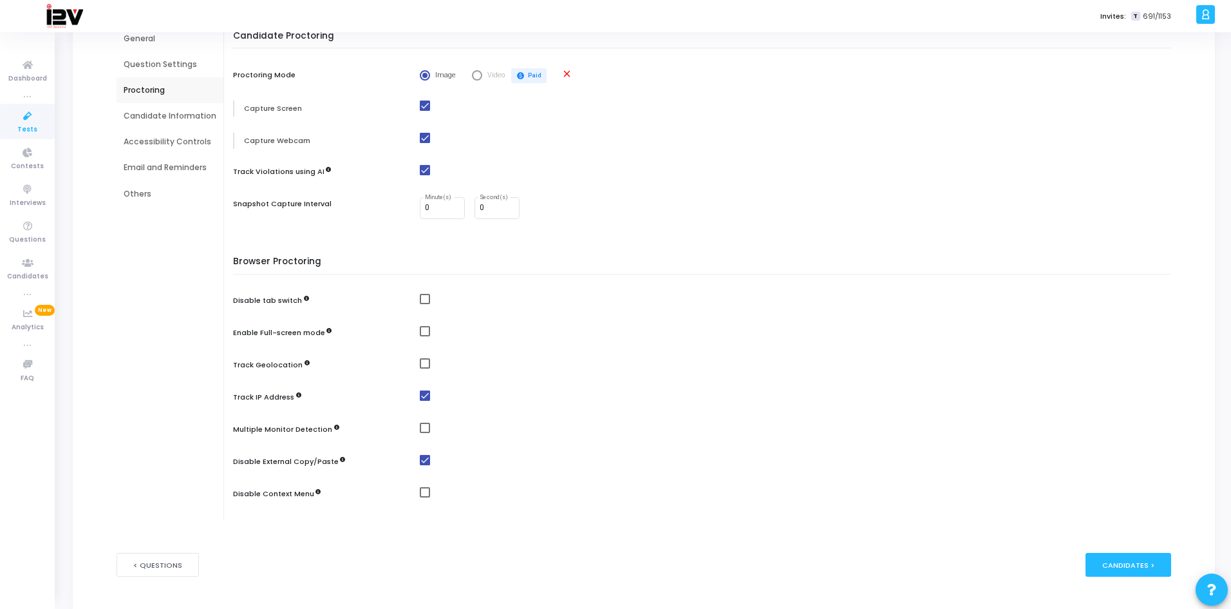
click at [426, 298] on span at bounding box center [425, 299] width 10 height 10
click at [425, 304] on input "checkbox" at bounding box center [424, 304] width 1 height 1
checkbox input "true"
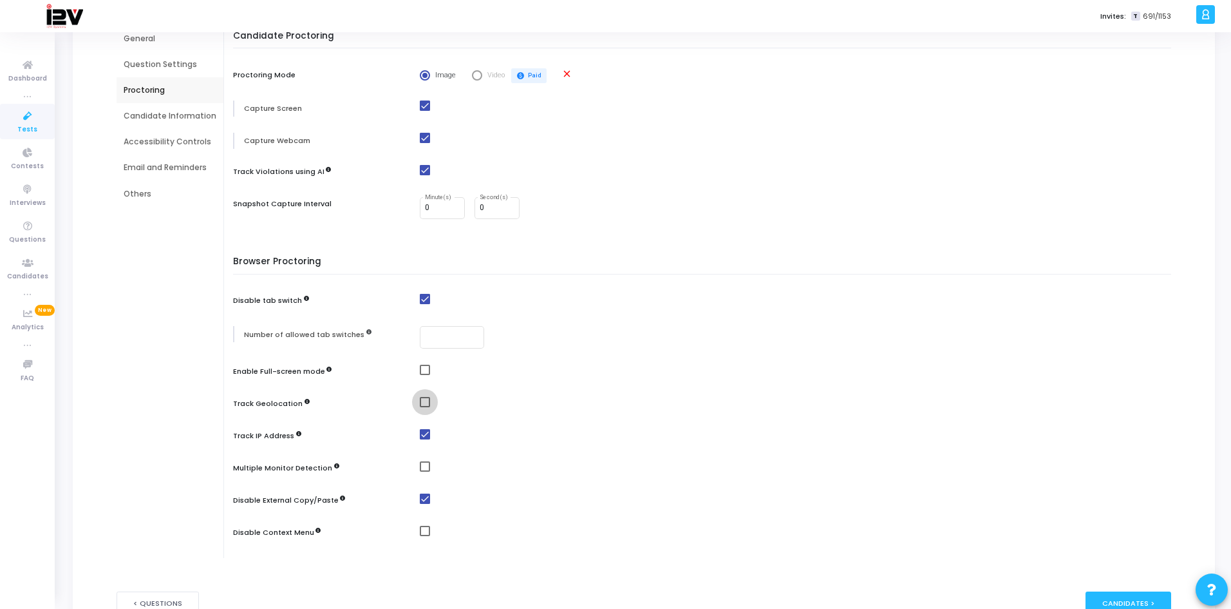
click at [423, 405] on span at bounding box center [425, 402] width 10 height 10
click at [424, 407] on input "checkbox" at bounding box center [424, 407] width 1 height 1
checkbox input "true"
click at [421, 468] on span at bounding box center [425, 466] width 10 height 10
click at [424, 471] on input "checkbox" at bounding box center [424, 471] width 1 height 1
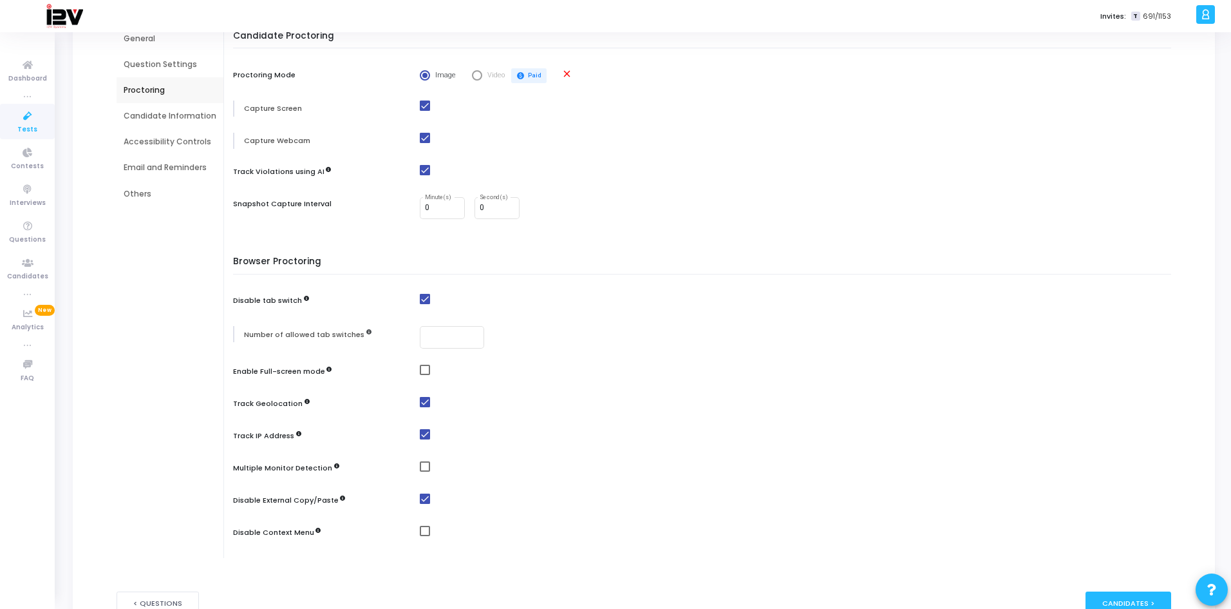
checkbox input "true"
click at [421, 531] on span at bounding box center [425, 531] width 10 height 10
click at [424, 536] on input "checkbox" at bounding box center [424, 536] width 1 height 1
checkbox input "true"
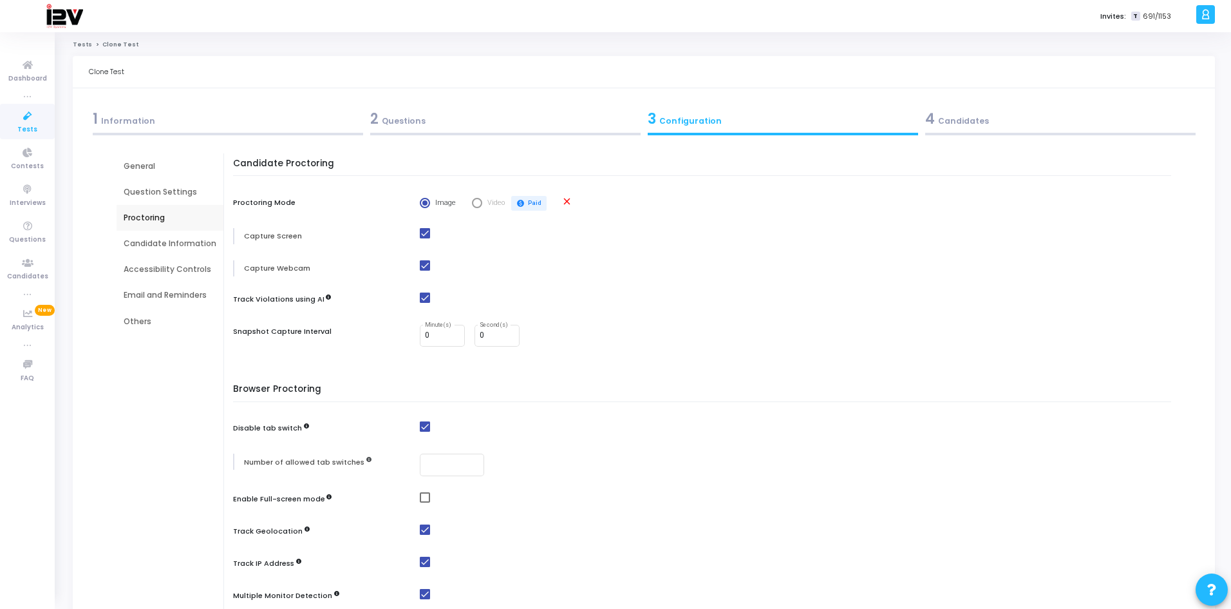
scroll to position [0, 0]
click at [159, 245] on div "Candidate Information" at bounding box center [170, 245] width 93 height 12
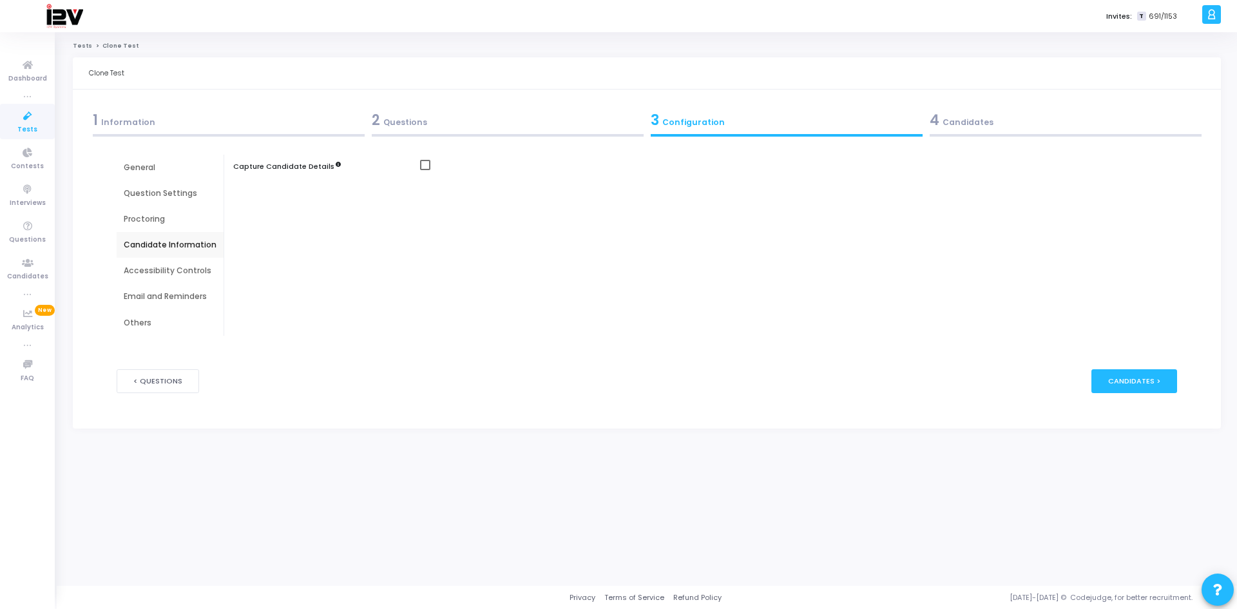
click at [176, 271] on div "Accessibility Controls" at bounding box center [170, 271] width 93 height 12
click at [184, 296] on div "Email and Reminders" at bounding box center [170, 296] width 93 height 12
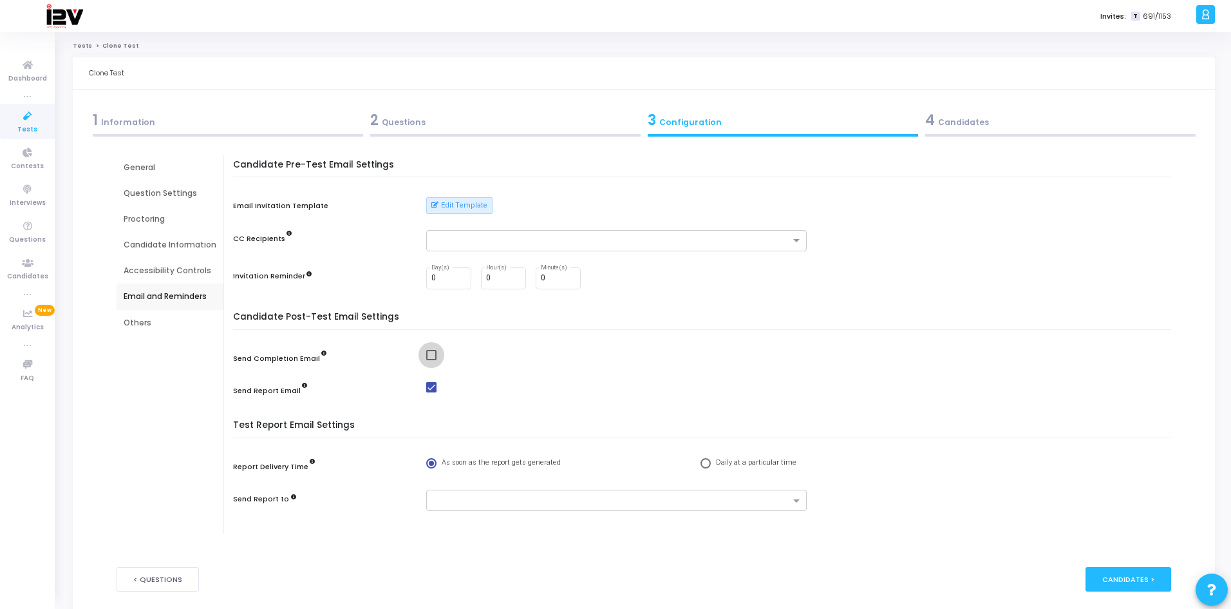
click at [430, 355] on span at bounding box center [431, 355] width 10 height 10
click at [431, 360] on input "checkbox" at bounding box center [431, 360] width 1 height 1
checkbox input "true"
click at [432, 388] on span at bounding box center [431, 387] width 10 height 10
click at [432, 392] on input "checkbox" at bounding box center [431, 392] width 1 height 1
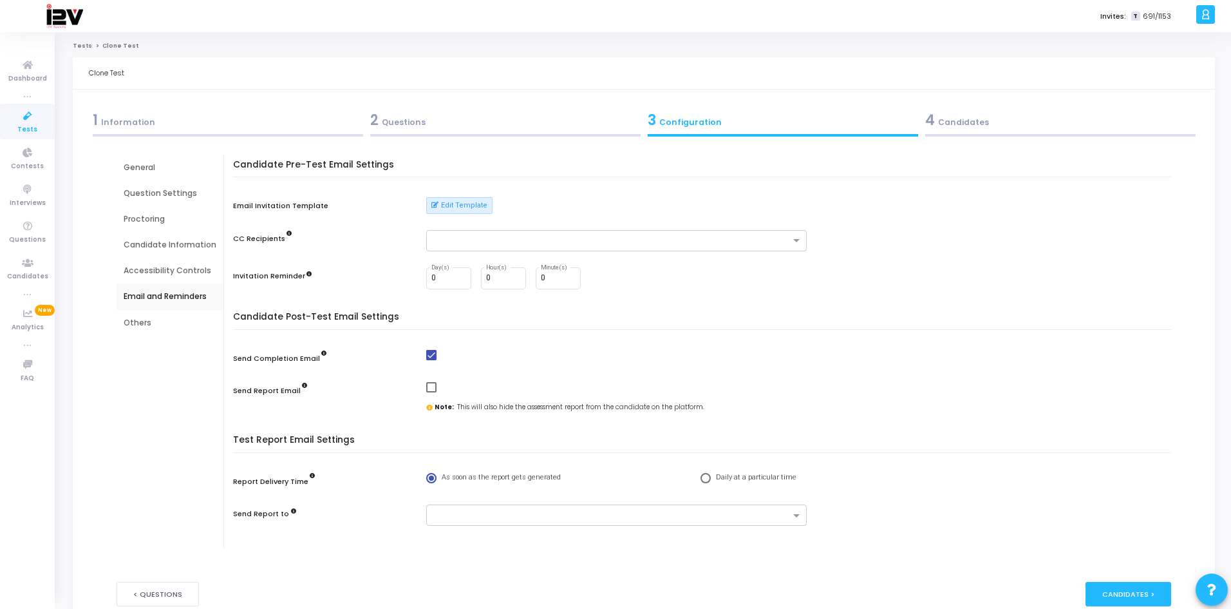
click at [431, 388] on span at bounding box center [431, 387] width 10 height 10
click at [431, 392] on input "checkbox" at bounding box center [431, 392] width 1 height 1
checkbox input "true"
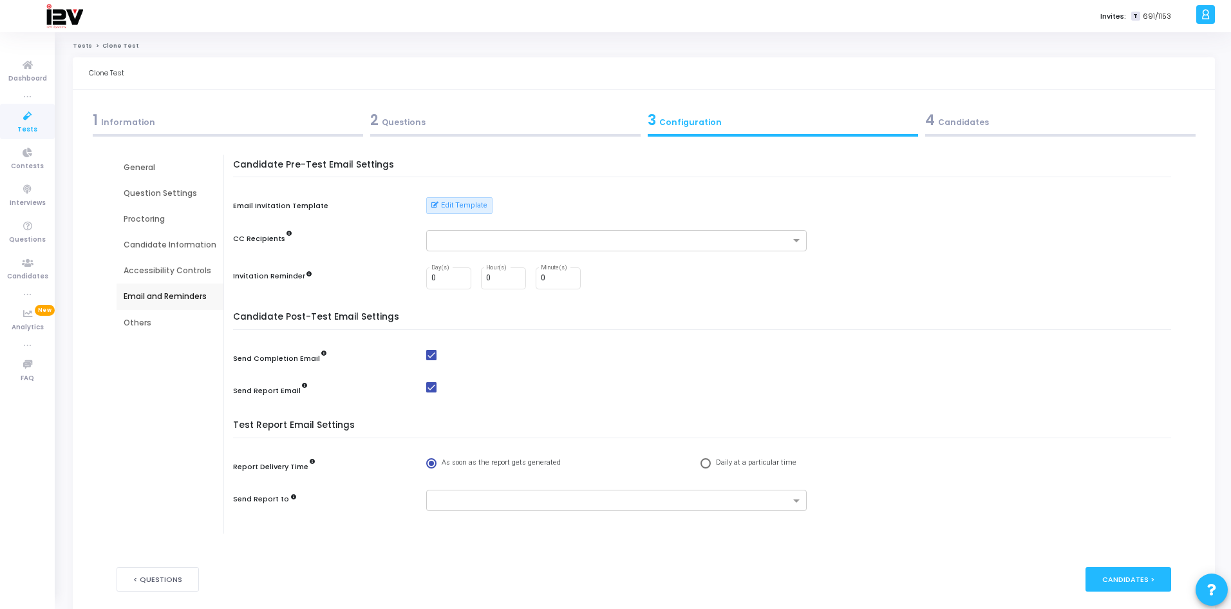
click at [138, 325] on div "Others" at bounding box center [170, 323] width 93 height 12
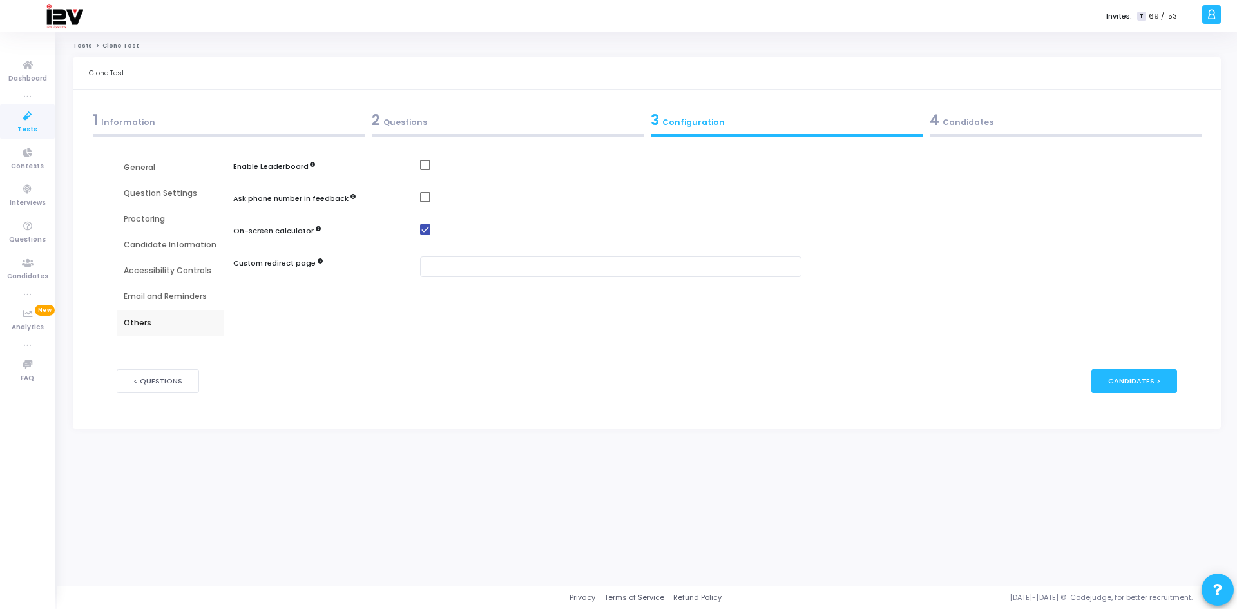
click at [166, 165] on div "General" at bounding box center [170, 168] width 93 height 12
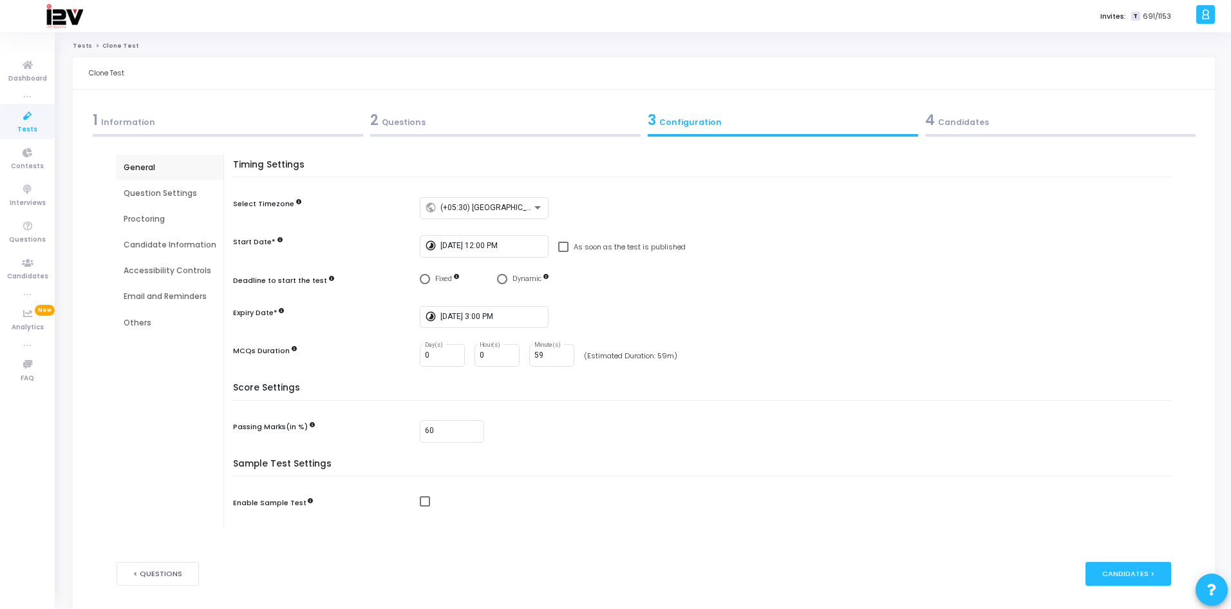
click at [407, 127] on div "2 Questions" at bounding box center [505, 119] width 271 height 21
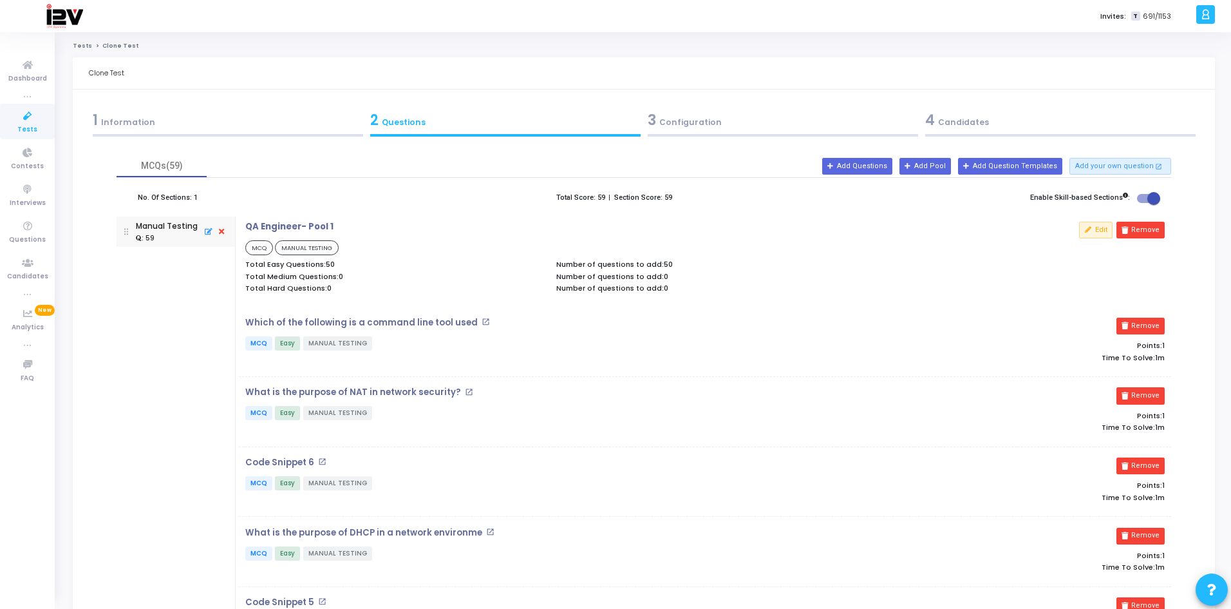
click at [264, 124] on div "1 Information" at bounding box center [228, 119] width 271 height 21
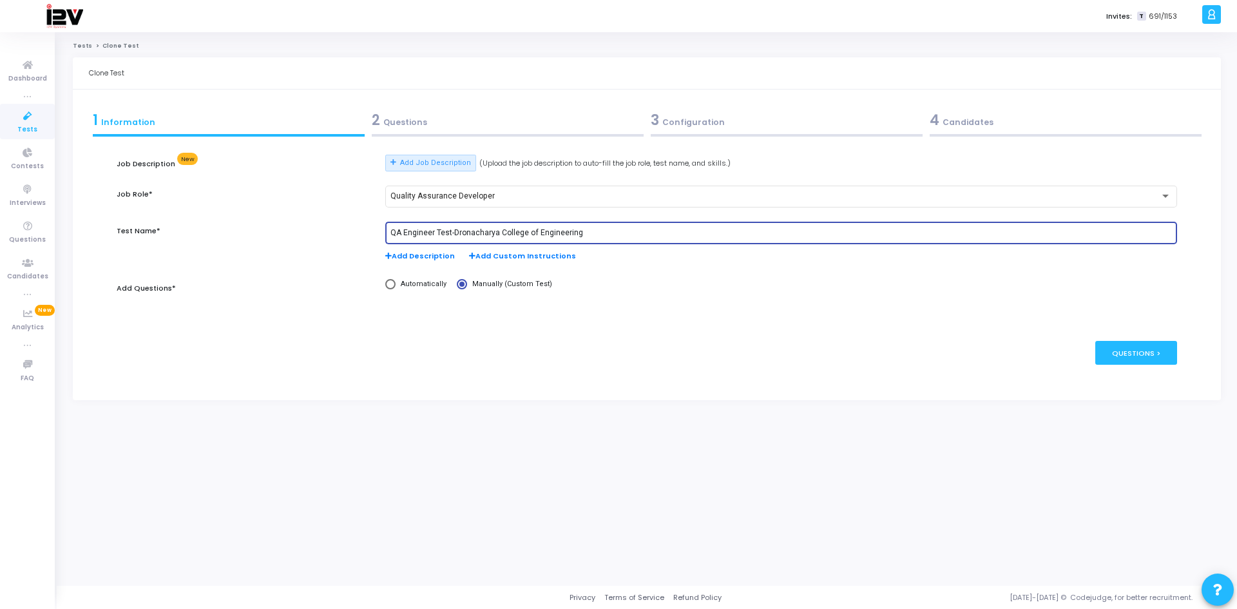
click at [609, 233] on input "QA Engineer Test-Dronacharya College of Engineering" at bounding box center [780, 233] width 781 height 9
type input "QA Engineer Test-Dronacharya College of Engineering 2026"
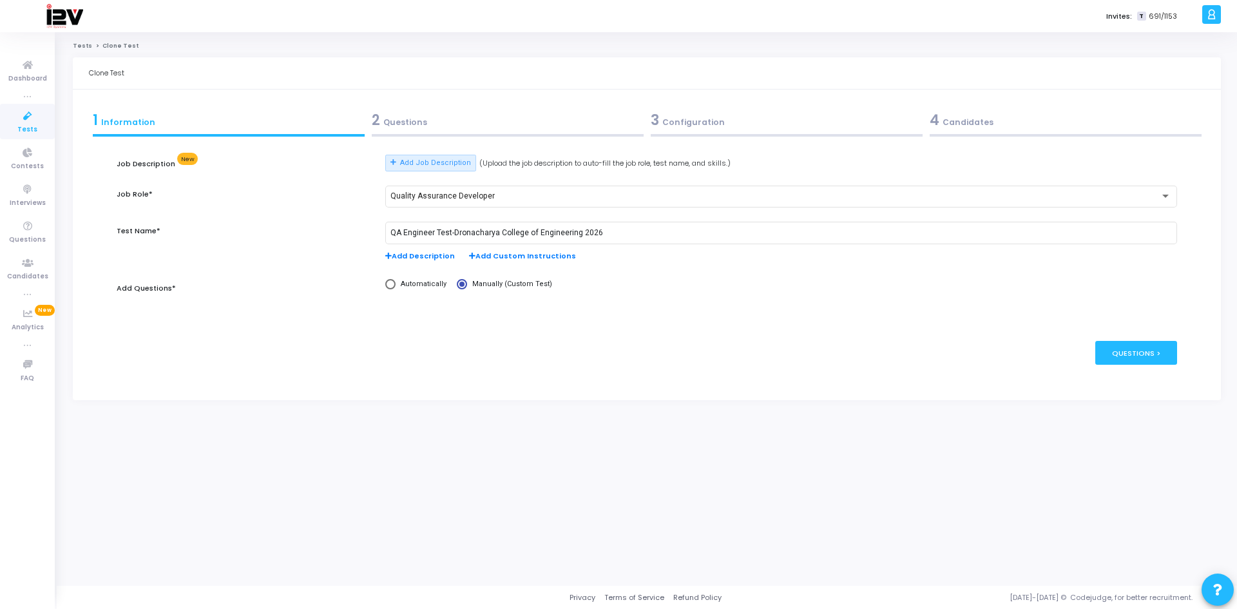
click at [976, 114] on div "4 Candidates" at bounding box center [1065, 119] width 272 height 21
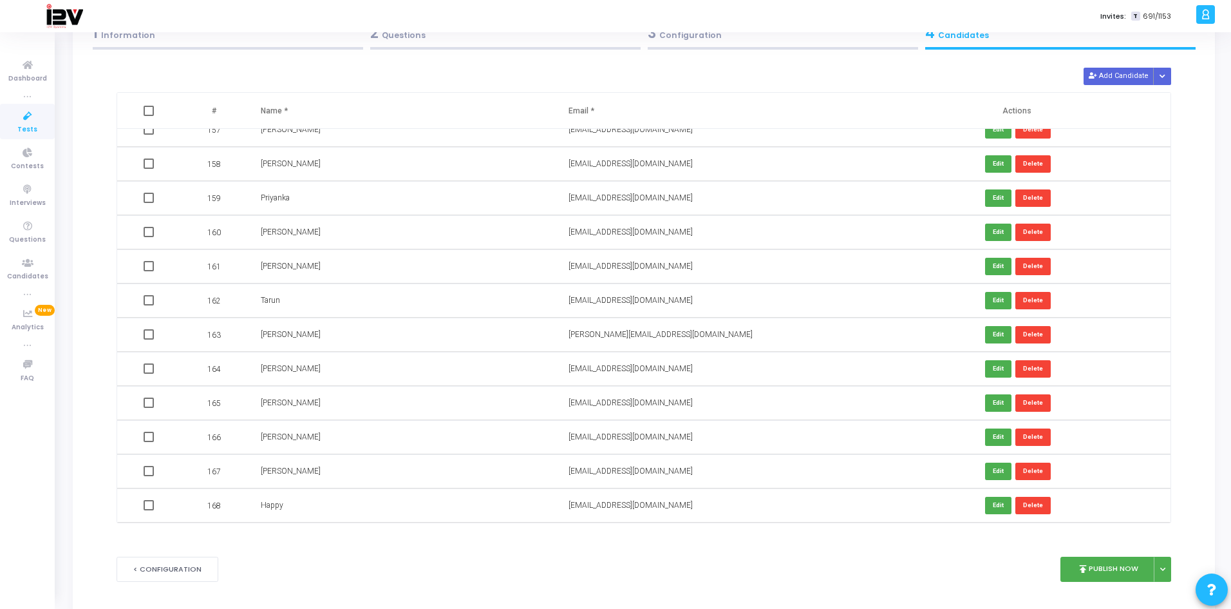
scroll to position [141, 0]
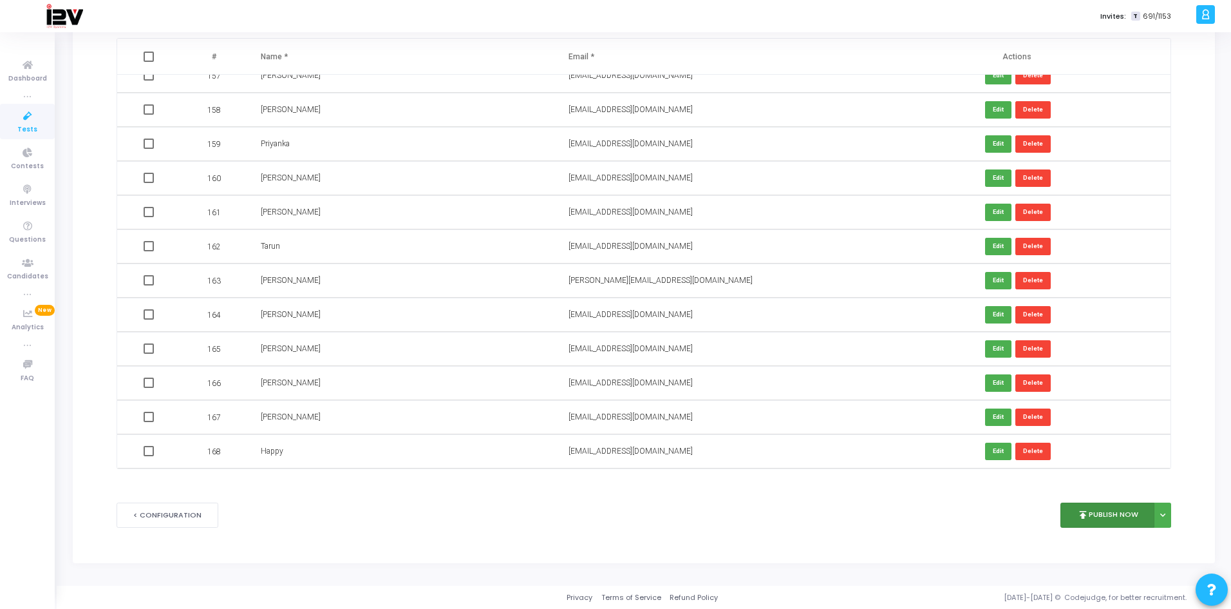
click at [1107, 514] on button "publish Publish Now" at bounding box center [1108, 514] width 95 height 25
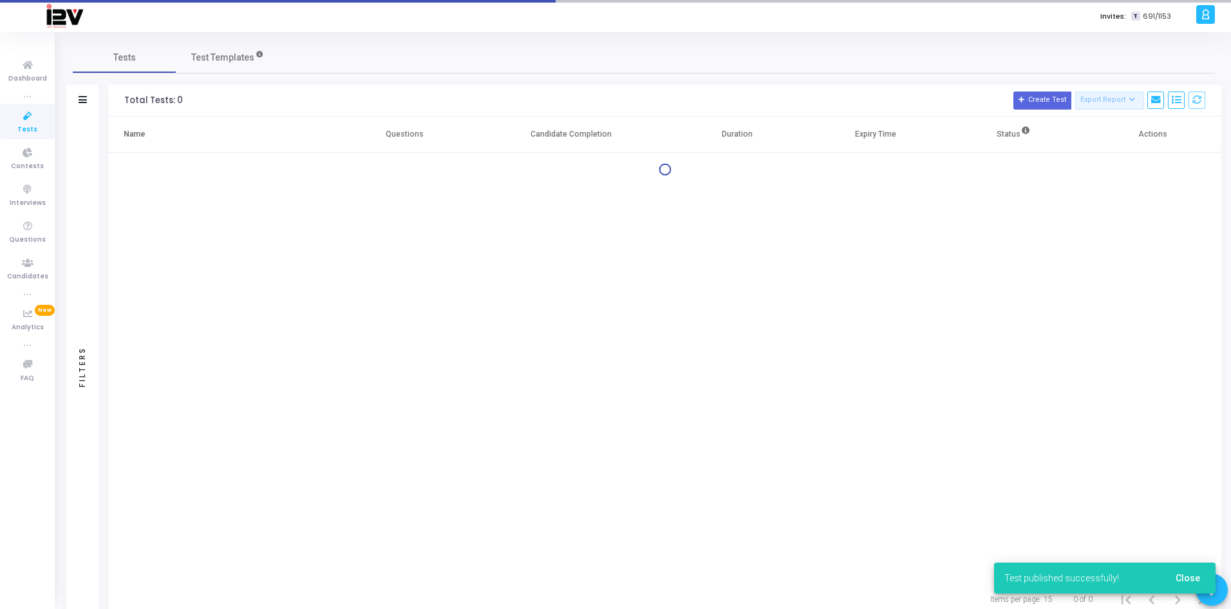
scroll to position [41, 0]
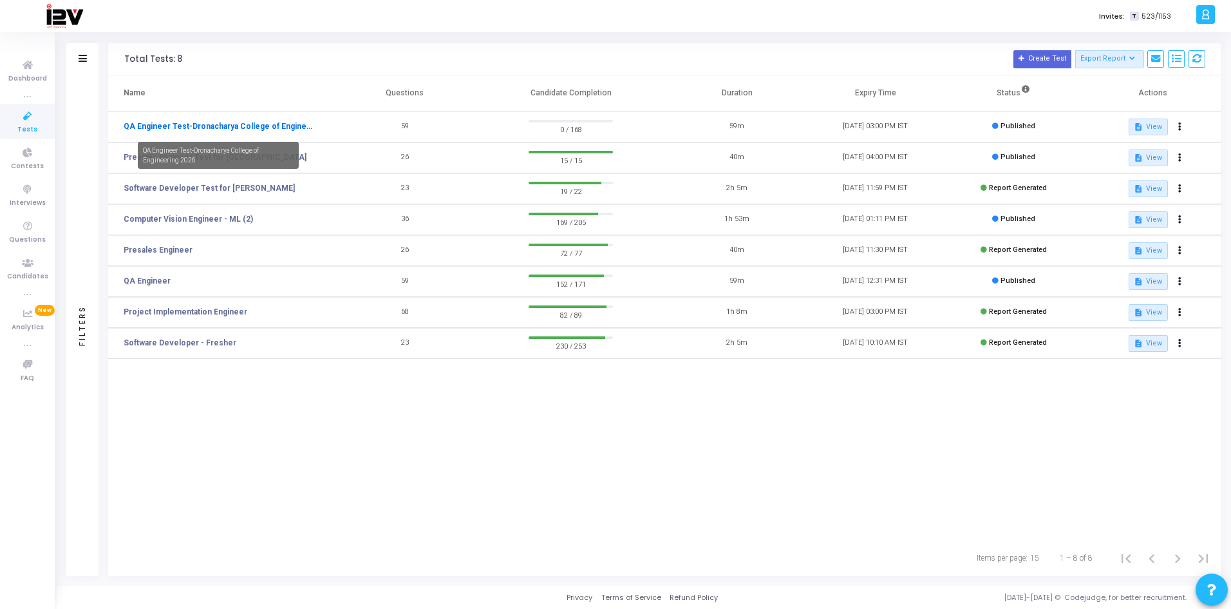
click at [266, 125] on link "QA Engineer Test-Dronacharya College of Engineering 2026" at bounding box center [218, 126] width 189 height 12
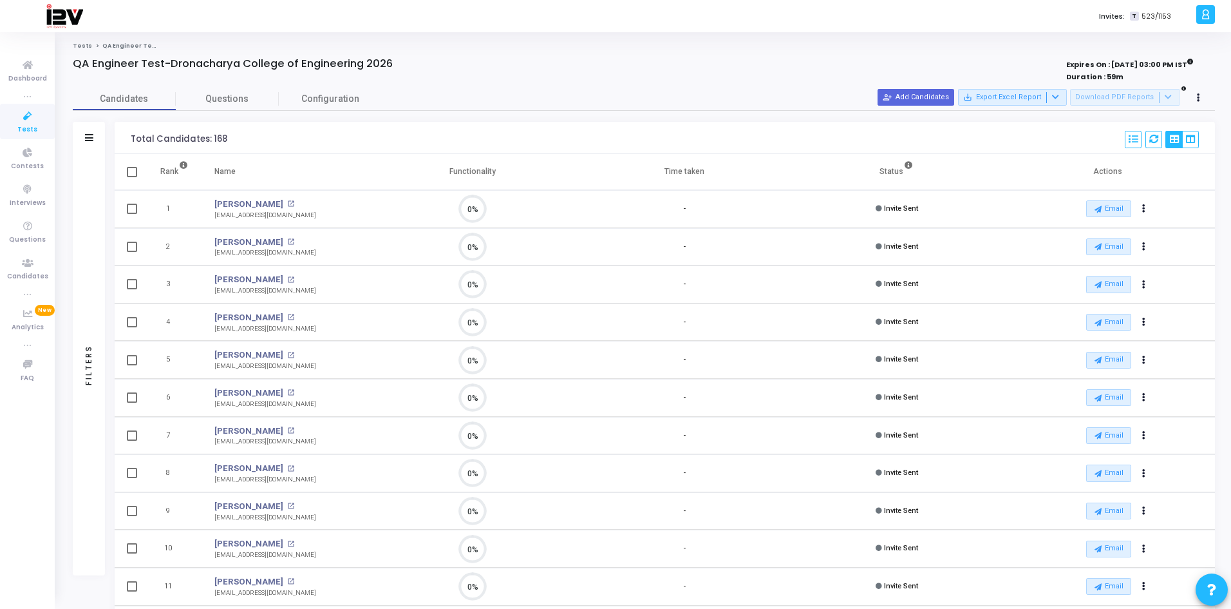
scroll to position [27, 33]
